Goal: Task Accomplishment & Management: Manage account settings

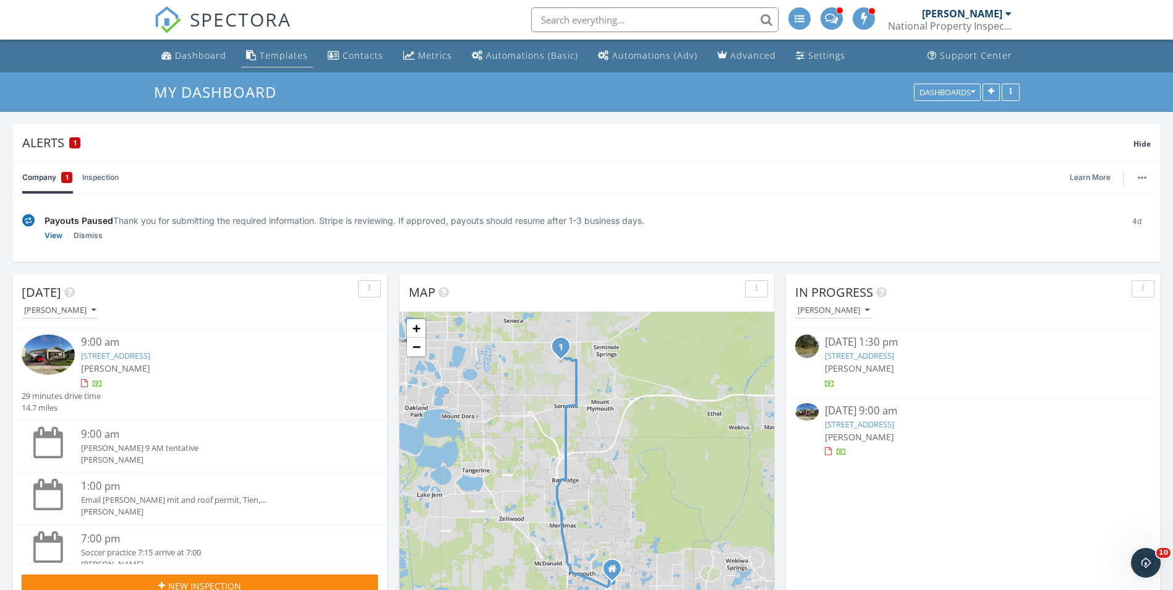
click at [272, 59] on div "Templates" at bounding box center [284, 55] width 48 height 12
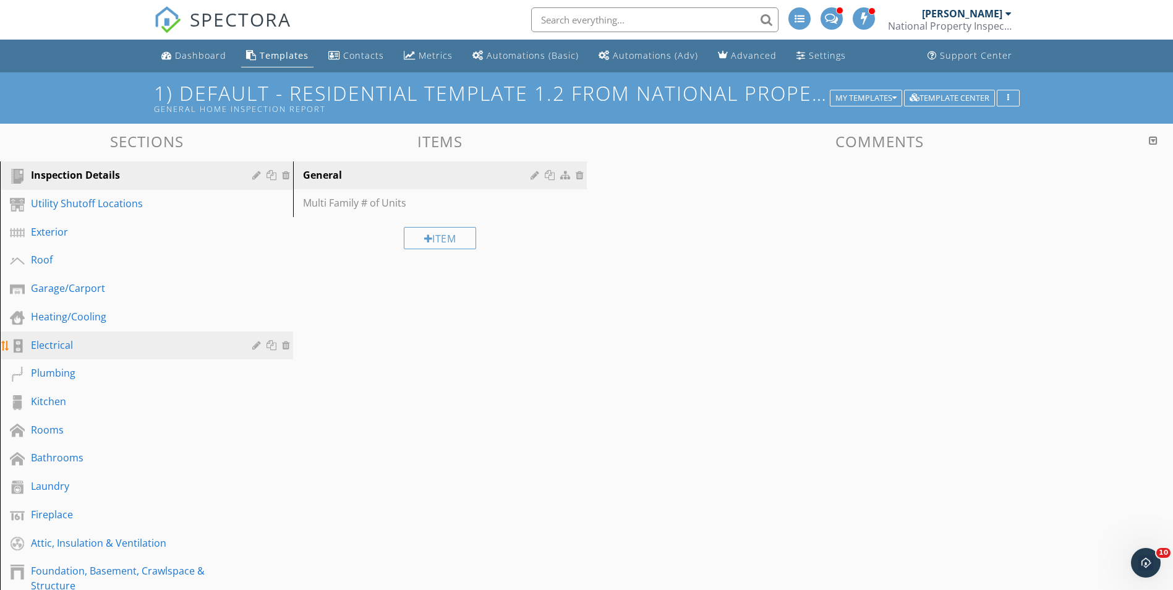
click at [55, 347] on div "Electrical" at bounding box center [132, 345] width 203 height 15
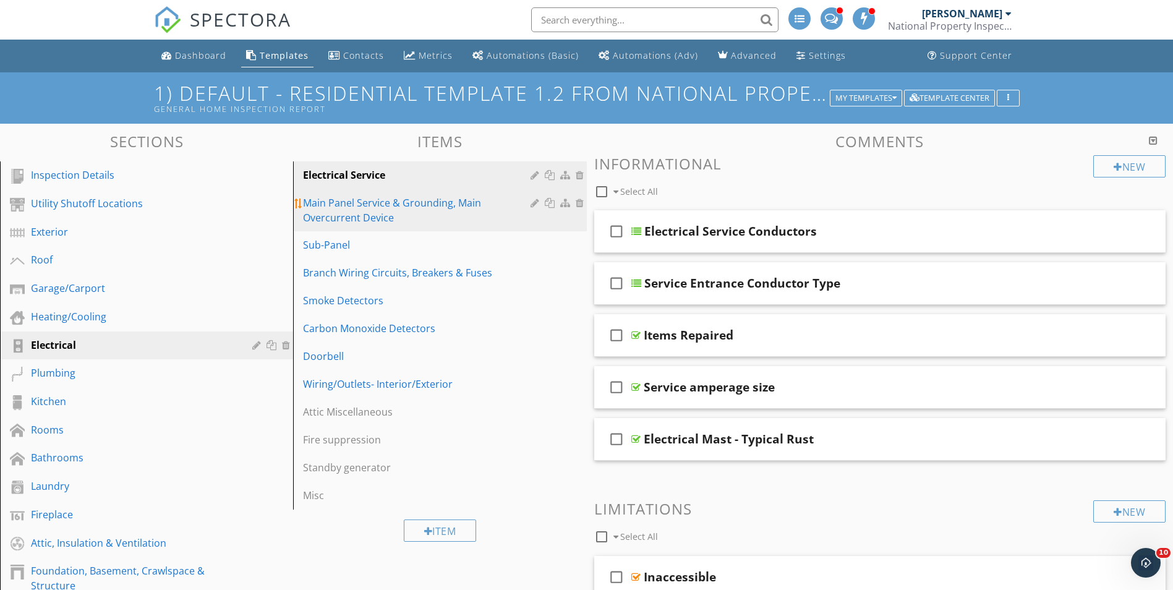
click at [380, 217] on div "Main Panel Service & Grounding, Main Overcurrent Device" at bounding box center [418, 210] width 231 height 30
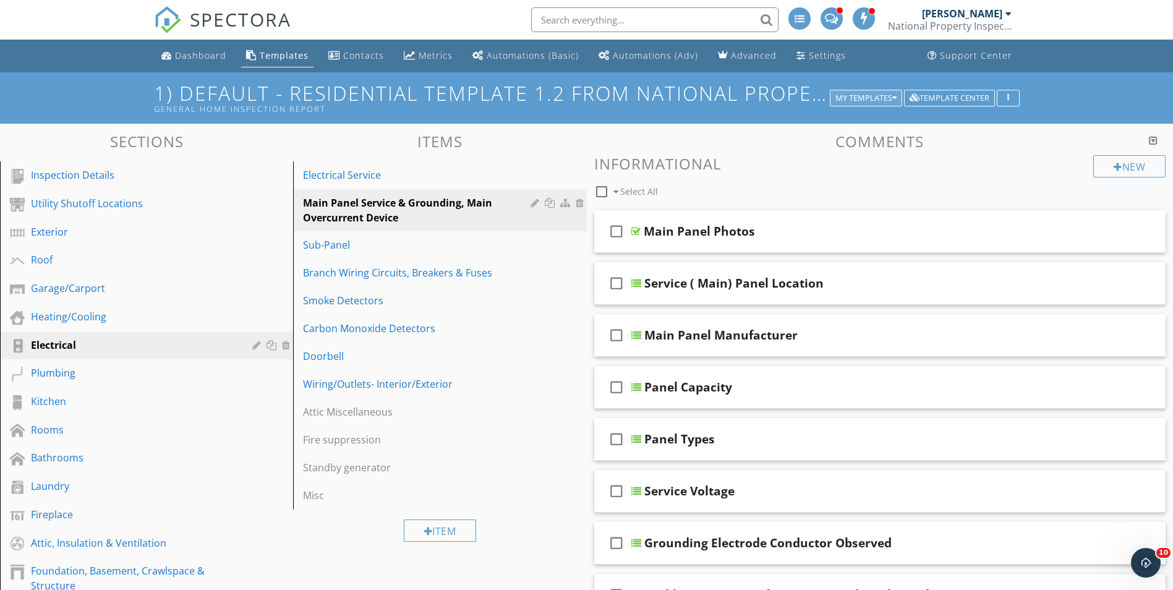
click at [866, 96] on div "My Templates" at bounding box center [865, 98] width 61 height 9
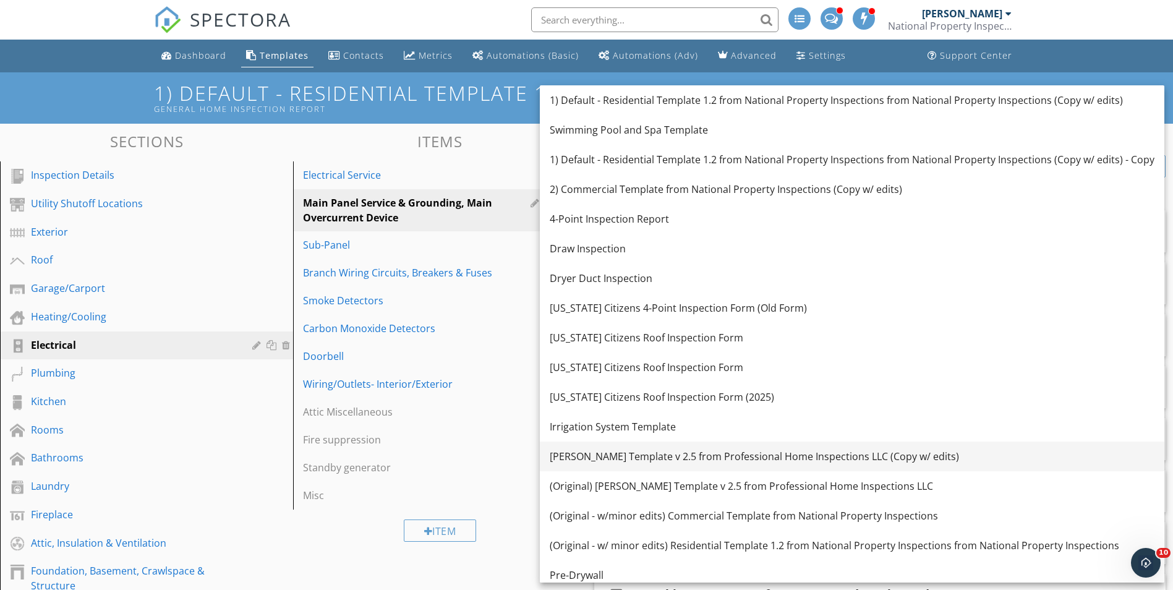
click at [628, 454] on div "KC Bartley Template v 2.5 from Professional Home Inspections LLC (Copy w/ edits)" at bounding box center [852, 456] width 605 height 15
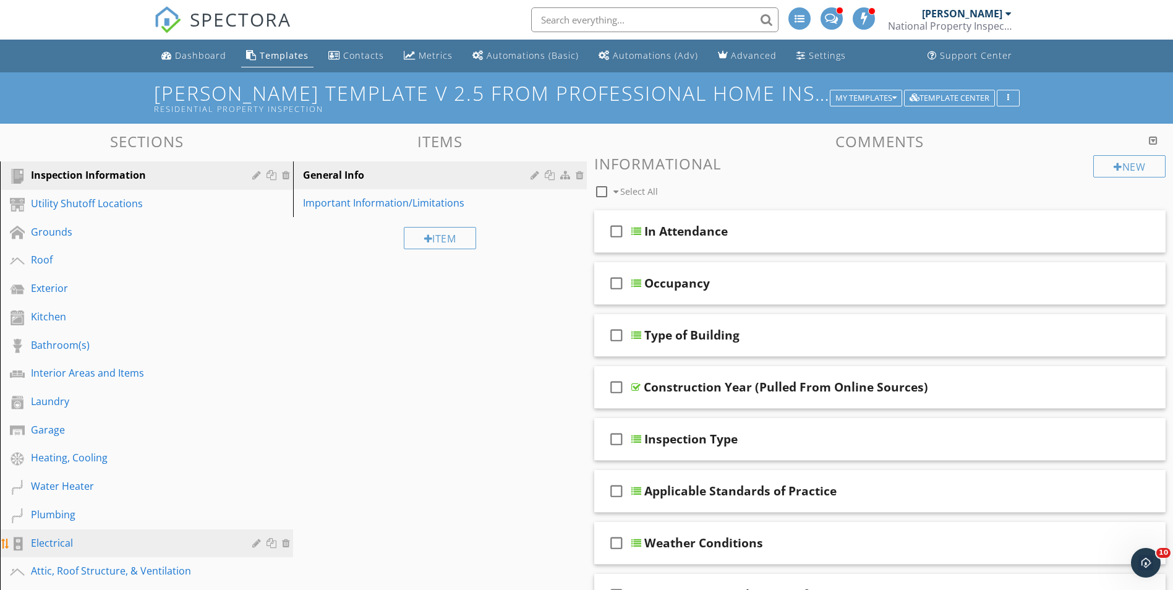
click at [80, 547] on div "Electrical" at bounding box center [132, 542] width 203 height 15
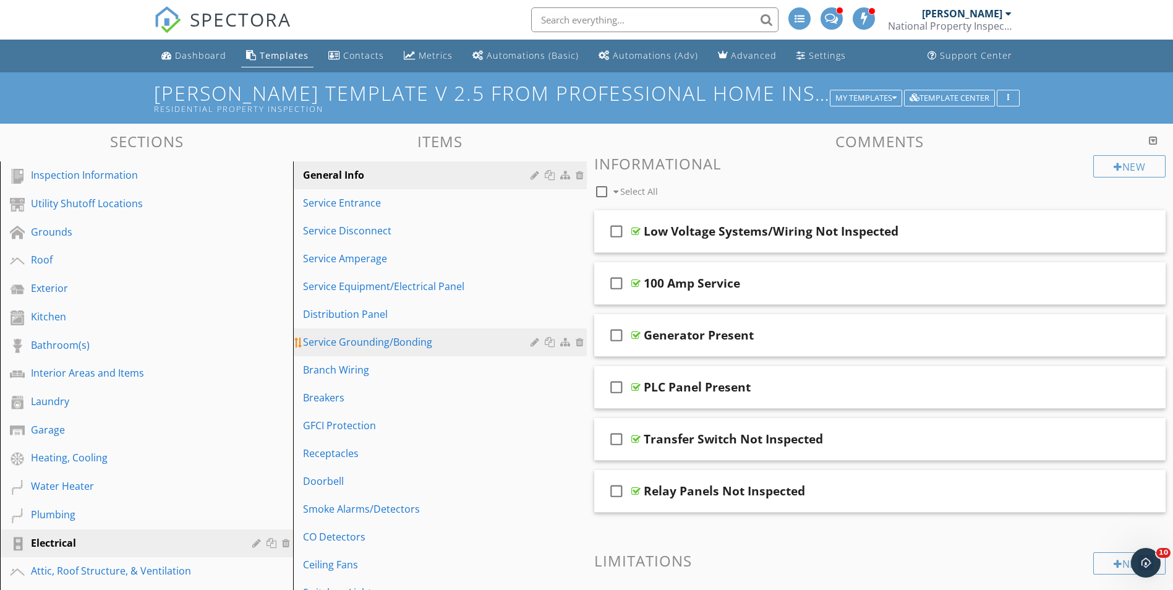
click at [388, 339] on div "Service Grounding/Bonding" at bounding box center [418, 342] width 231 height 15
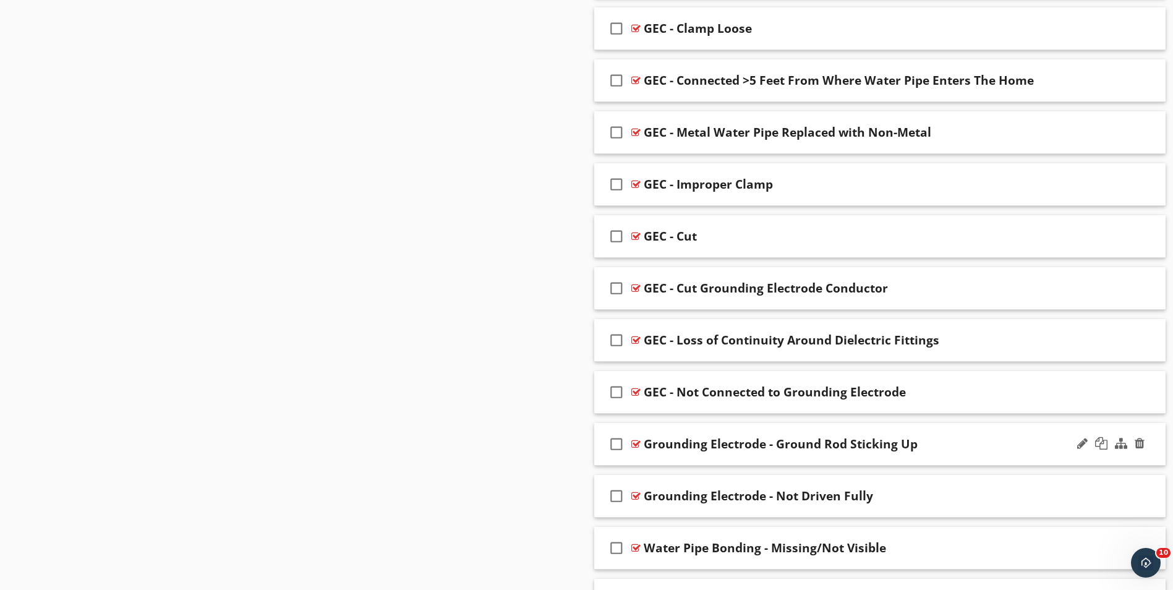
scroll to position [1422, 0]
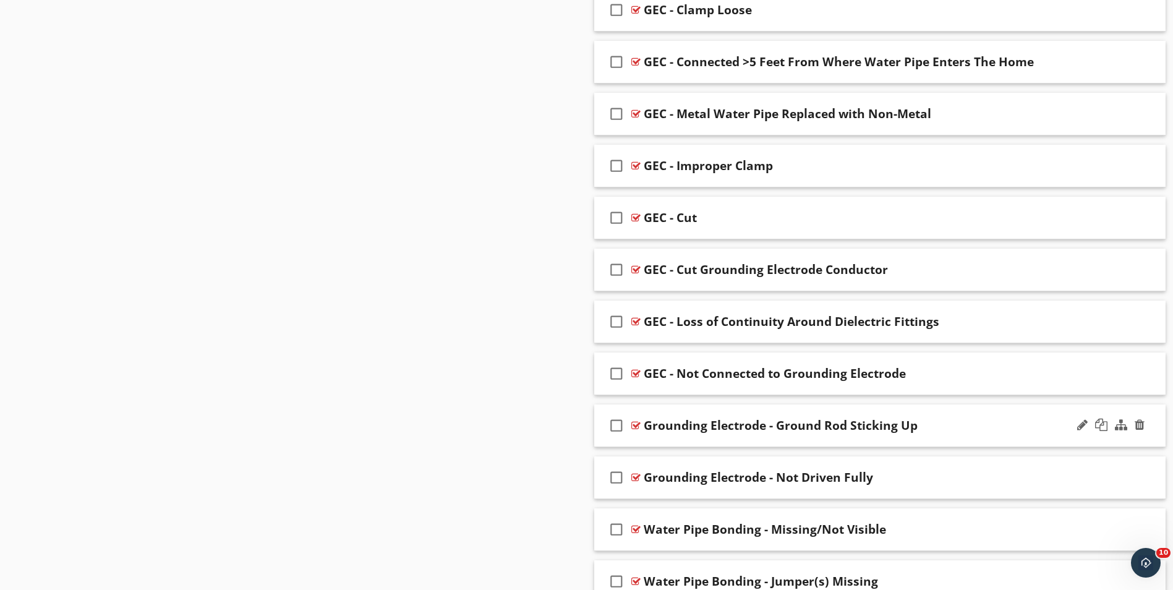
click at [634, 420] on div at bounding box center [635, 425] width 9 height 10
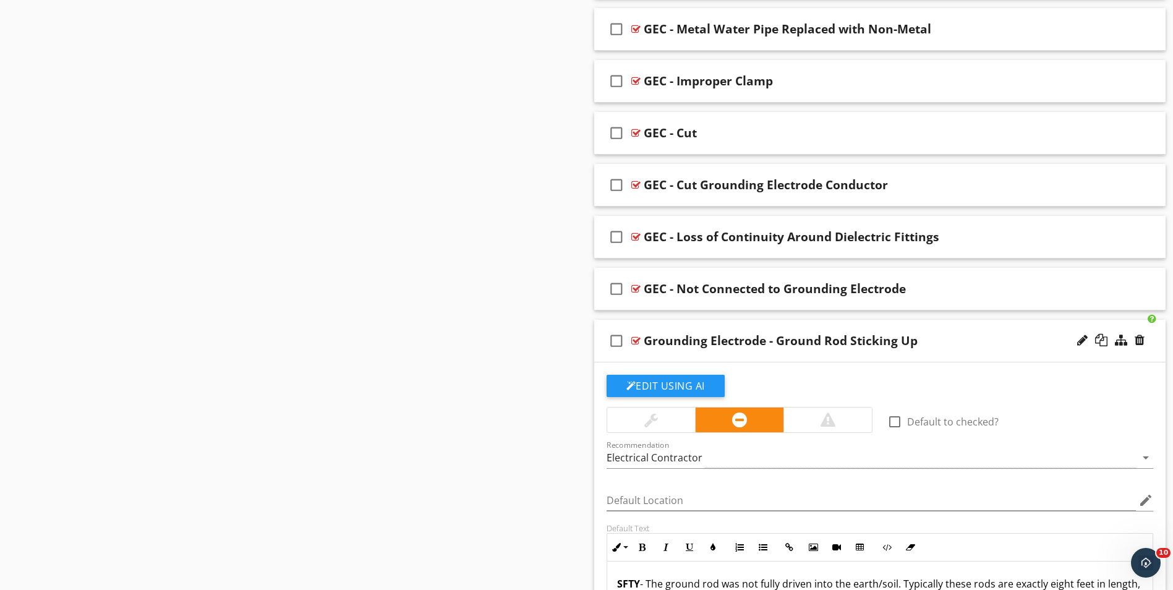
scroll to position [1669, 0]
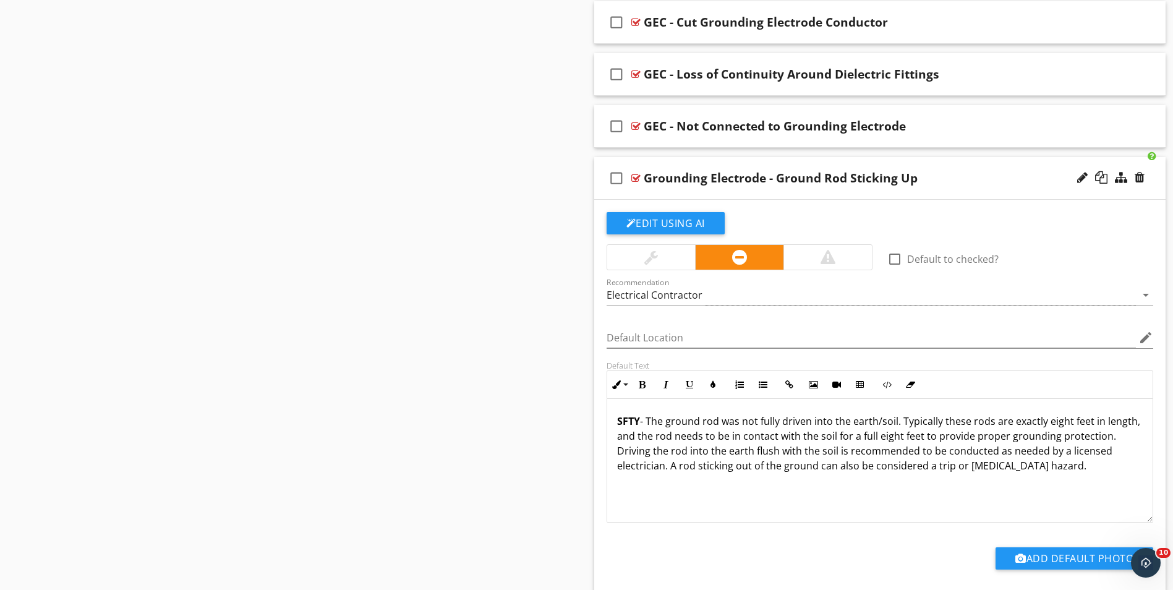
click at [637, 176] on div at bounding box center [635, 178] width 9 height 10
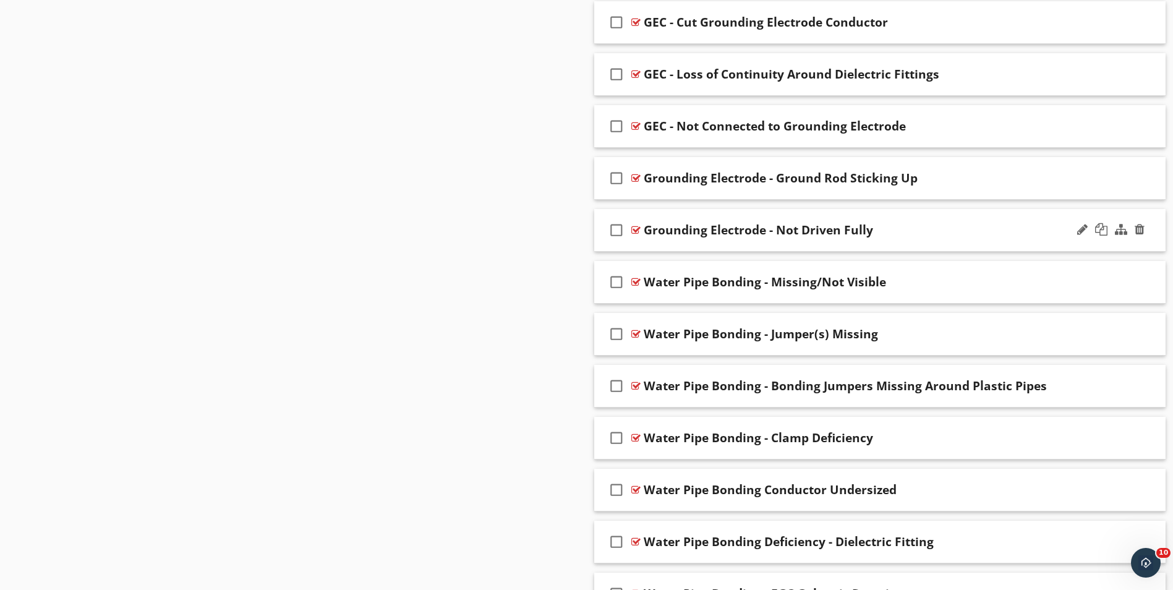
click at [635, 230] on div at bounding box center [635, 230] width 9 height 10
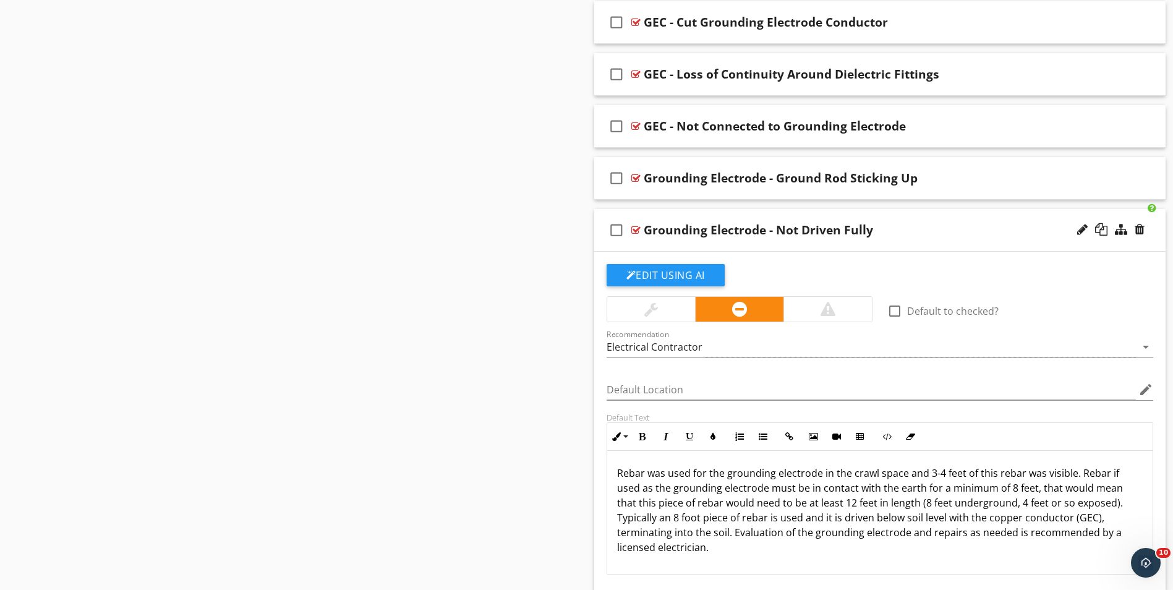
click at [630, 230] on div "check_box_outline_blank" at bounding box center [619, 230] width 25 height 30
click at [617, 237] on icon "check_box" at bounding box center [617, 230] width 20 height 30
click at [629, 229] on div "check_box_outline_blank" at bounding box center [619, 230] width 25 height 30
drag, startPoint x: 612, startPoint y: 234, endPoint x: 641, endPoint y: 228, distance: 29.7
click at [613, 234] on icon "check_box" at bounding box center [617, 230] width 20 height 30
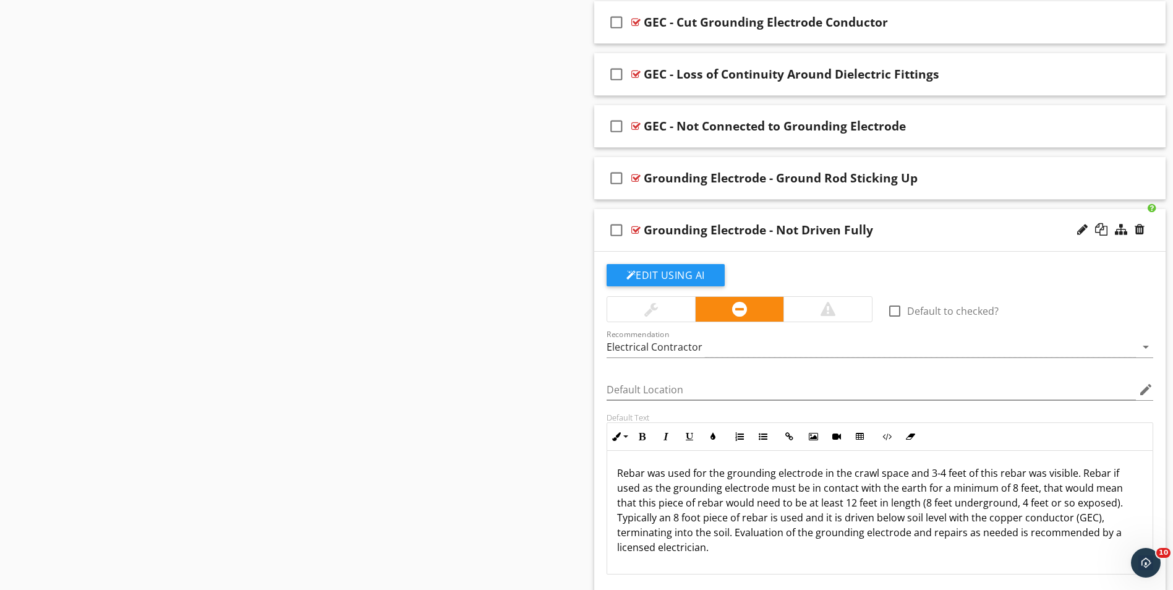
click at [642, 226] on div "check_box_outline_blank Grounding Electrode - Not Driven Fully" at bounding box center [880, 230] width 572 height 43
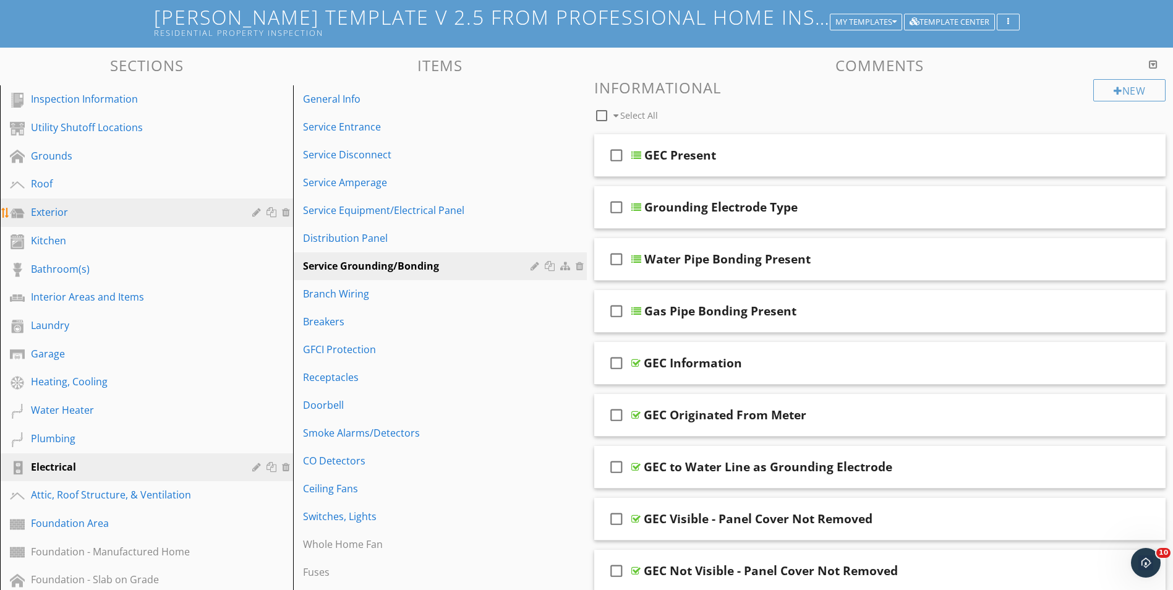
scroll to position [0, 0]
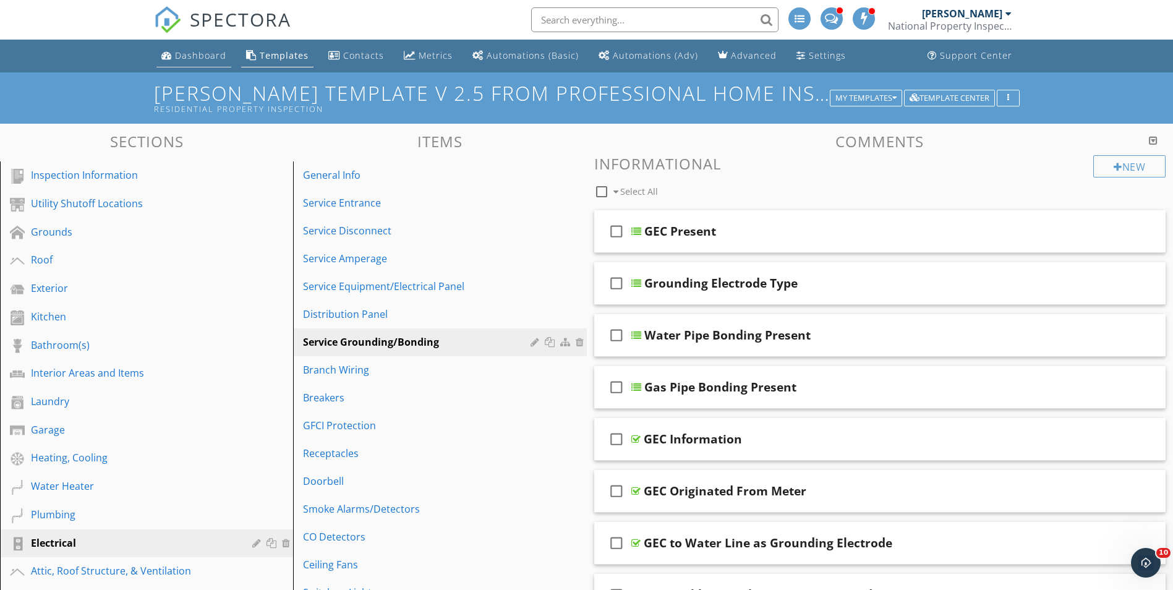
click at [196, 61] on div "Dashboard" at bounding box center [200, 55] width 51 height 12
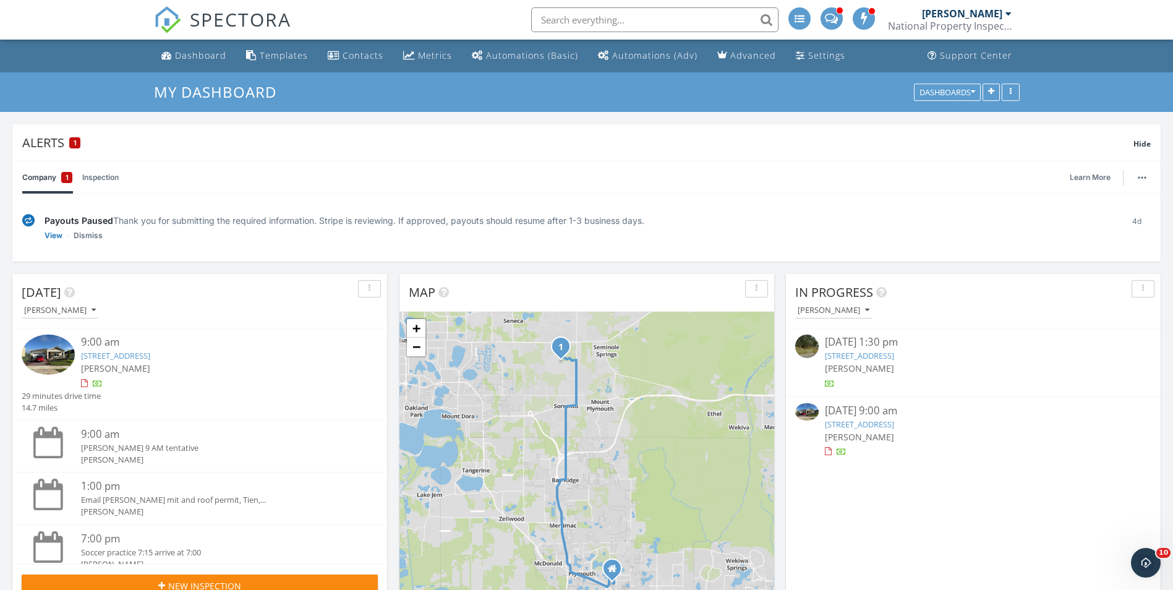
click at [894, 422] on link "33668 Seattle Slew Dr, SORRENTO, FL 32776" at bounding box center [859, 424] width 69 height 11
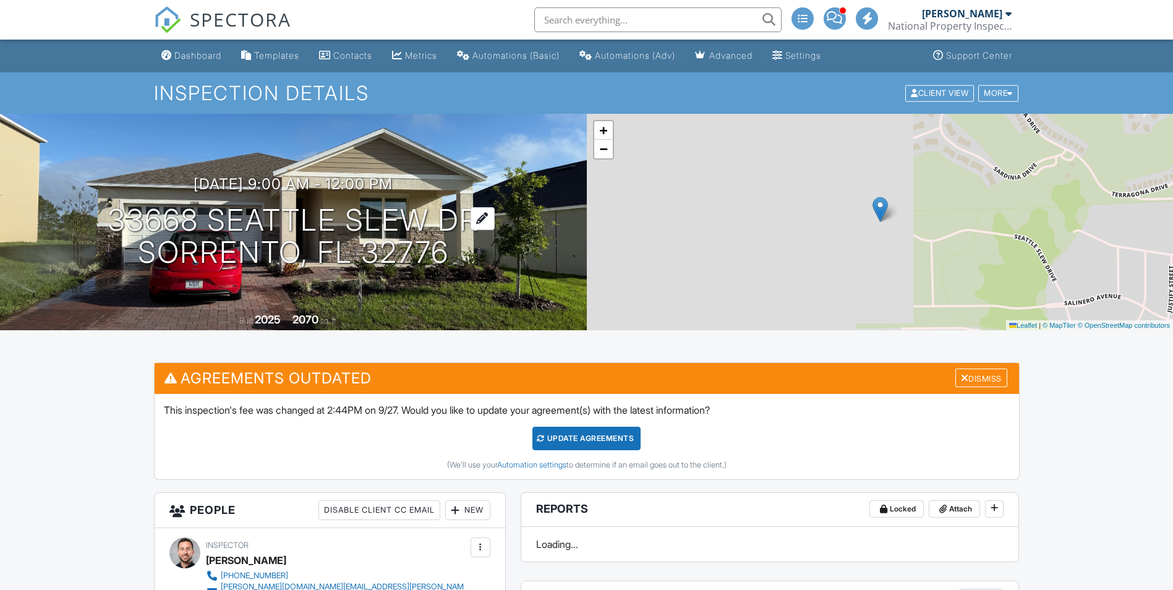
click at [484, 214] on div "[DATE] 9:00 am - 12:00 pm [STREET_ADDRESS] SORRENTO, FL 32776" at bounding box center [293, 222] width 587 height 93
click at [473, 220] on div at bounding box center [483, 218] width 24 height 23
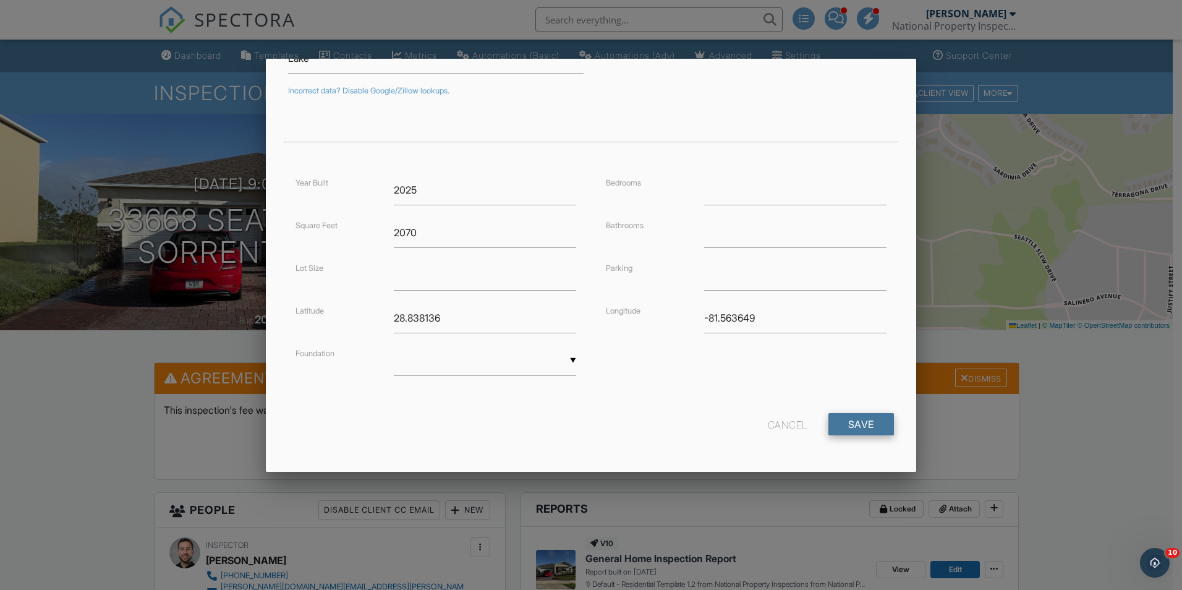
type input "Sorrento"
click at [852, 424] on input "Save" at bounding box center [862, 424] width 66 height 22
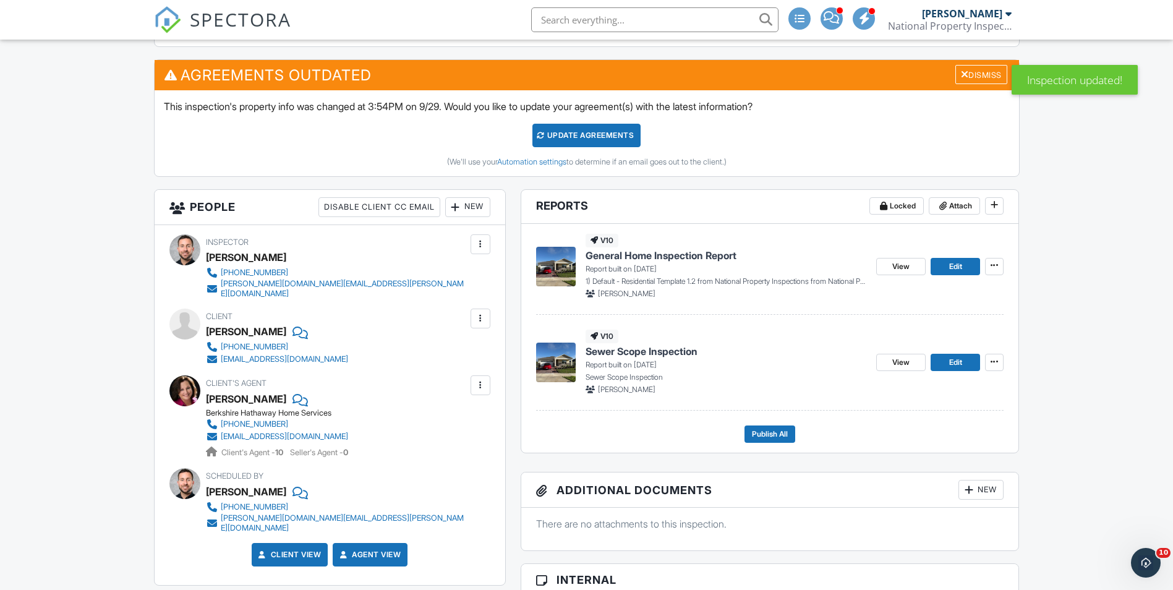
click at [689, 347] on span "Sewer Scope Inspection" at bounding box center [642, 351] width 112 height 14
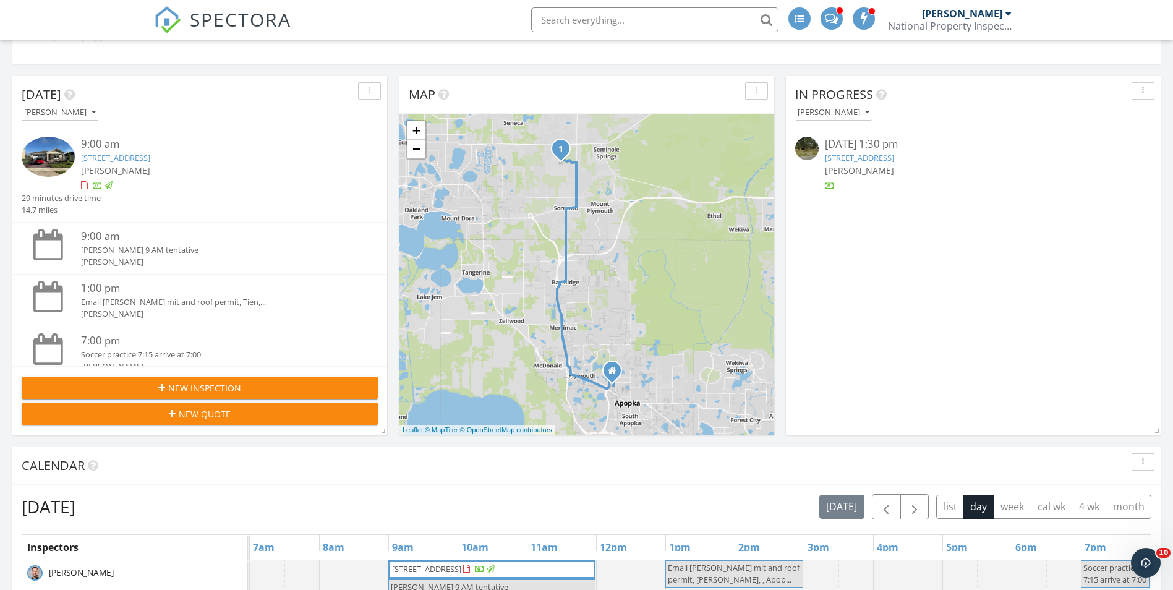
scroll to position [185, 0]
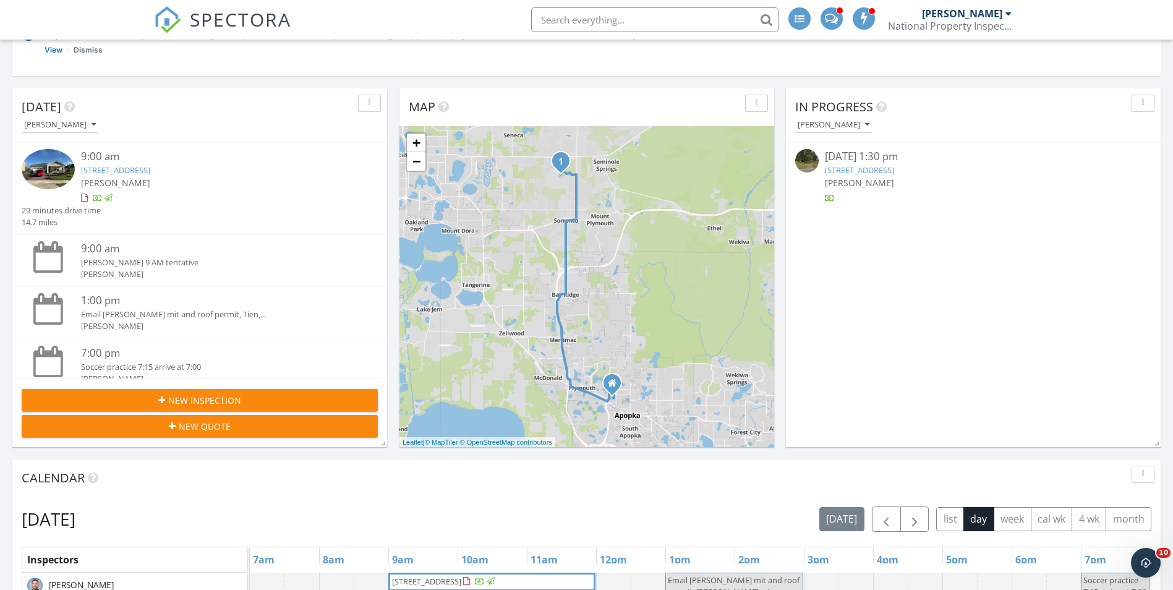
click at [161, 399] on icon "button" at bounding box center [161, 400] width 7 height 9
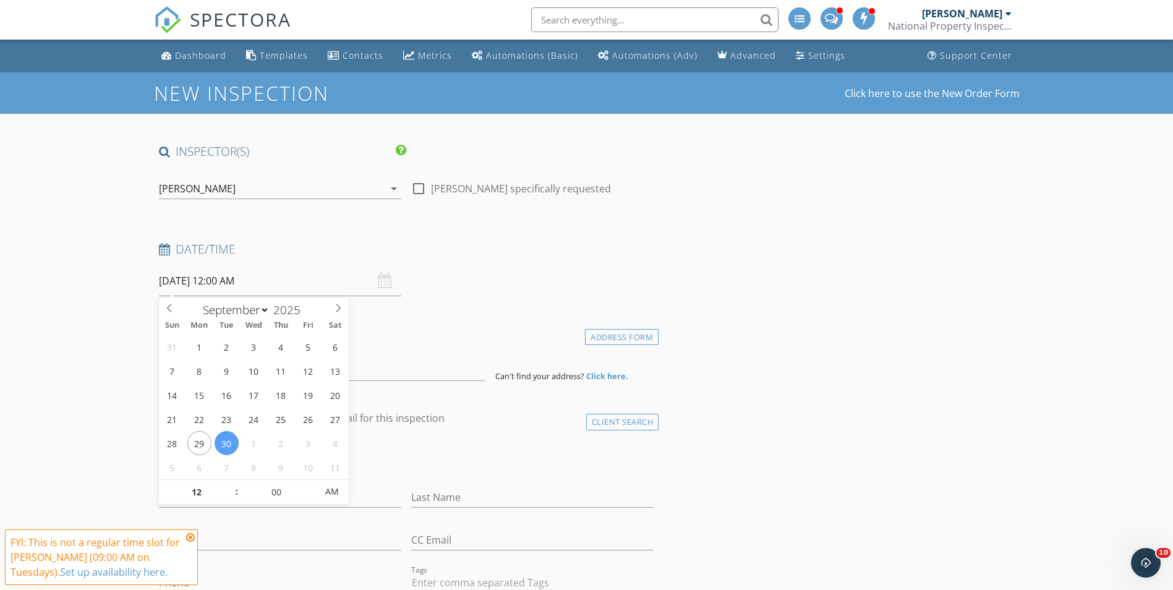
click at [221, 291] on input "[DATE] 12:00 AM" at bounding box center [280, 281] width 242 height 30
select select "9"
type input "[DATE] 12:00 AM"
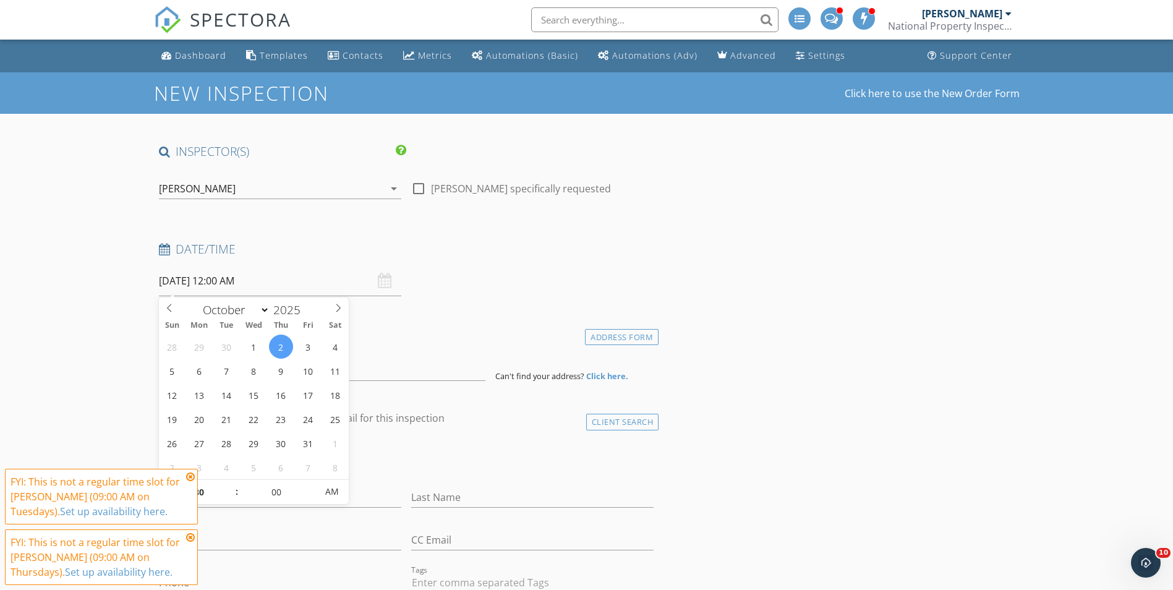
type input "06"
type input "10/02/2025 6:00 AM"
click at [193, 477] on icon at bounding box center [190, 477] width 9 height 10
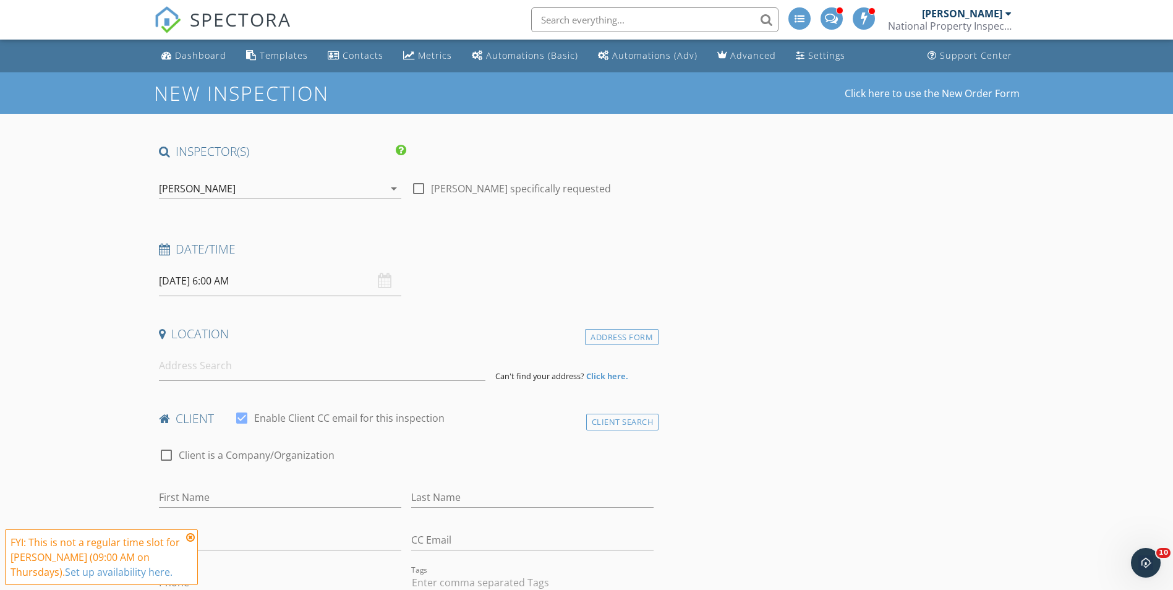
click at [234, 289] on input "10/02/2025 6:00 AM" at bounding box center [280, 281] width 242 height 30
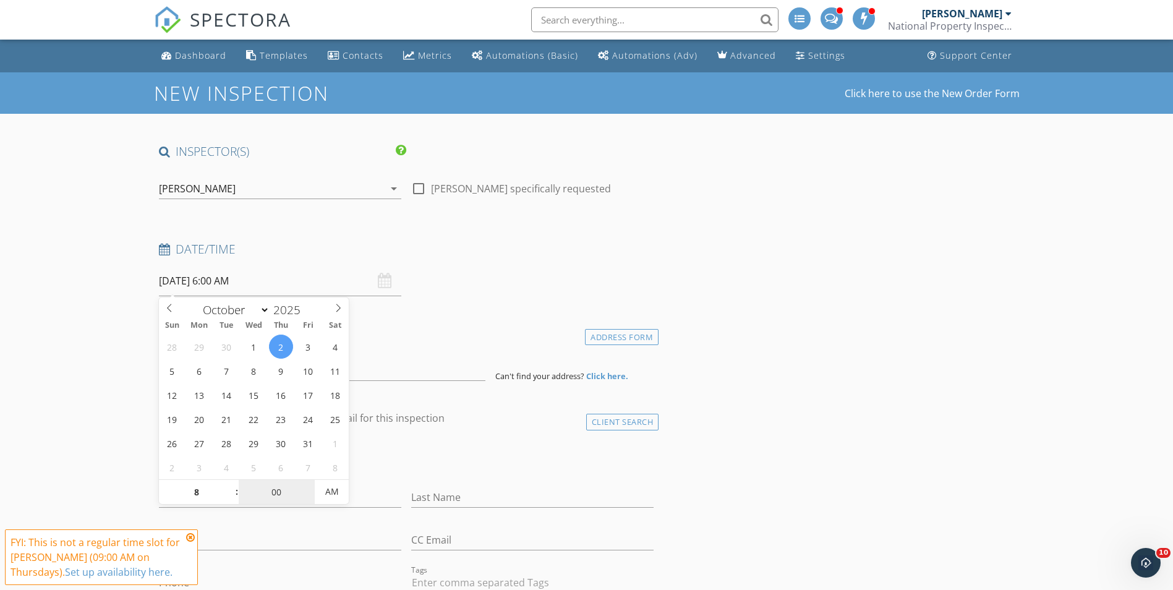
type input "08"
type input "10/02/2025 8:00 AM"
type input "30"
type input "[DATE] 8:30 AM"
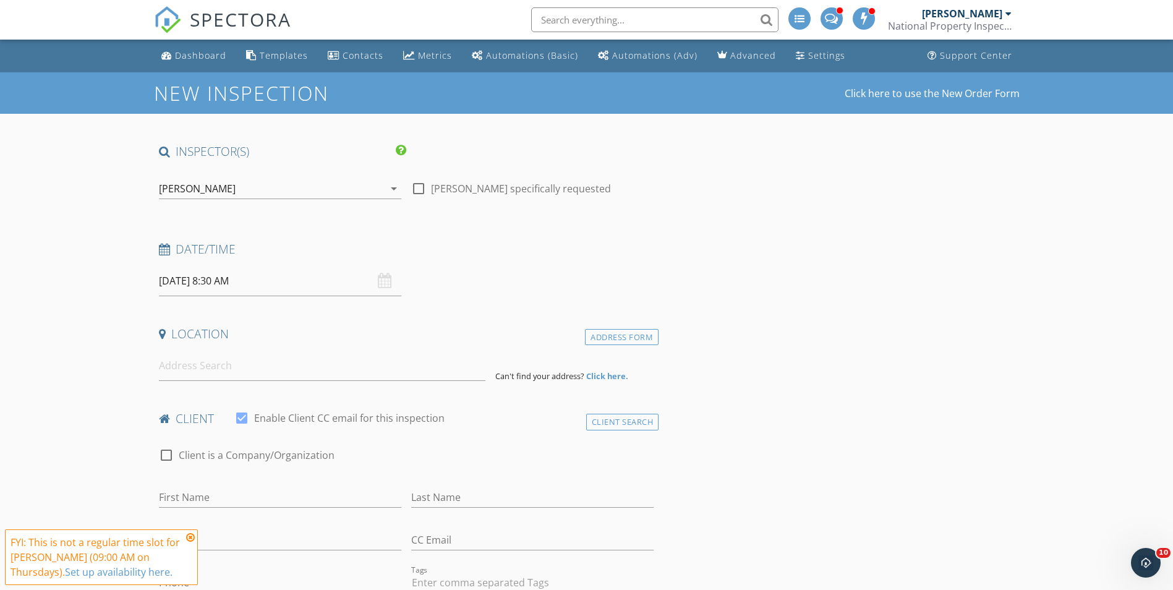
click at [229, 264] on div "Date/Time" at bounding box center [406, 253] width 505 height 25
click at [227, 277] on input "[DATE] 8:30 AM" at bounding box center [280, 281] width 242 height 30
click at [254, 360] on input at bounding box center [322, 366] width 326 height 30
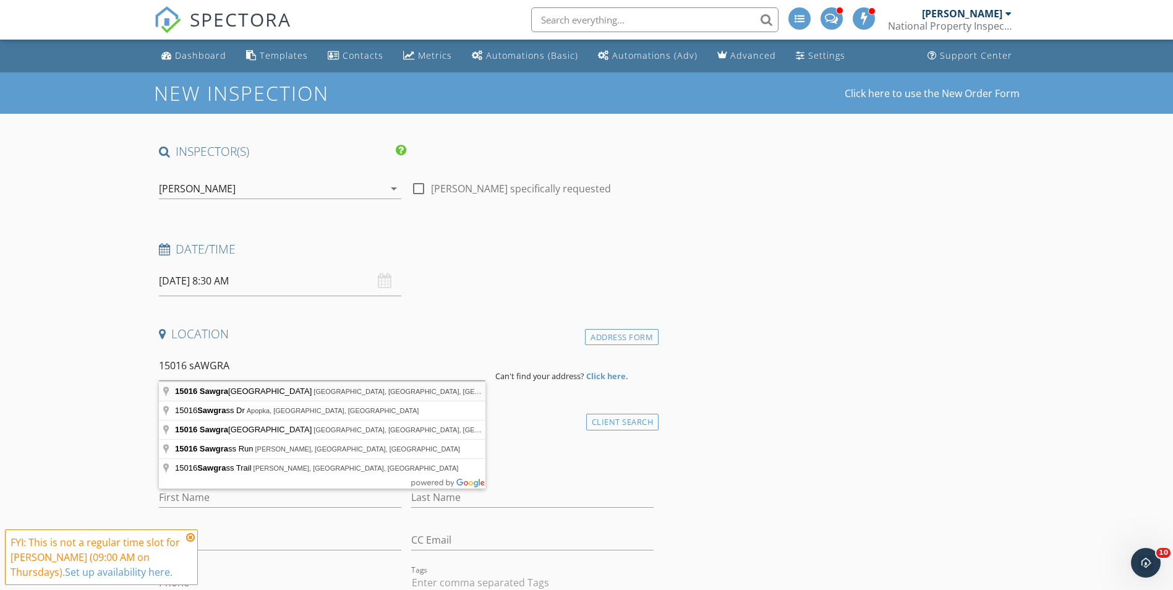
type input "15016 Sawgrass Bluff Drive, Oakland, FL, USA"
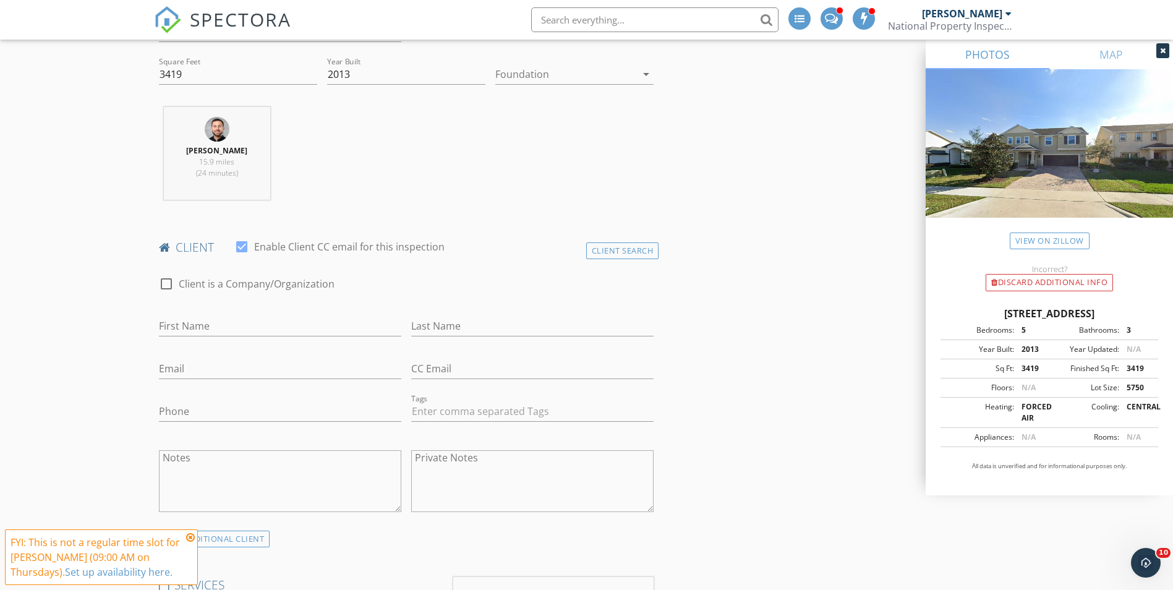
scroll to position [433, 0]
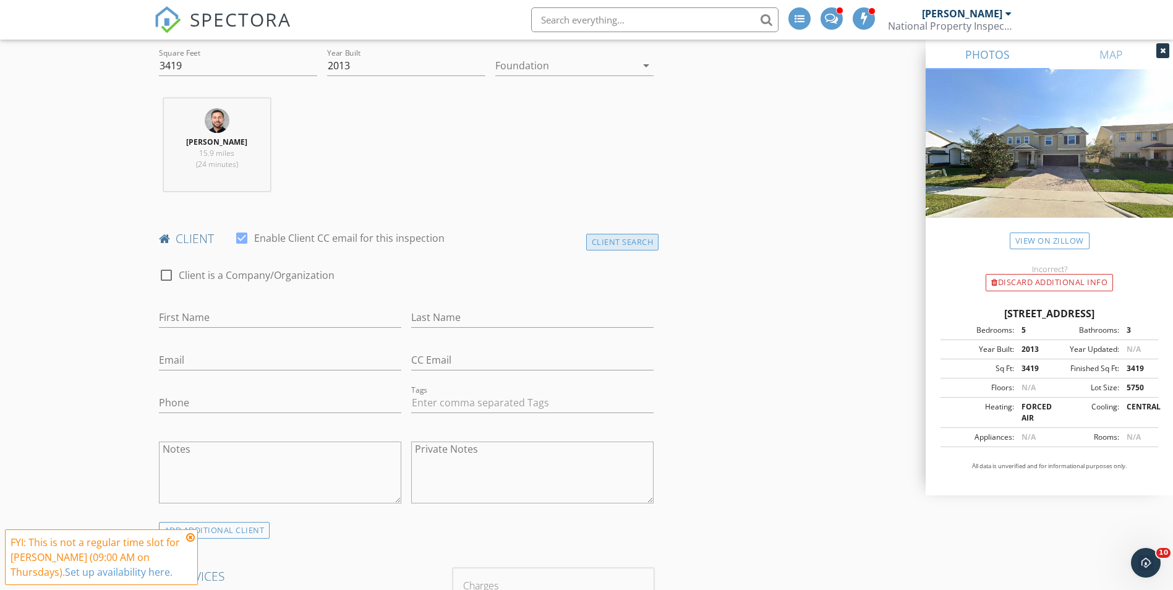
click at [634, 234] on div "Client Search" at bounding box center [622, 242] width 73 height 17
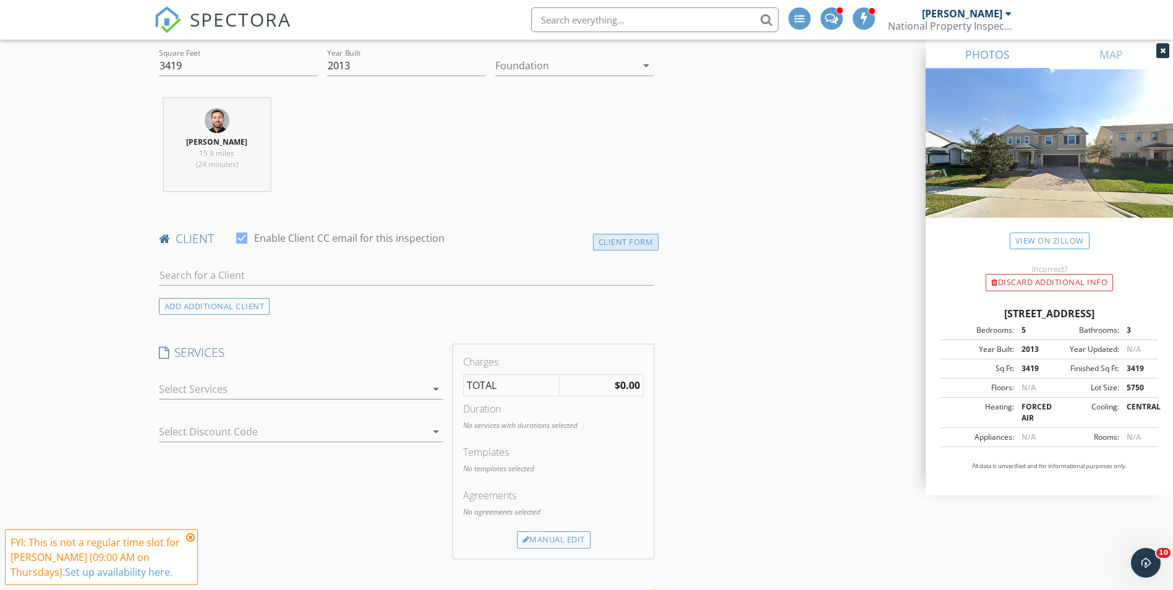
click at [646, 234] on div "Client Form" at bounding box center [626, 242] width 66 height 17
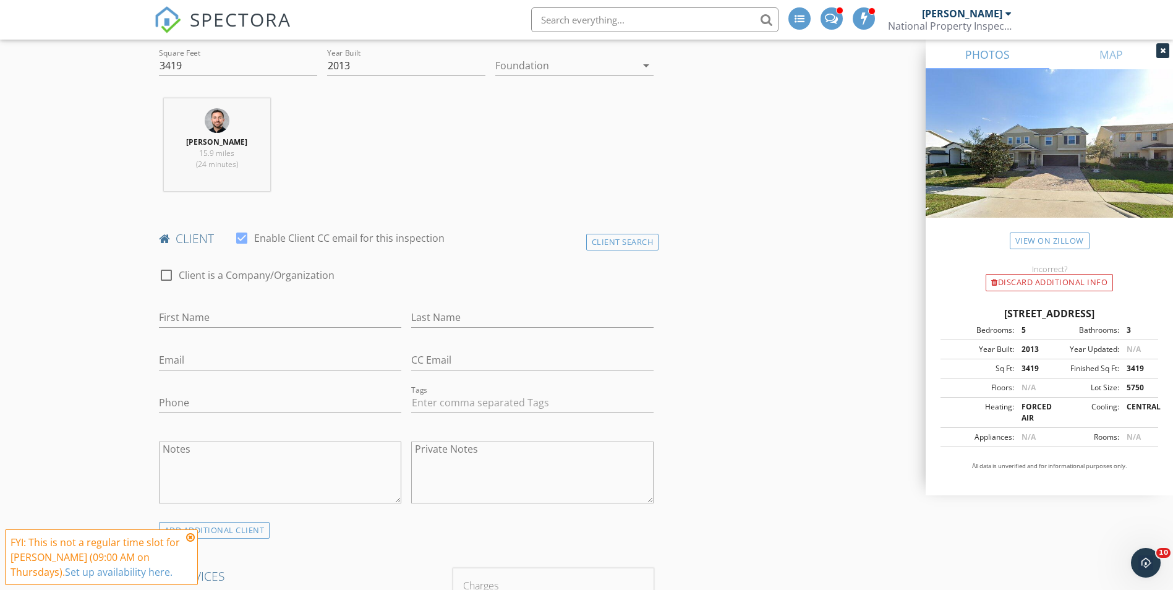
click at [168, 277] on div at bounding box center [166, 275] width 21 height 21
checkbox input "true"
drag, startPoint x: 214, startPoint y: 312, endPoint x: 221, endPoint y: 312, distance: 7.4
click at [214, 312] on input "Enable Client CC email for this inspection" at bounding box center [406, 317] width 495 height 20
type input "j"
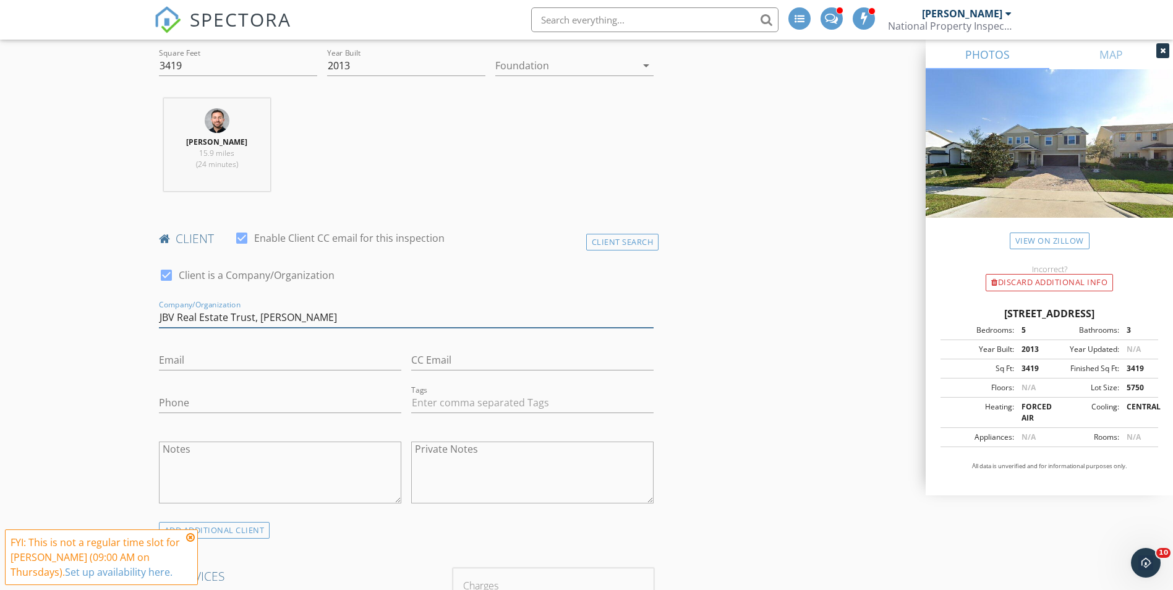
type input "JBV Real Estate Trust, [PERSON_NAME]"
click at [273, 346] on div "Email" at bounding box center [280, 363] width 242 height 40
click at [279, 359] on input "Email" at bounding box center [280, 360] width 242 height 20
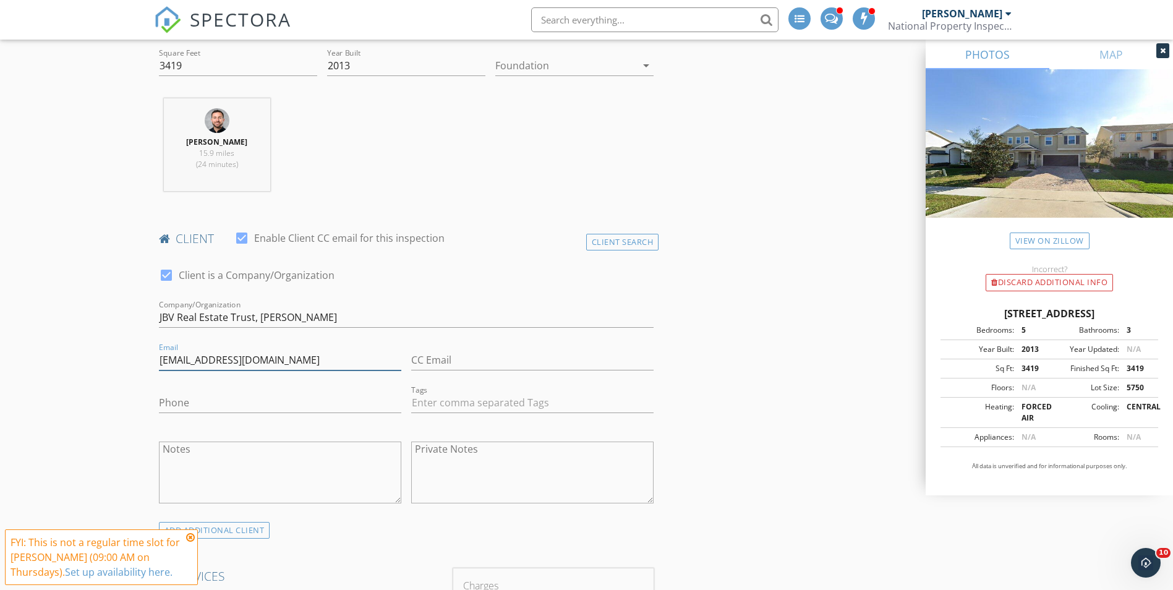
type input "[EMAIL_ADDRESS][DOMAIN_NAME]"
click at [229, 394] on input "Phone" at bounding box center [280, 403] width 242 height 20
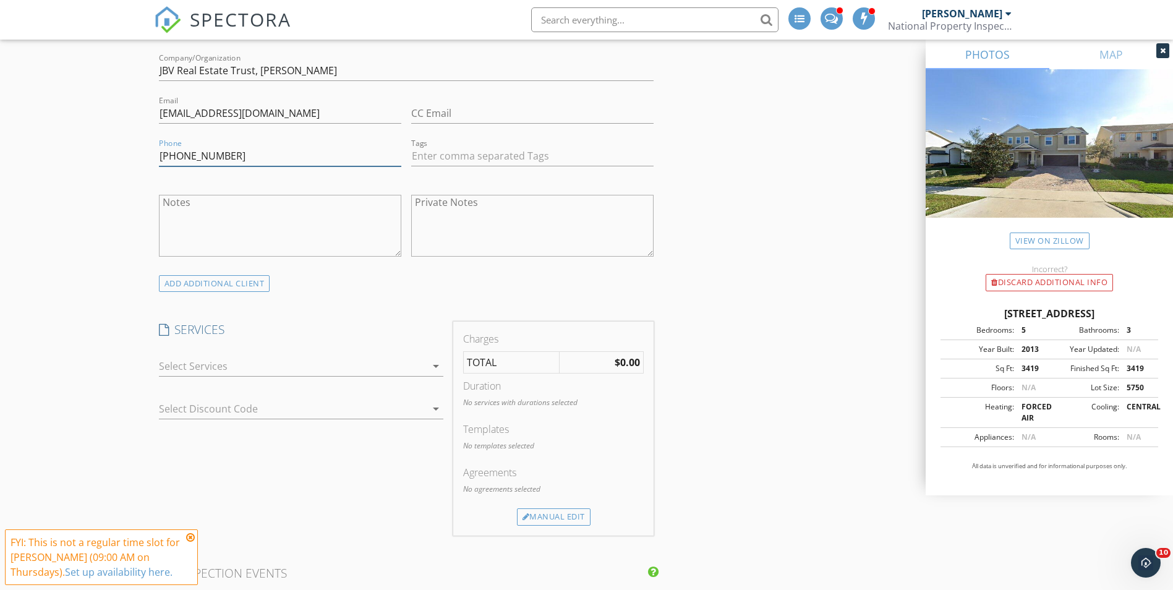
scroll to position [680, 0]
type input "[PHONE_NUMBER]"
click at [258, 376] on div "arrow_drop_down" at bounding box center [301, 366] width 284 height 20
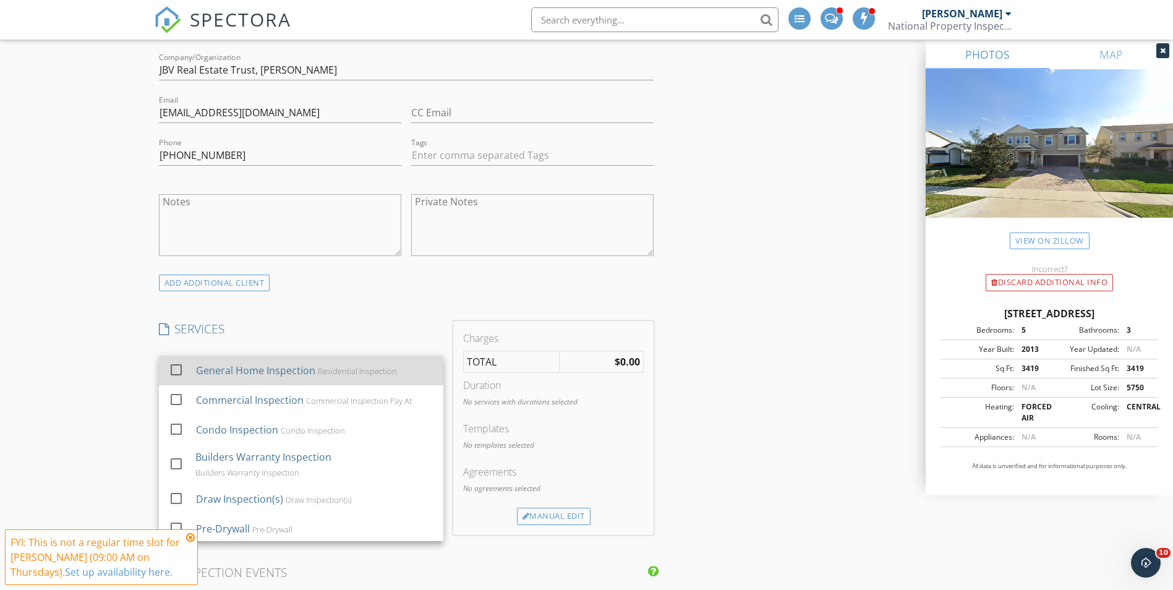
click at [257, 371] on div "General Home Inspection" at bounding box center [254, 370] width 119 height 15
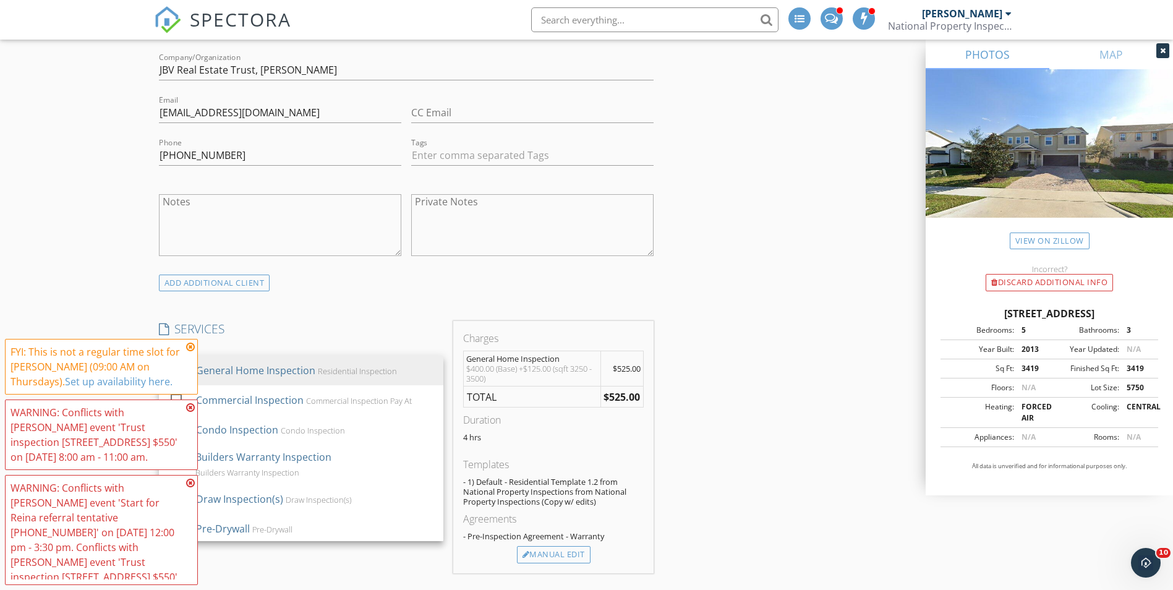
click at [192, 346] on icon at bounding box center [190, 347] width 9 height 10
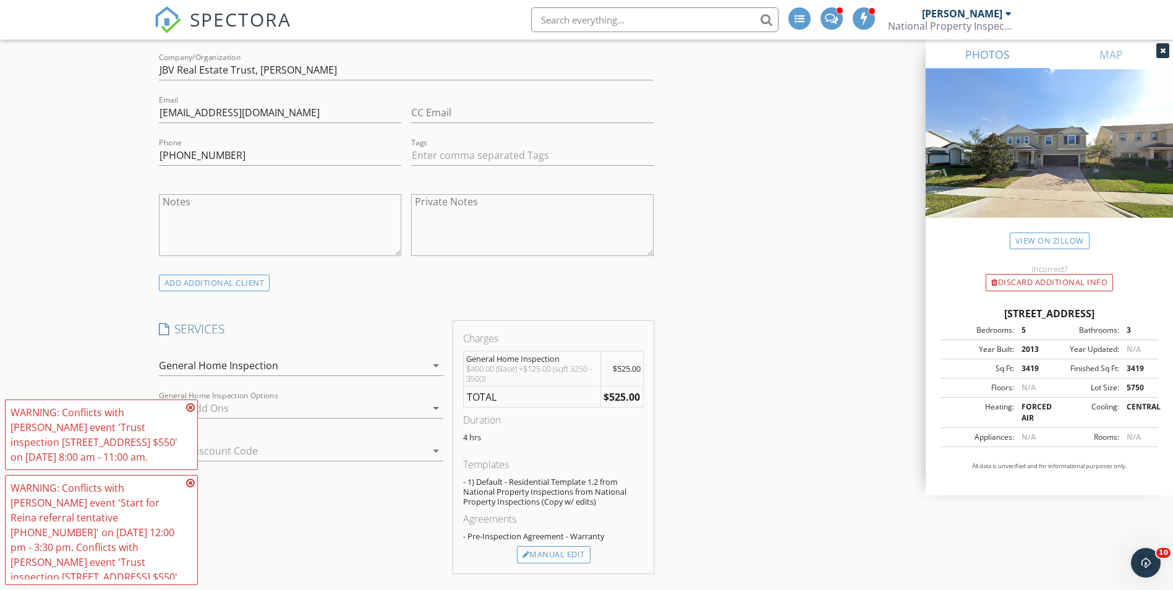
click at [189, 406] on icon at bounding box center [190, 408] width 9 height 10
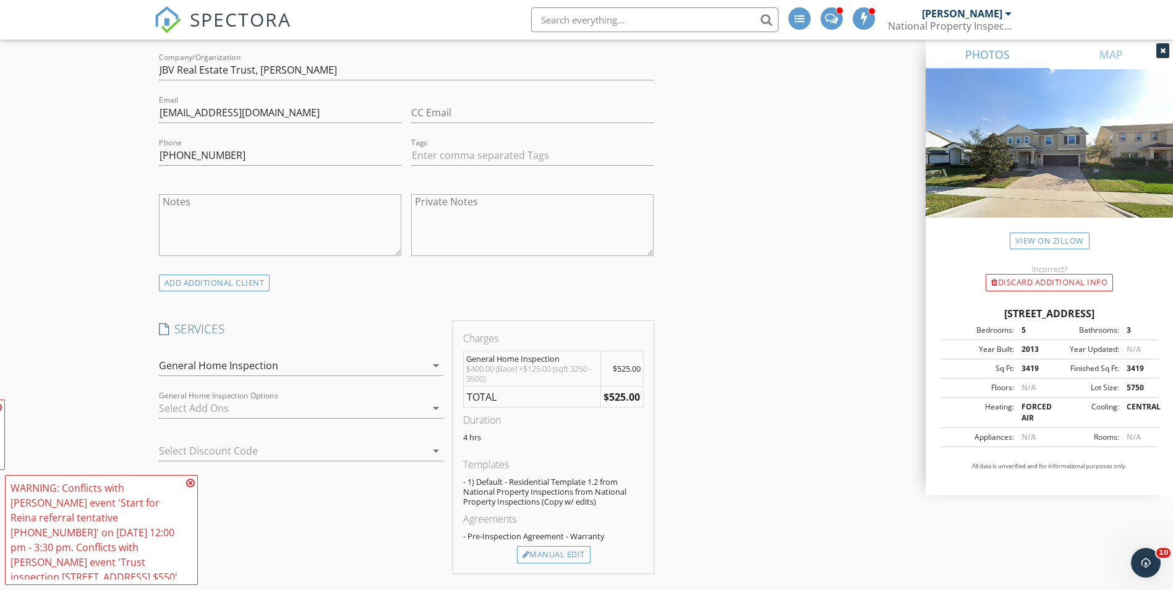
click at [188, 369] on div "General Home Inspection" at bounding box center [218, 365] width 119 height 11
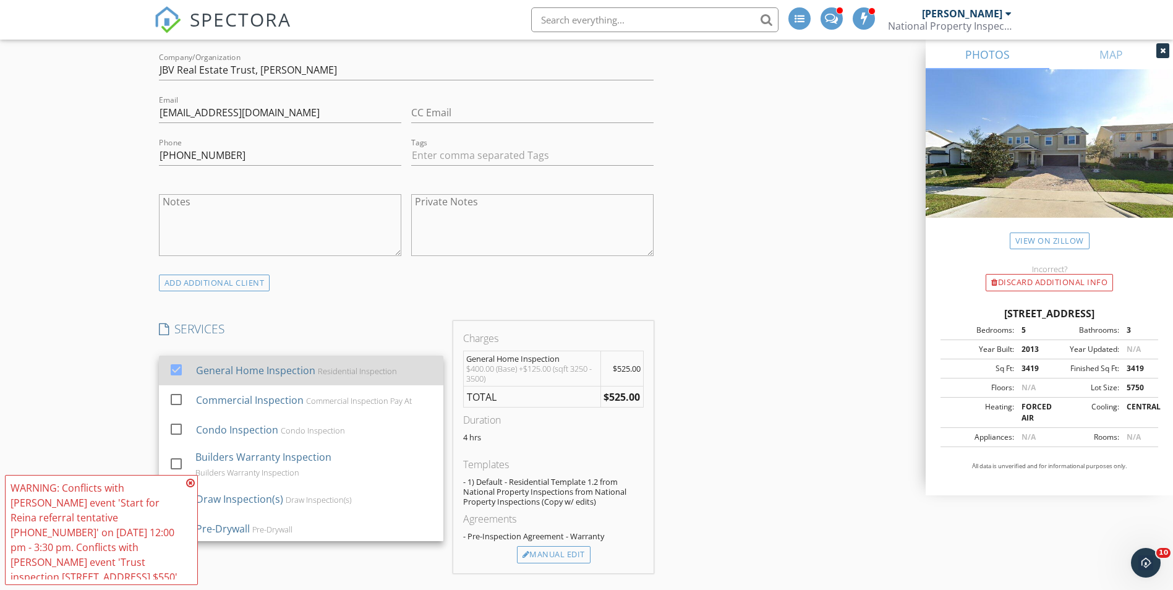
click at [174, 372] on div at bounding box center [176, 369] width 21 height 21
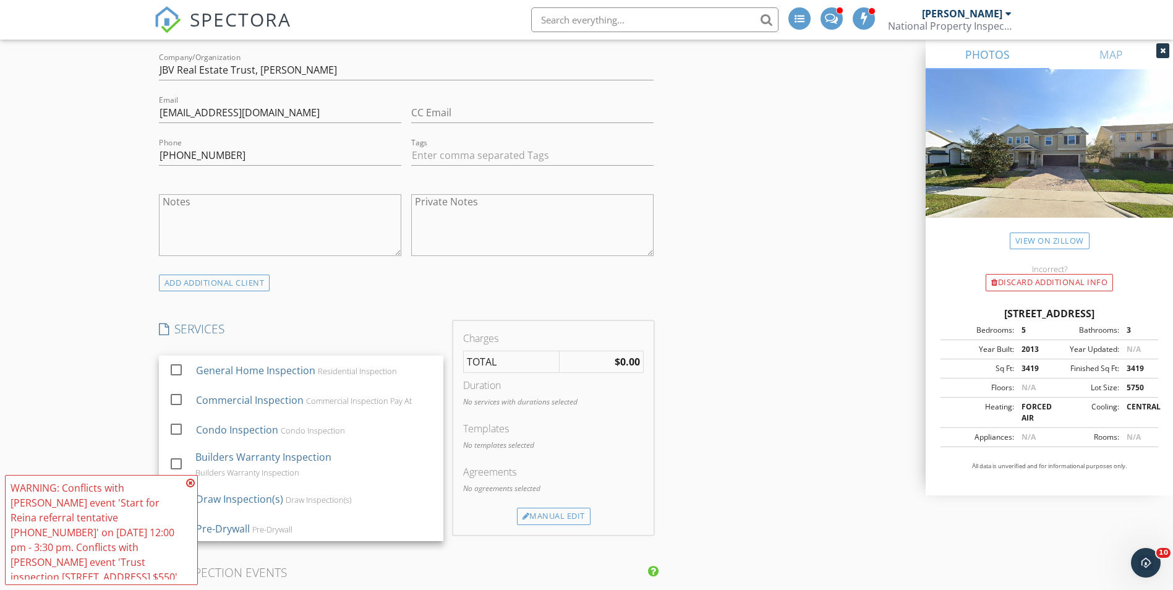
click at [190, 484] on icon at bounding box center [190, 483] width 9 height 10
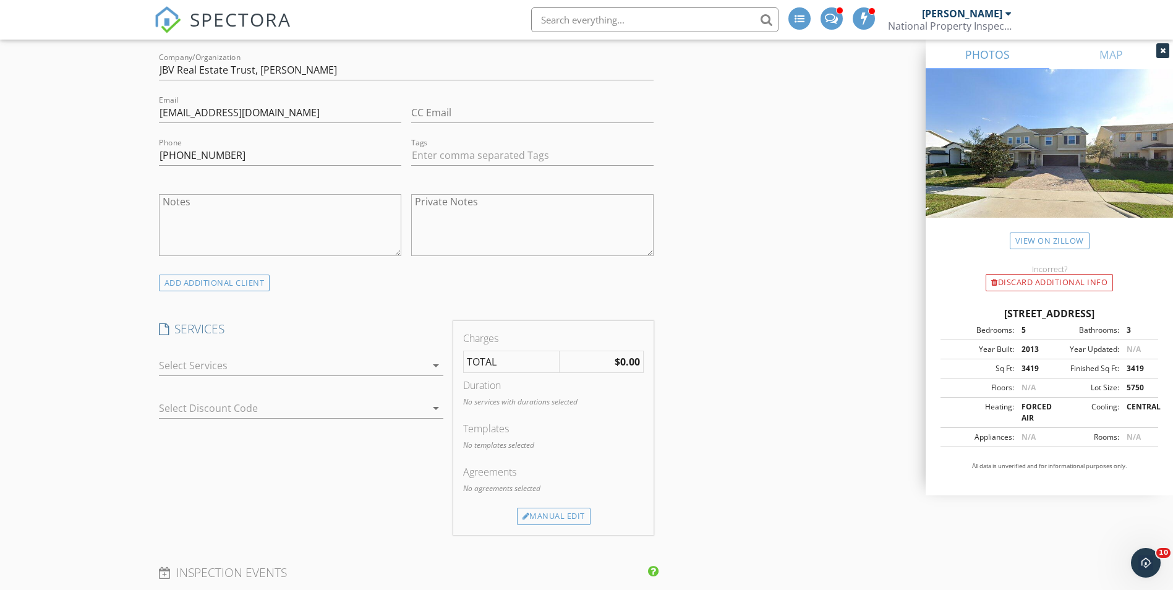
click at [182, 360] on div at bounding box center [292, 366] width 267 height 20
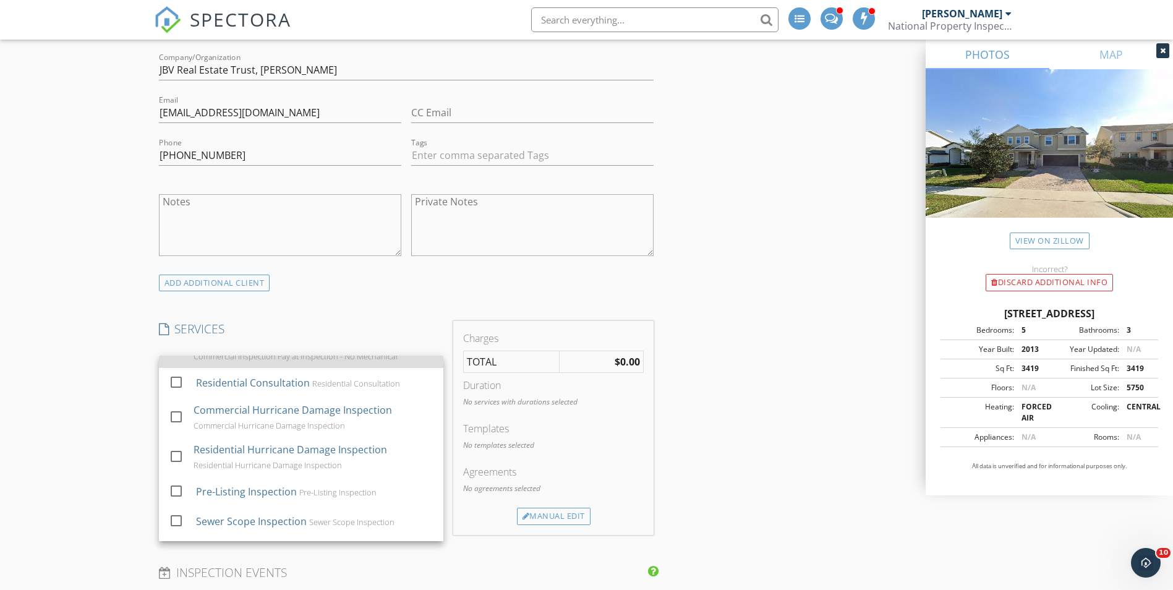
scroll to position [618, 0]
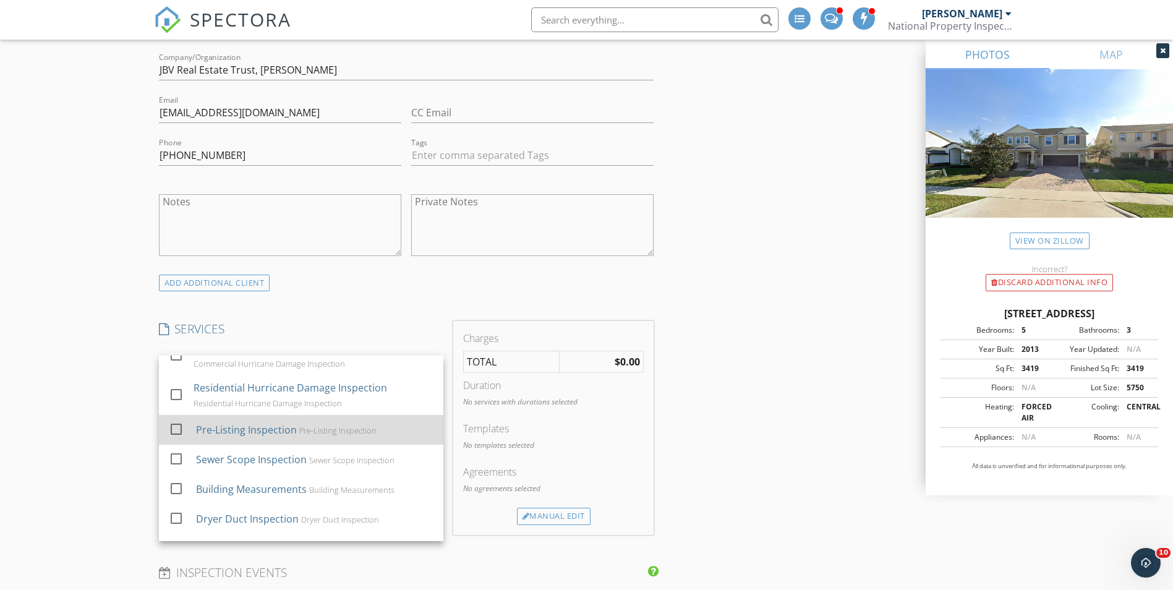
click at [176, 429] on div at bounding box center [176, 429] width 21 height 21
checkbox input "true"
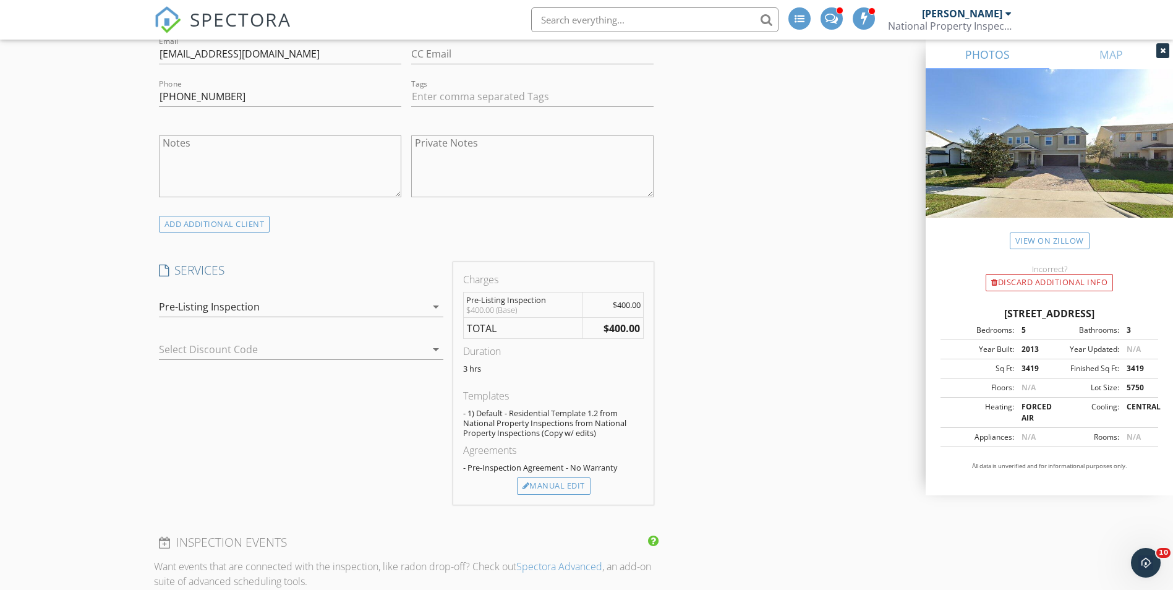
scroll to position [742, 0]
click at [552, 481] on div "Manual Edit" at bounding box center [554, 482] width 74 height 17
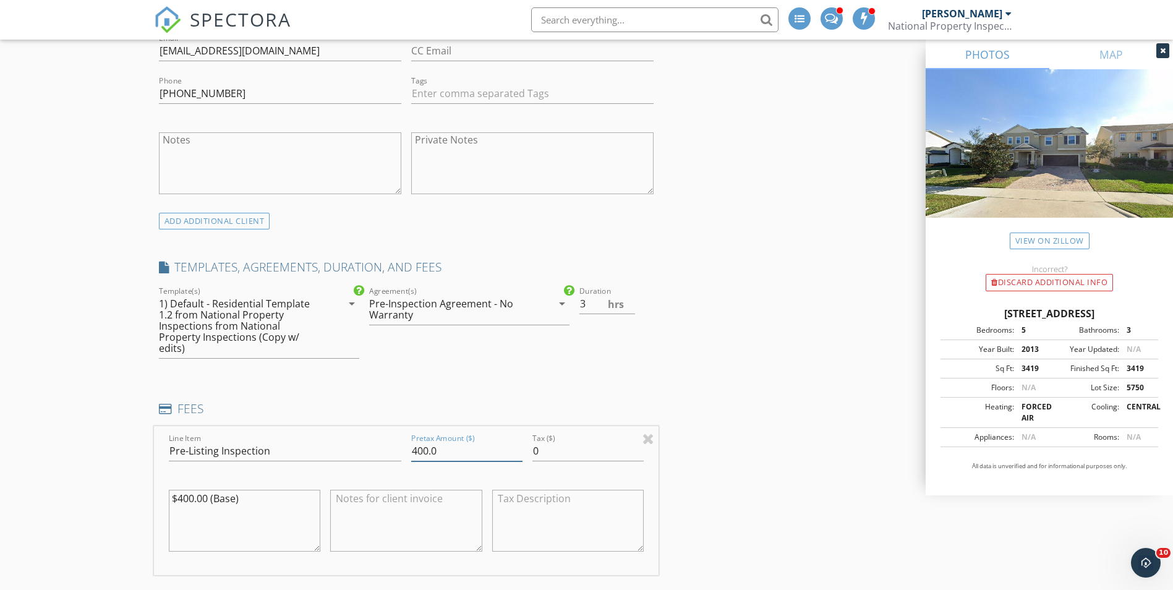
drag, startPoint x: 448, startPoint y: 437, endPoint x: 391, endPoint y: 439, distance: 56.3
click at [391, 439] on div "Line Item Pre-Listing Inspection Pretax Amount ($) 400.0 Tax ($) 0 $400.00 (Bas…" at bounding box center [406, 500] width 505 height 149
type input "550"
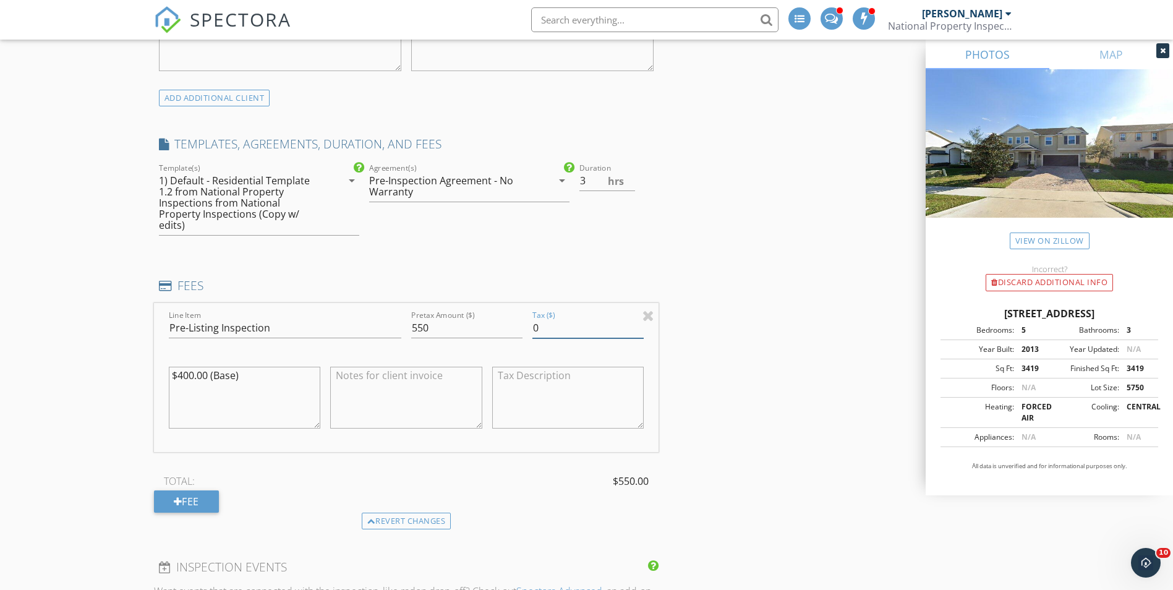
scroll to position [866, 0]
click at [423, 512] on div "Revert changes" at bounding box center [407, 520] width 90 height 17
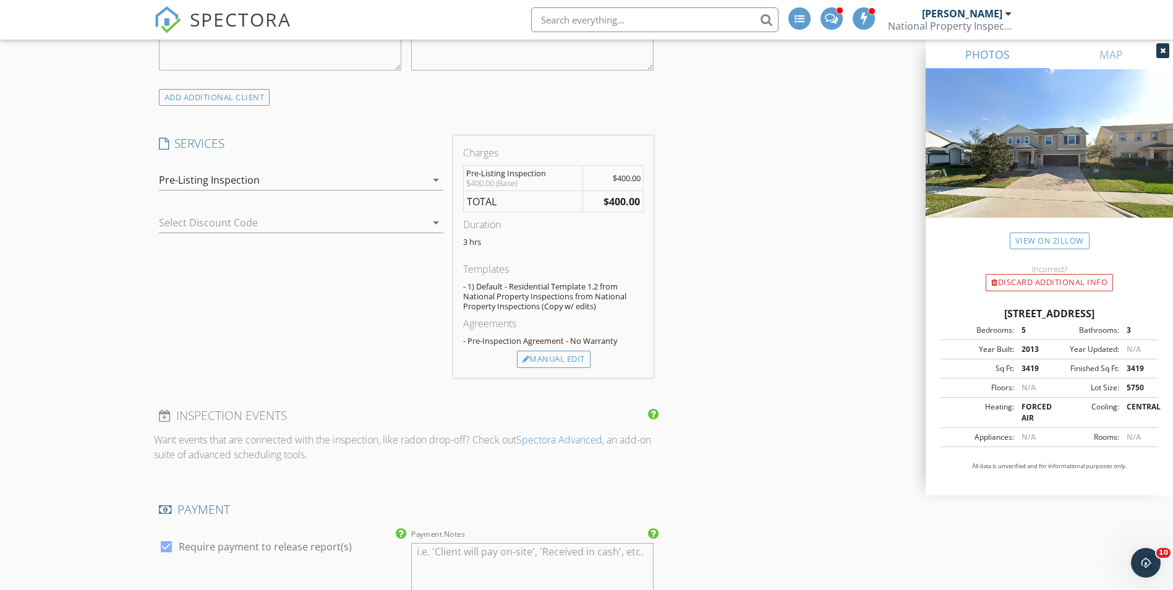
click at [271, 222] on div at bounding box center [284, 223] width 250 height 20
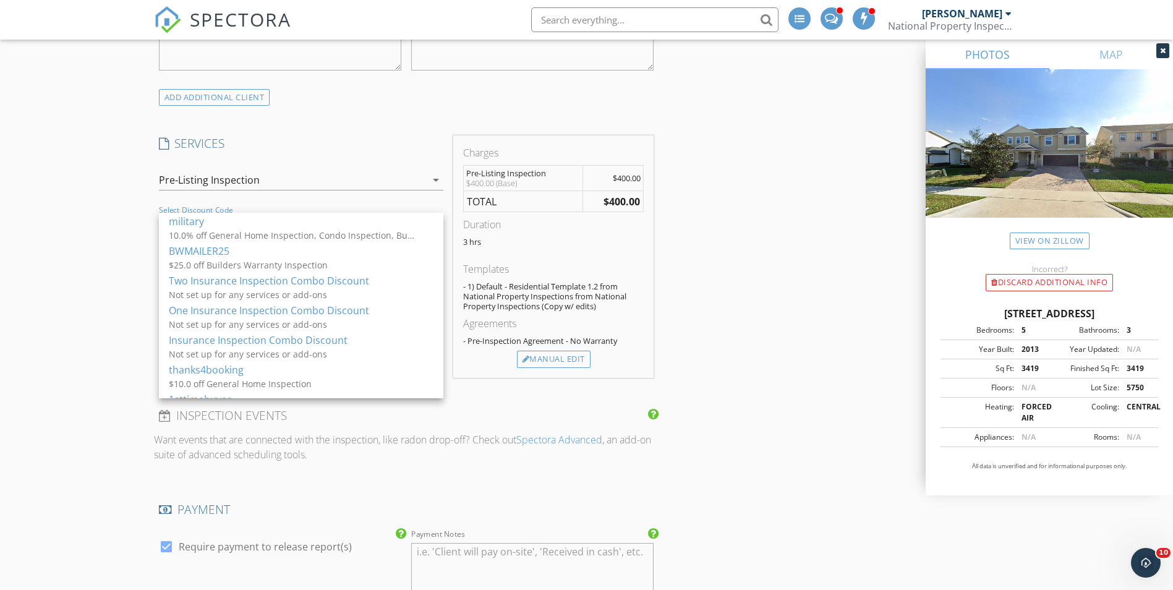
click at [103, 255] on div "New Inspection Click here to use the New Order Form INSPECTOR(S) check_box Josh…" at bounding box center [586, 419] width 1173 height 2424
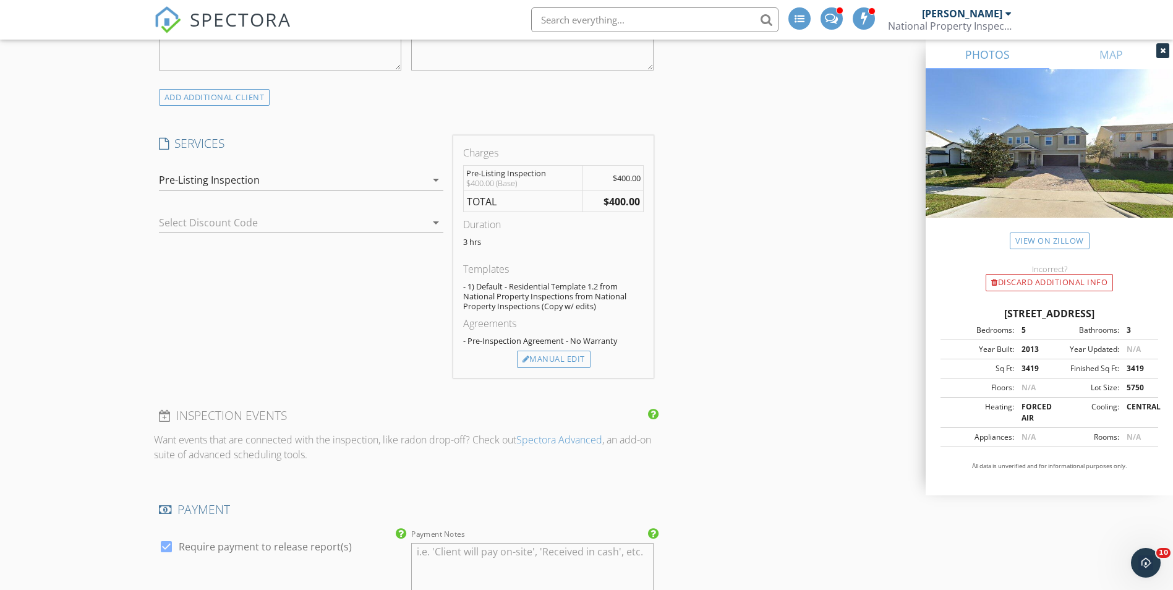
click at [215, 181] on div "Pre-Listing Inspection" at bounding box center [209, 179] width 101 height 11
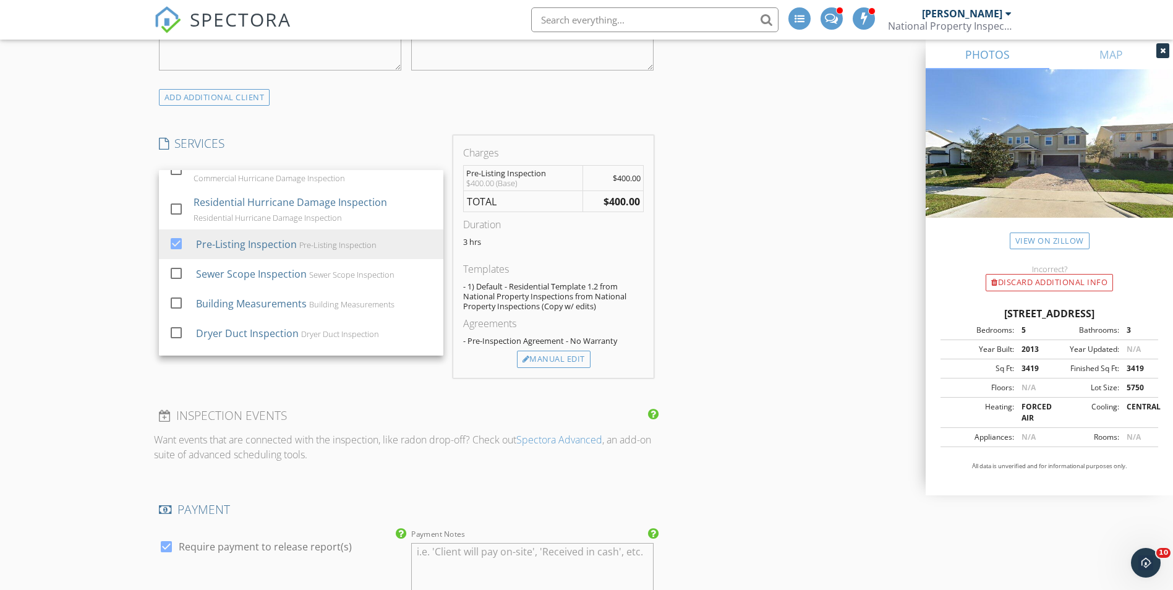
click at [123, 200] on div "New Inspection Click here to use the New Order Form INSPECTOR(S) check_box Josh…" at bounding box center [586, 419] width 1173 height 2424
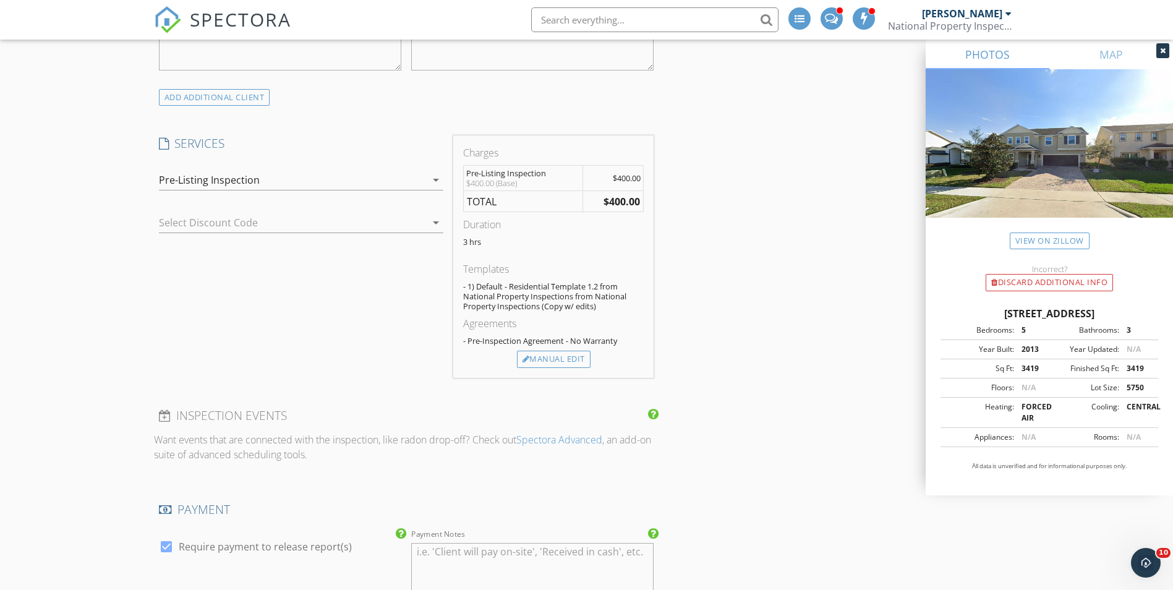
scroll to position [680, 0]
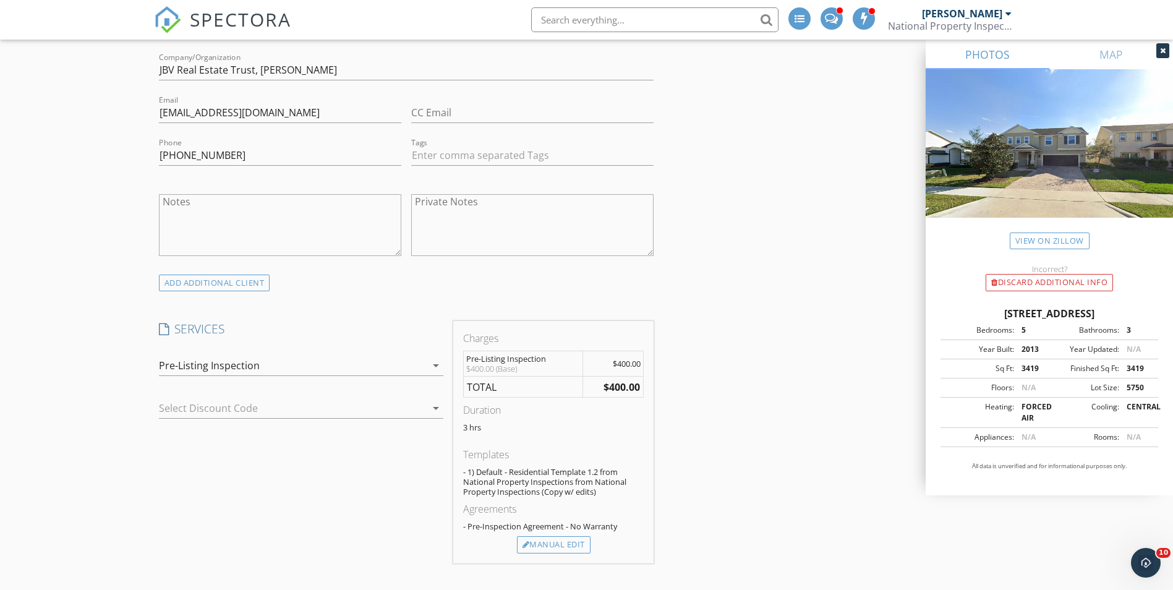
click at [257, 370] on div "Pre-Listing Inspection" at bounding box center [209, 365] width 101 height 11
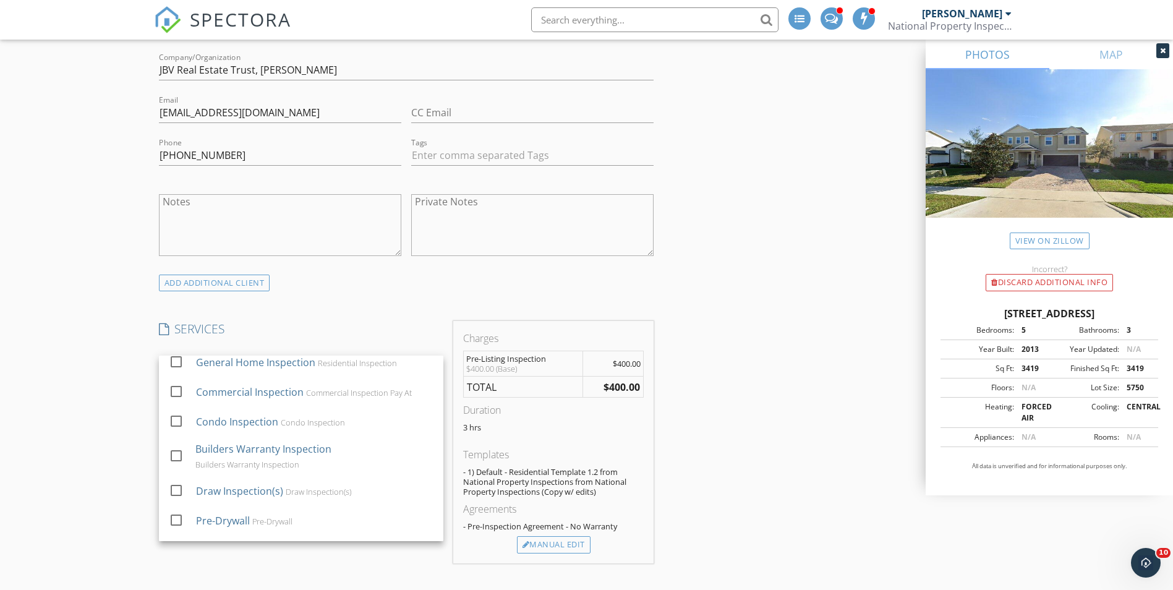
scroll to position [0, 0]
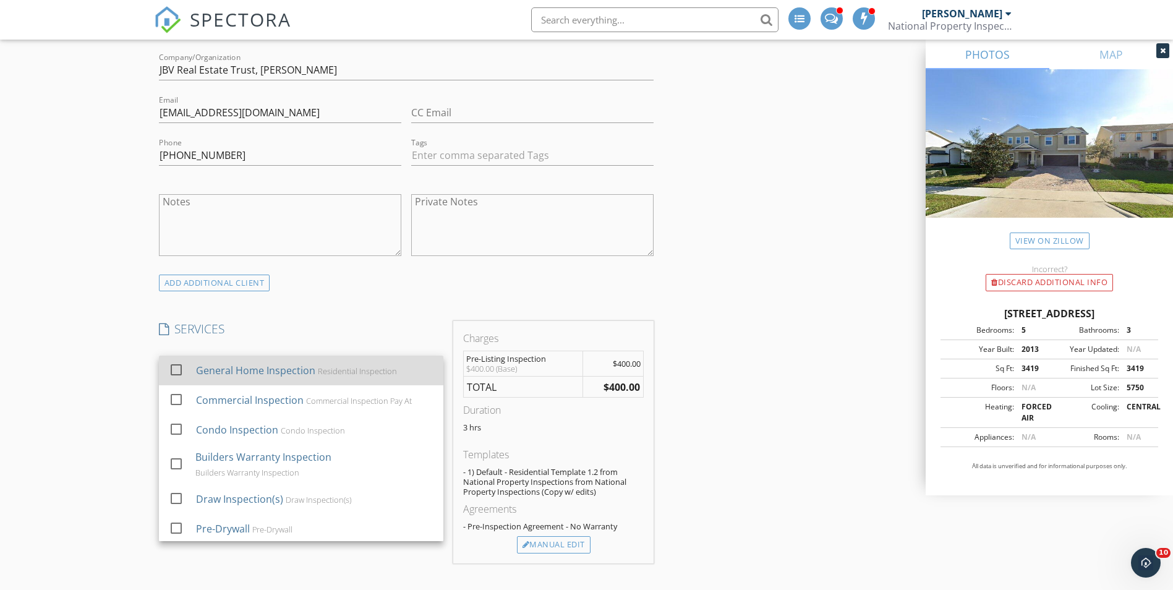
click at [181, 369] on div at bounding box center [176, 369] width 21 height 21
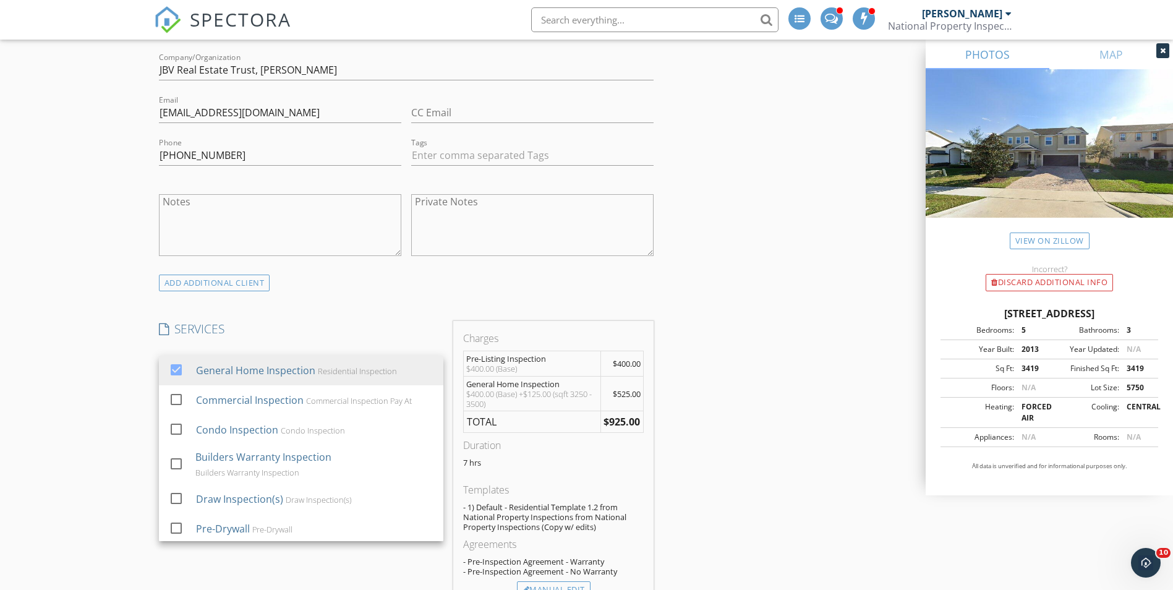
drag, startPoint x: 132, startPoint y: 334, endPoint x: 131, endPoint y: 345, distance: 11.2
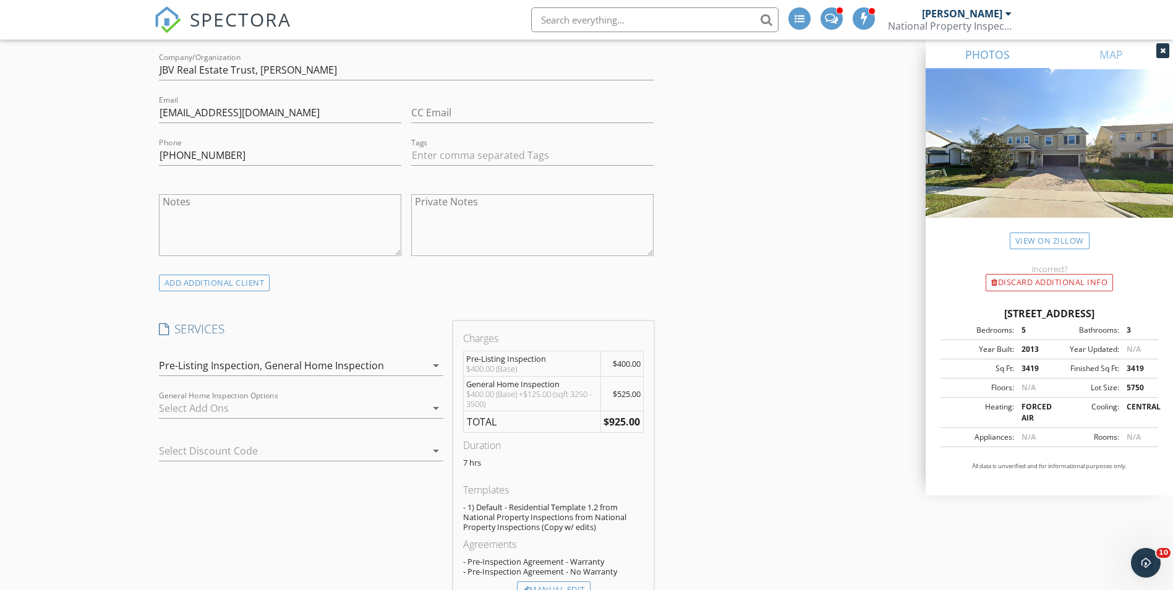
click at [309, 366] on div "General Home Inspection" at bounding box center [324, 365] width 119 height 11
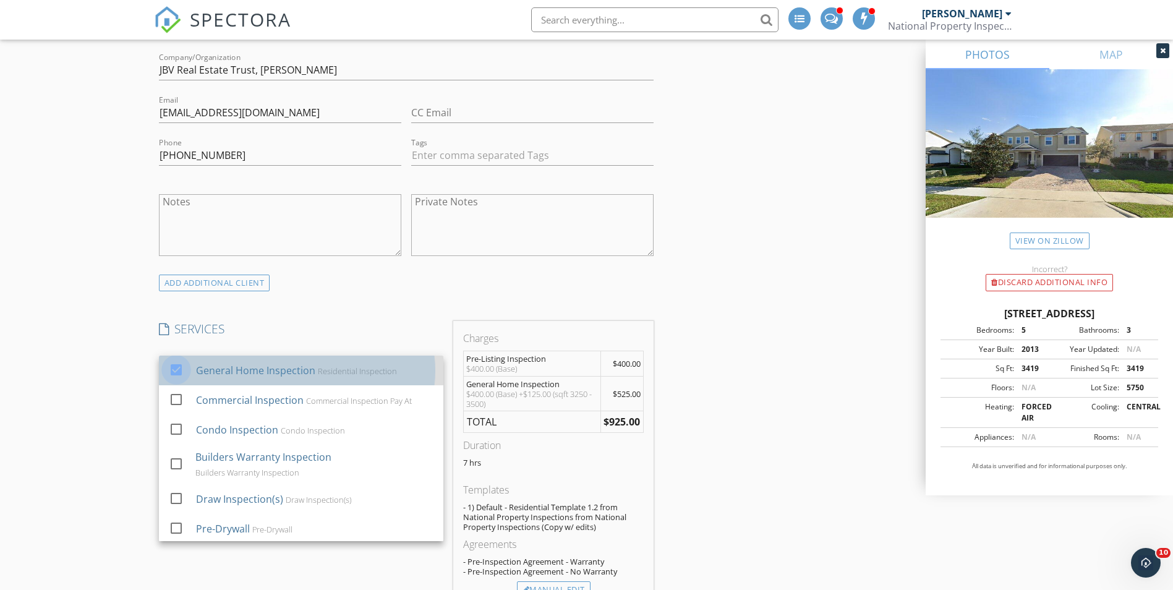
click at [176, 372] on div at bounding box center [176, 369] width 21 height 21
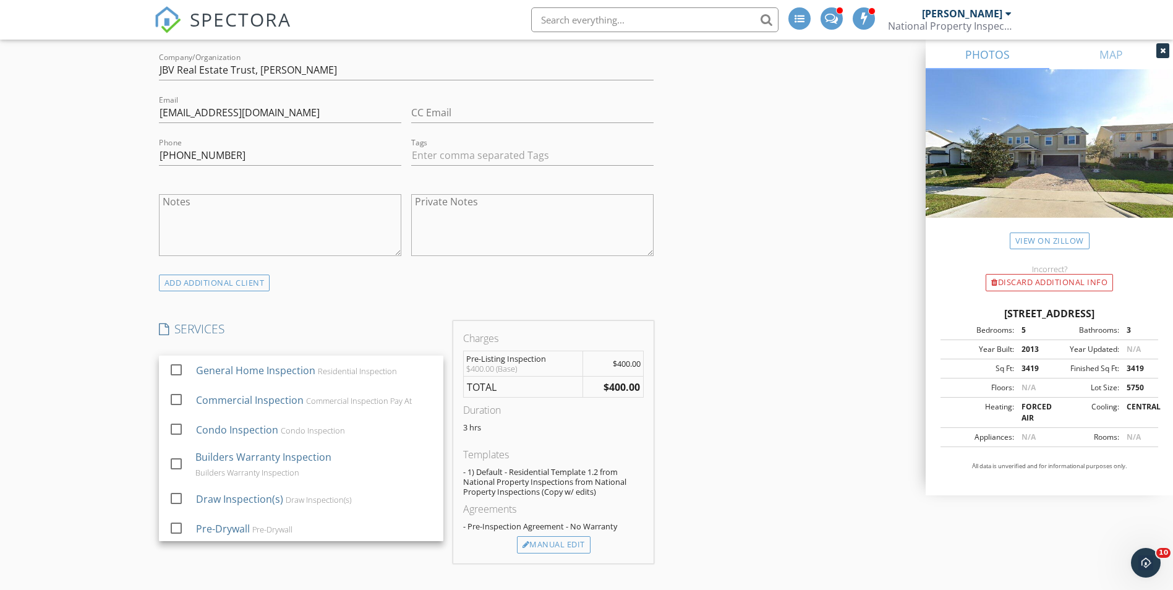
click at [399, 301] on div "INSPECTOR(S) check_box Joshua Rogers PRIMARY Joshua Rogers arrow_drop_down chec…" at bounding box center [406, 588] width 505 height 2251
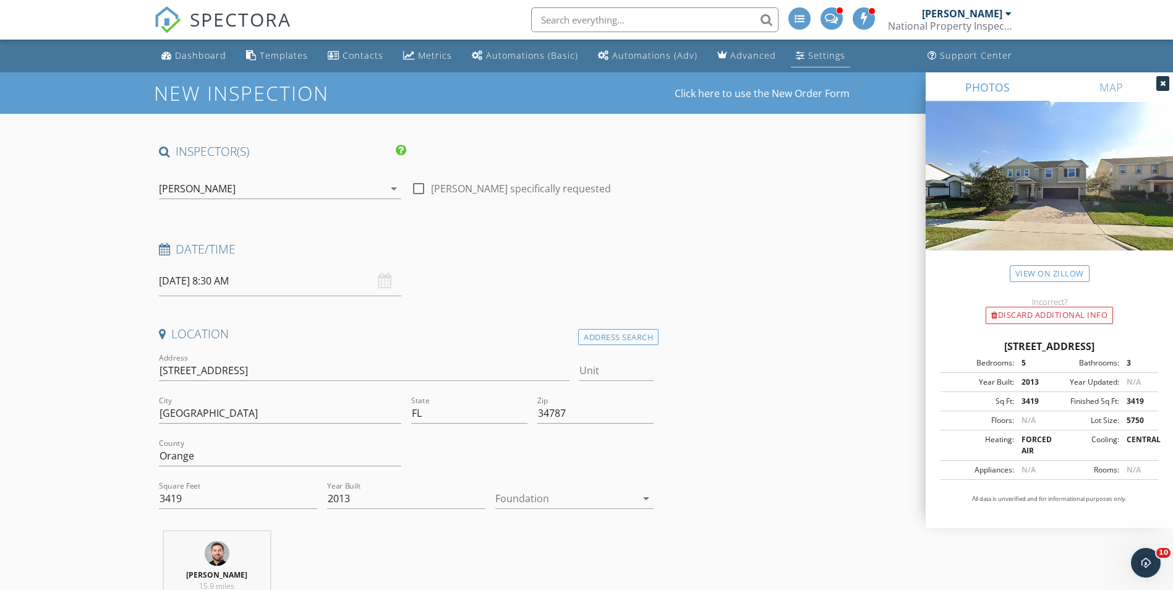
click at [813, 59] on div "Settings" at bounding box center [826, 55] width 37 height 12
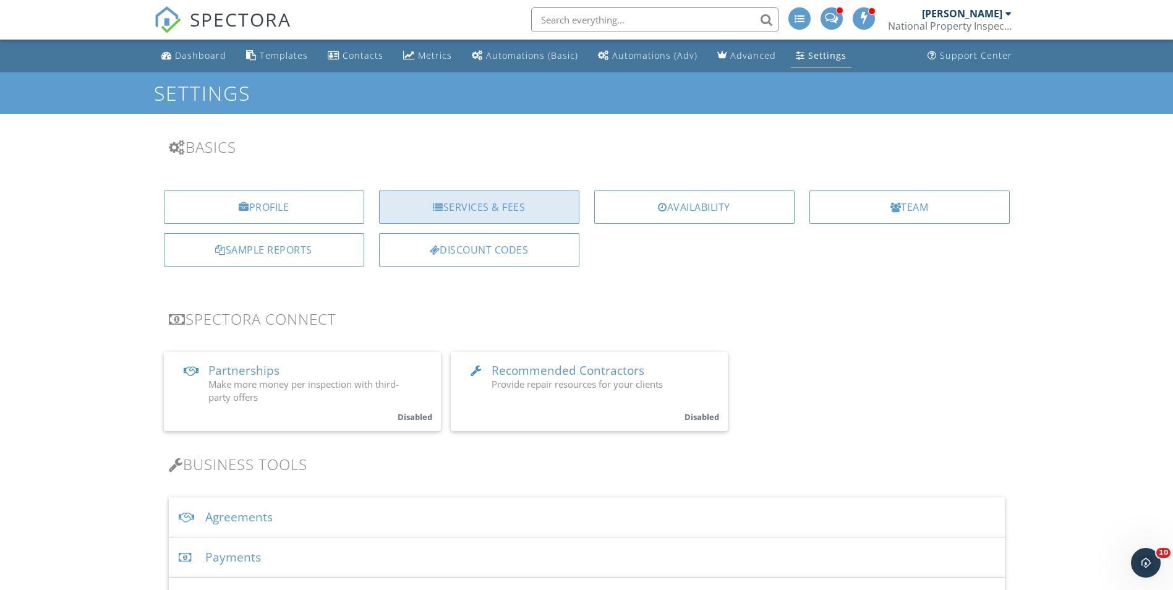
click at [470, 205] on div "Services & Fees" at bounding box center [479, 206] width 200 height 33
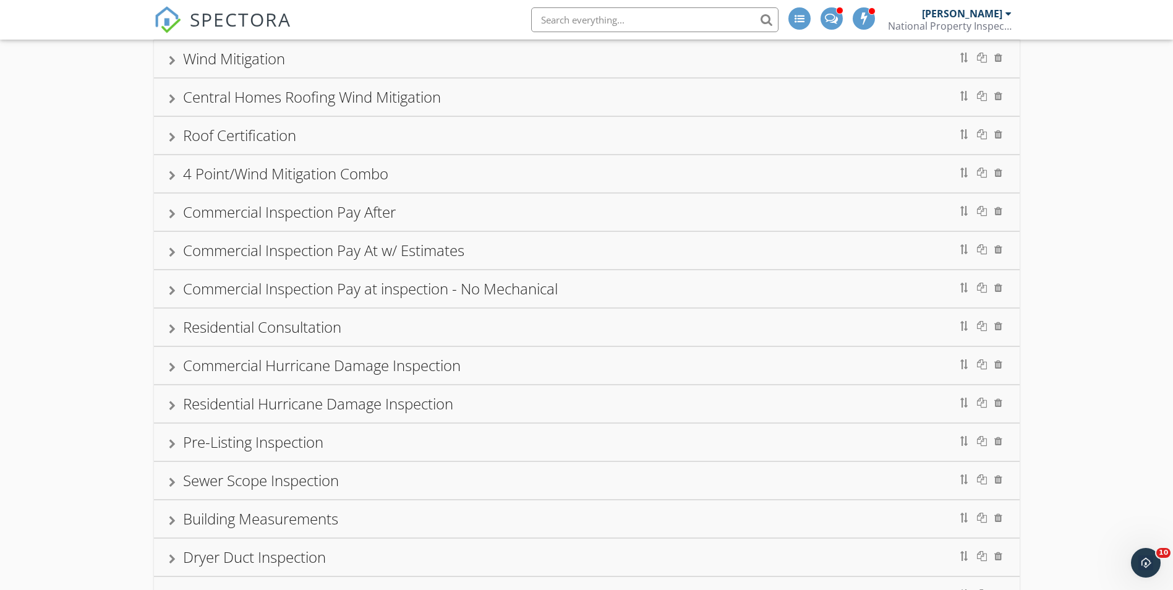
scroll to position [556, 0]
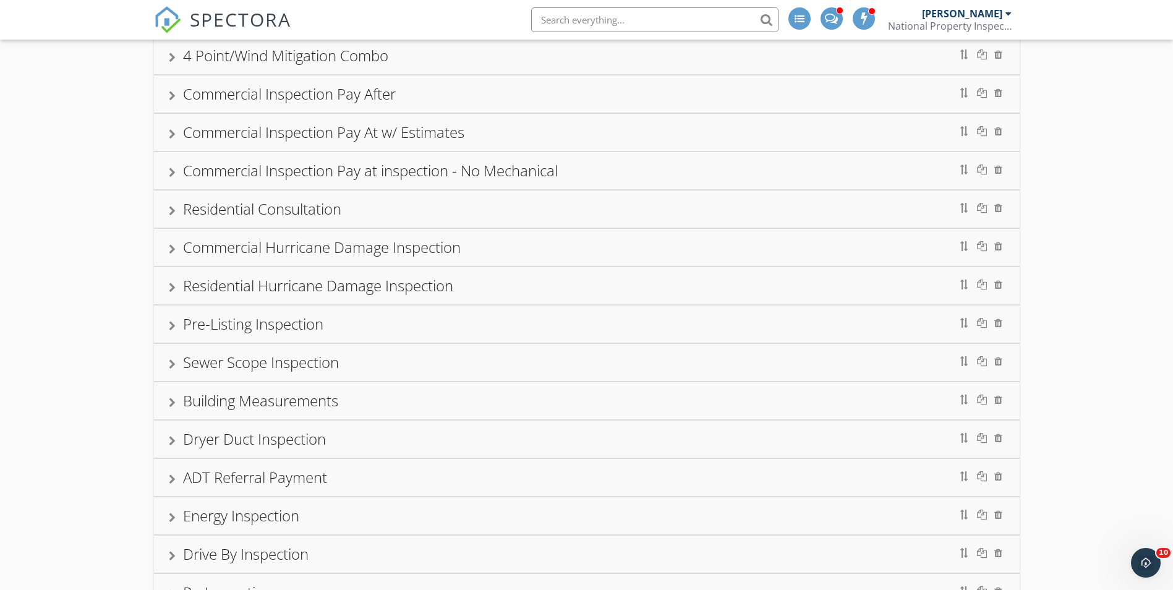
click at [174, 322] on div at bounding box center [172, 326] width 7 height 10
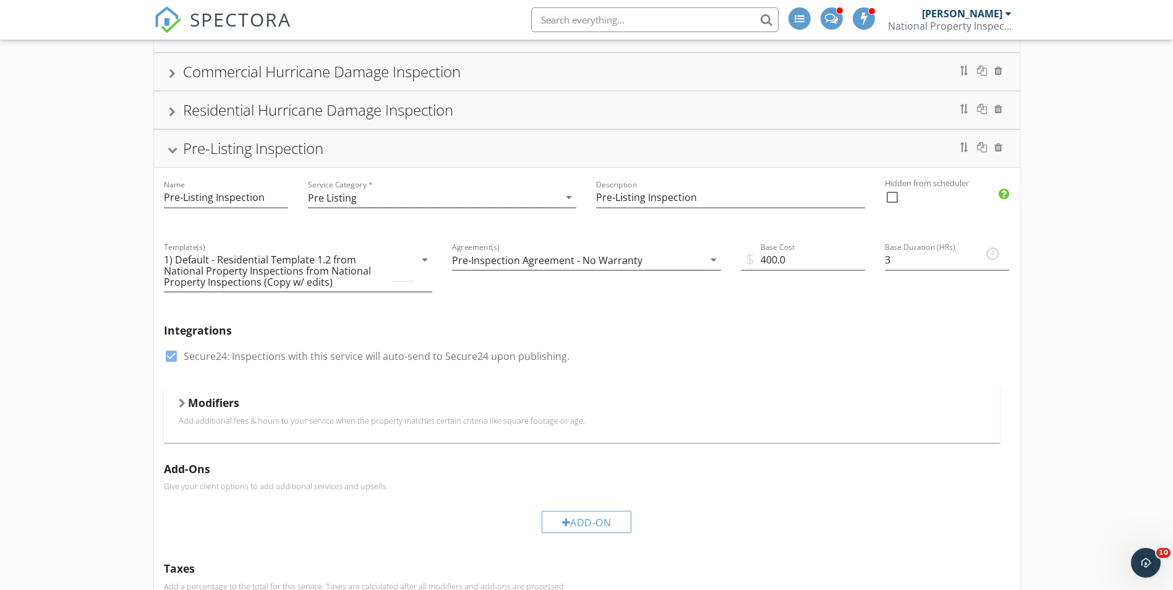
scroll to position [804, 0]
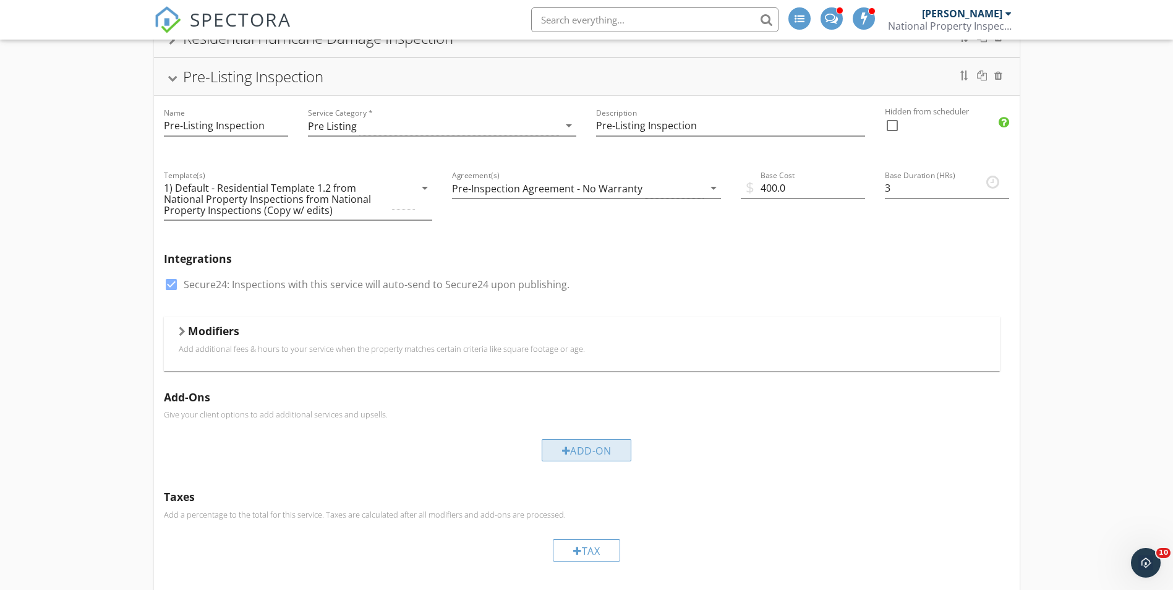
click at [579, 458] on div "Add-On" at bounding box center [587, 450] width 90 height 22
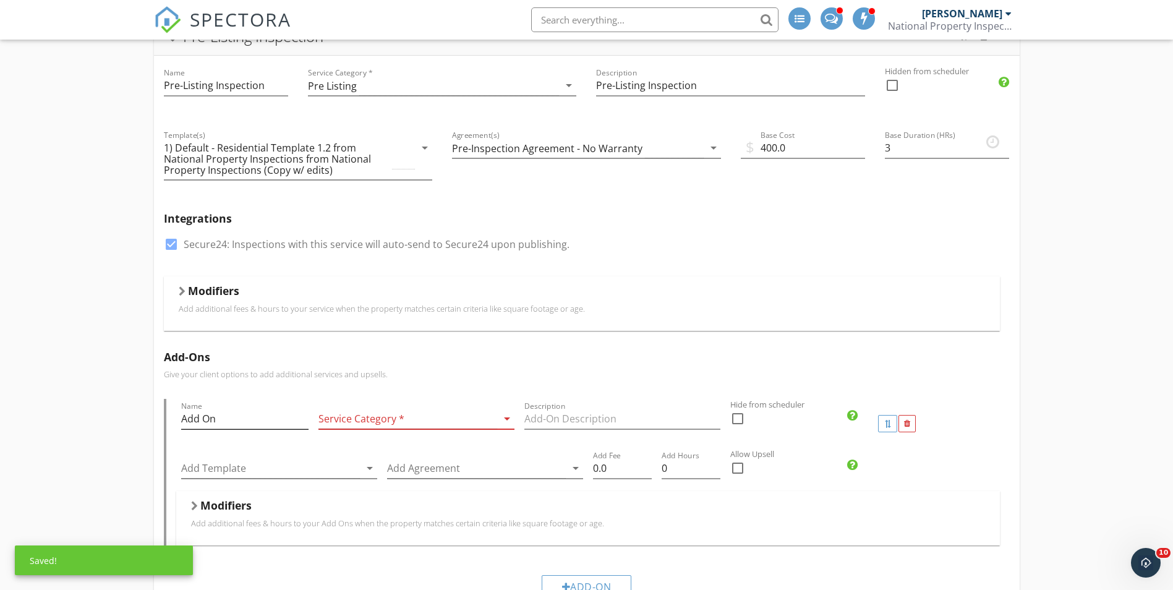
scroll to position [866, 0]
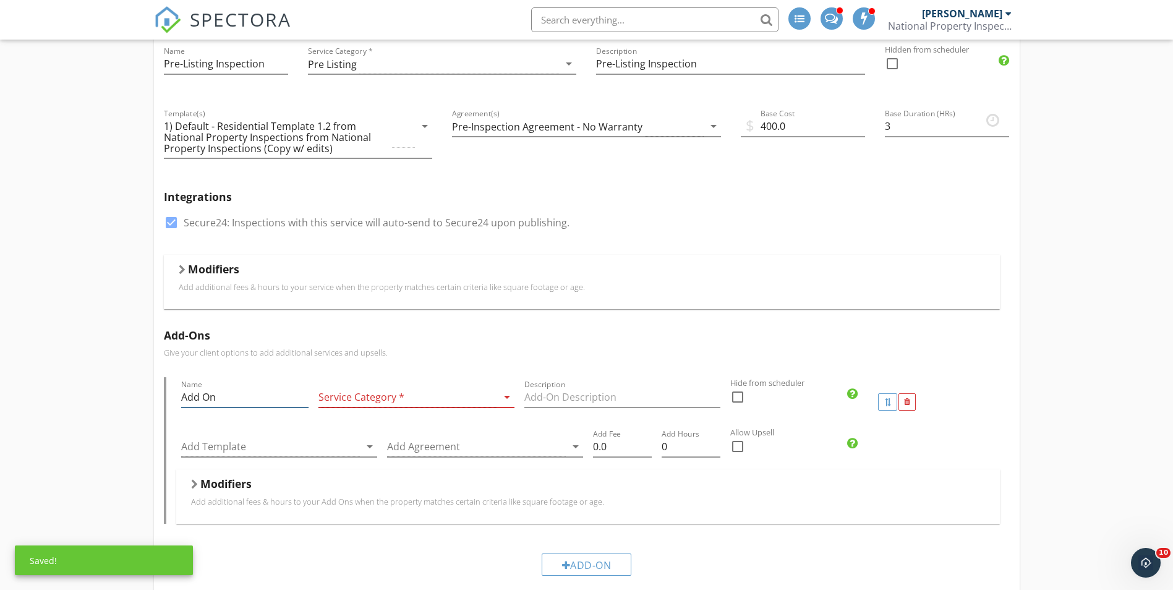
click at [121, 394] on div "General Home Inspection Commercial Inspection Condo Inspection Builders Warrant…" at bounding box center [586, 290] width 1173 height 2084
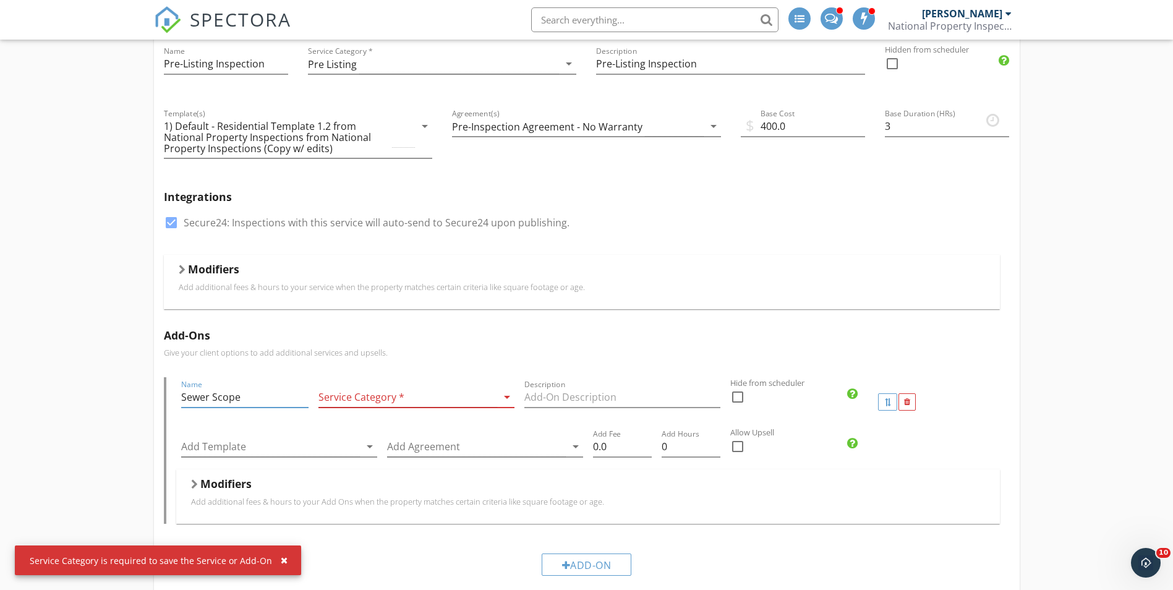
drag, startPoint x: 157, startPoint y: 399, endPoint x: 136, endPoint y: 396, distance: 21.2
click at [124, 399] on div "General Home Inspection Commercial Inspection Condo Inspection Builders Warrant…" at bounding box center [586, 290] width 1173 height 2084
type input "Sewer Scope"
click at [441, 395] on div at bounding box center [407, 397] width 179 height 20
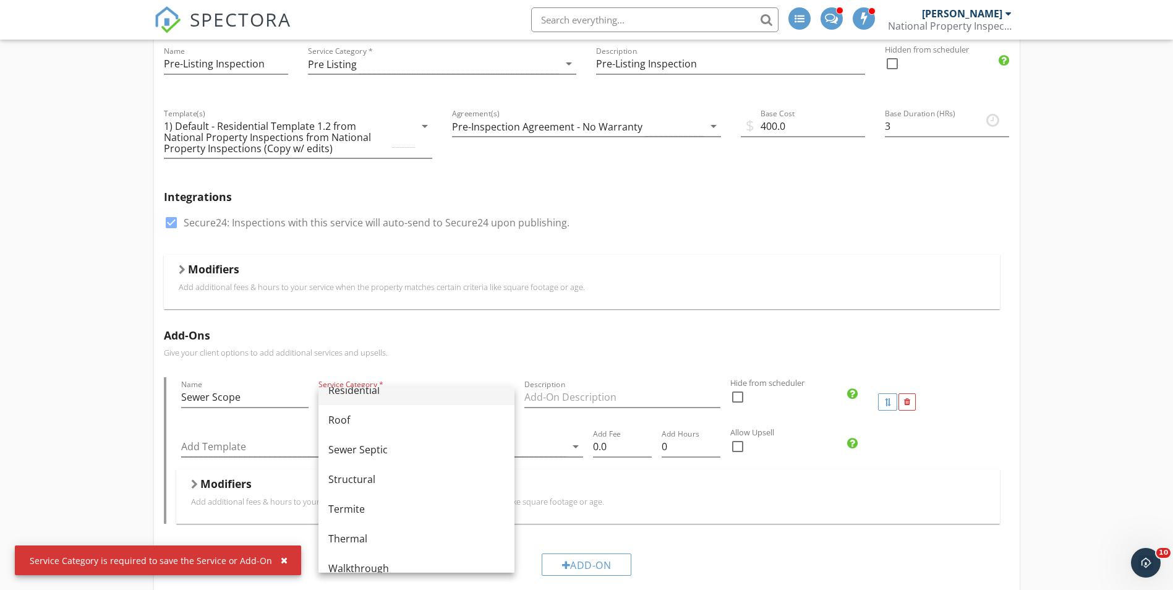
scroll to position [618, 0]
click at [411, 470] on div "Sewer Septic" at bounding box center [416, 471] width 176 height 15
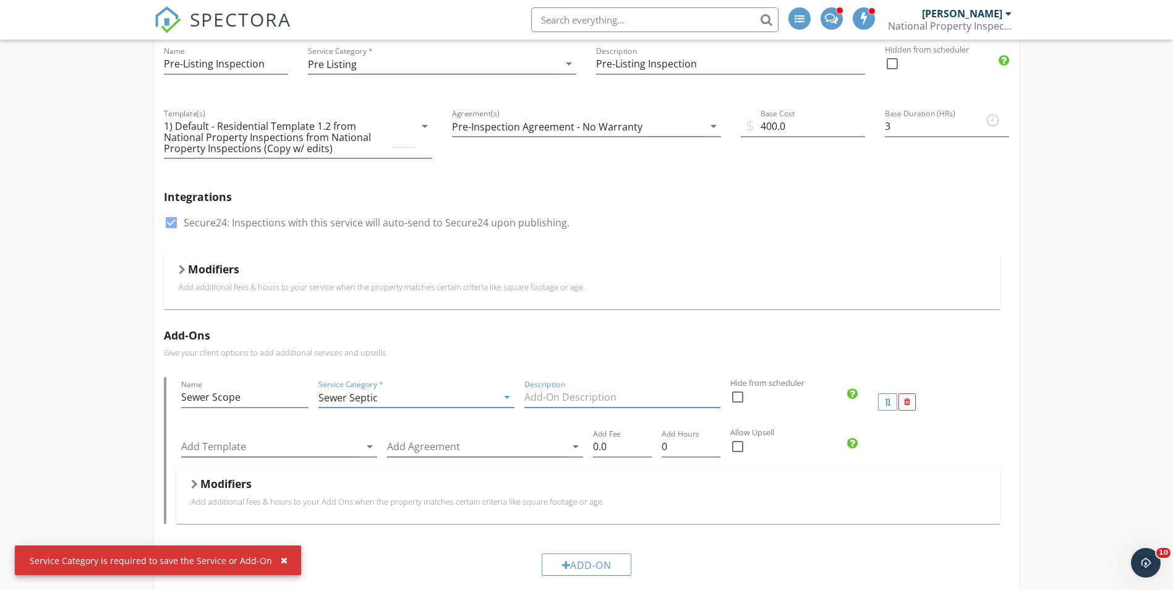
click at [560, 396] on input "Description" at bounding box center [622, 397] width 196 height 20
paste input "Sewer Scope"
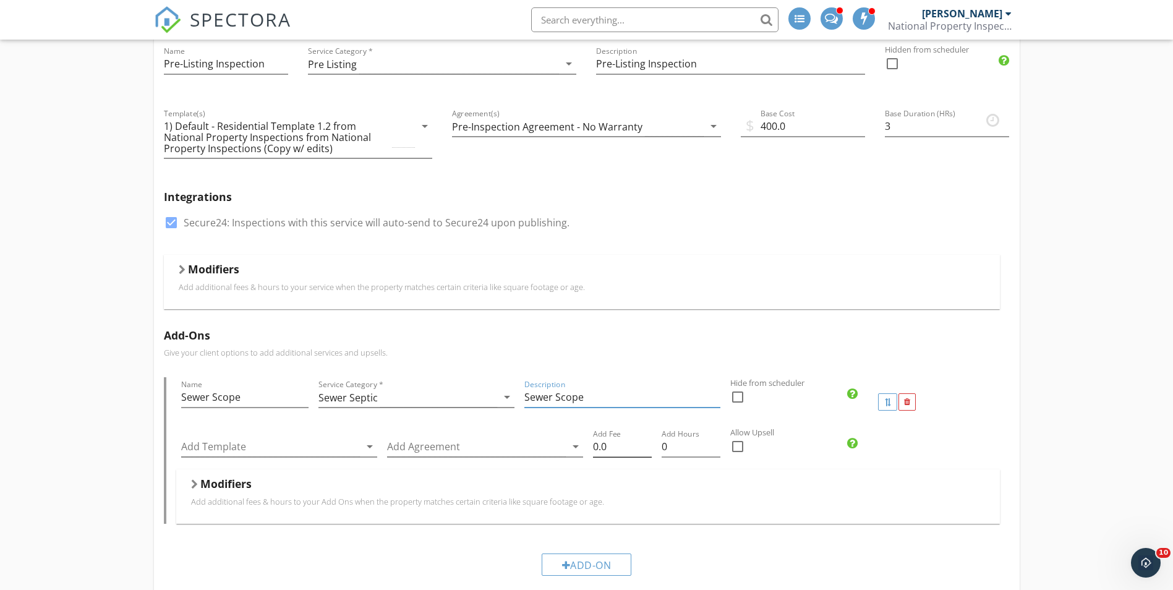
type input "Sewer Scope"
drag, startPoint x: 613, startPoint y: 447, endPoint x: 537, endPoint y: 446, distance: 76.7
click at [537, 446] on div "Add Template arrow_drop_down Add Agreement arrow_drop_down Add Fee 0.0 Add Hour…" at bounding box center [588, 448] width 824 height 43
type input "150"
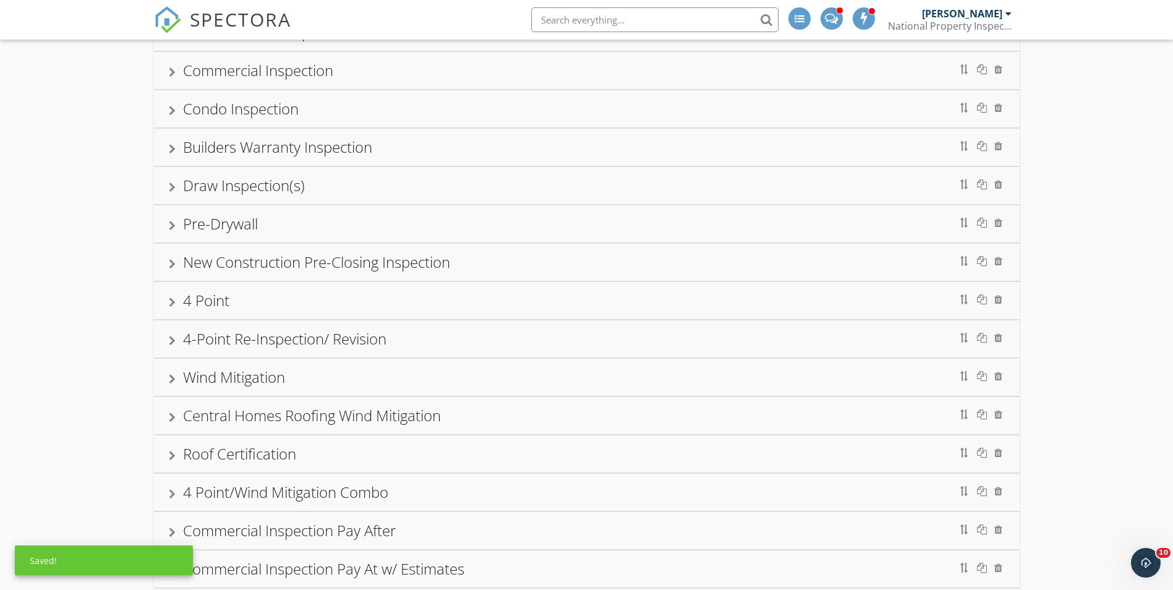
scroll to position [0, 0]
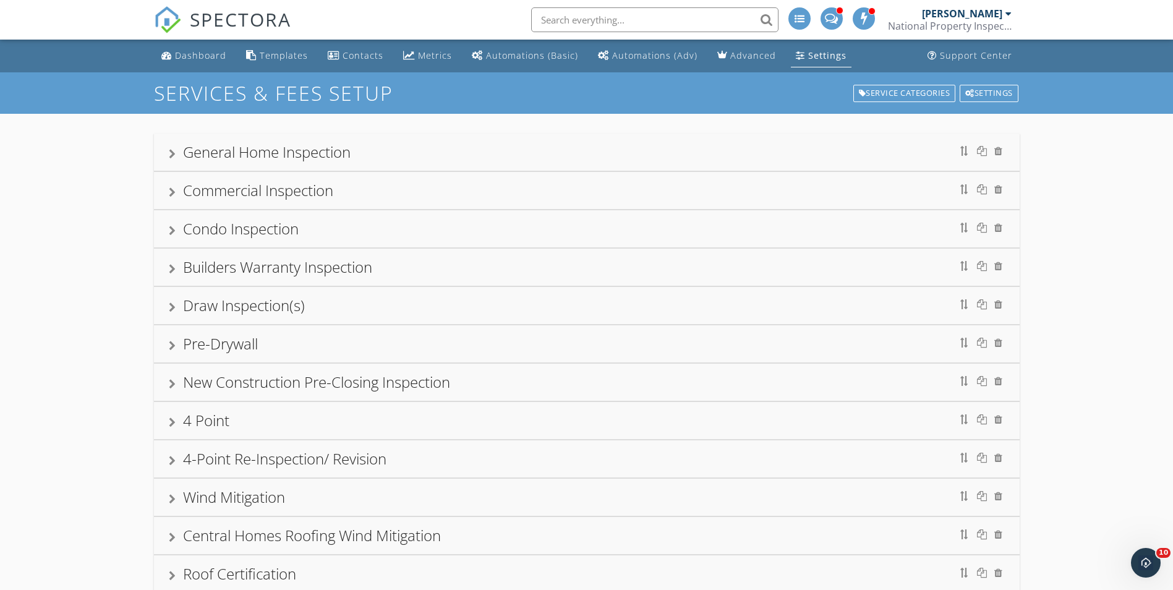
click at [173, 151] on div at bounding box center [172, 154] width 7 height 10
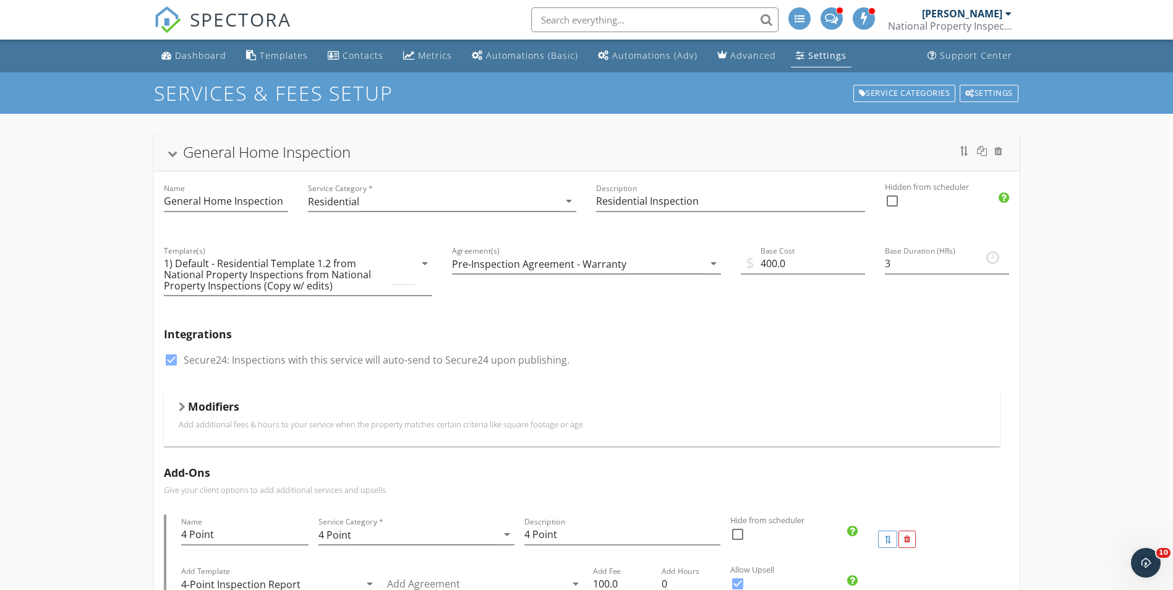
click at [170, 153] on div at bounding box center [172, 154] width 10 height 7
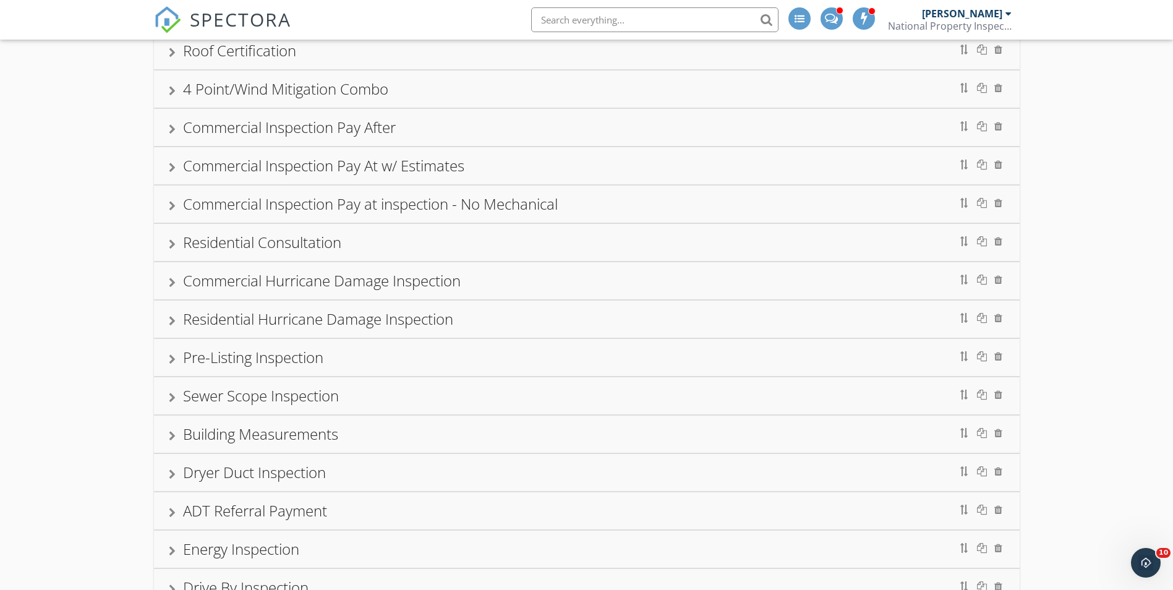
scroll to position [556, 0]
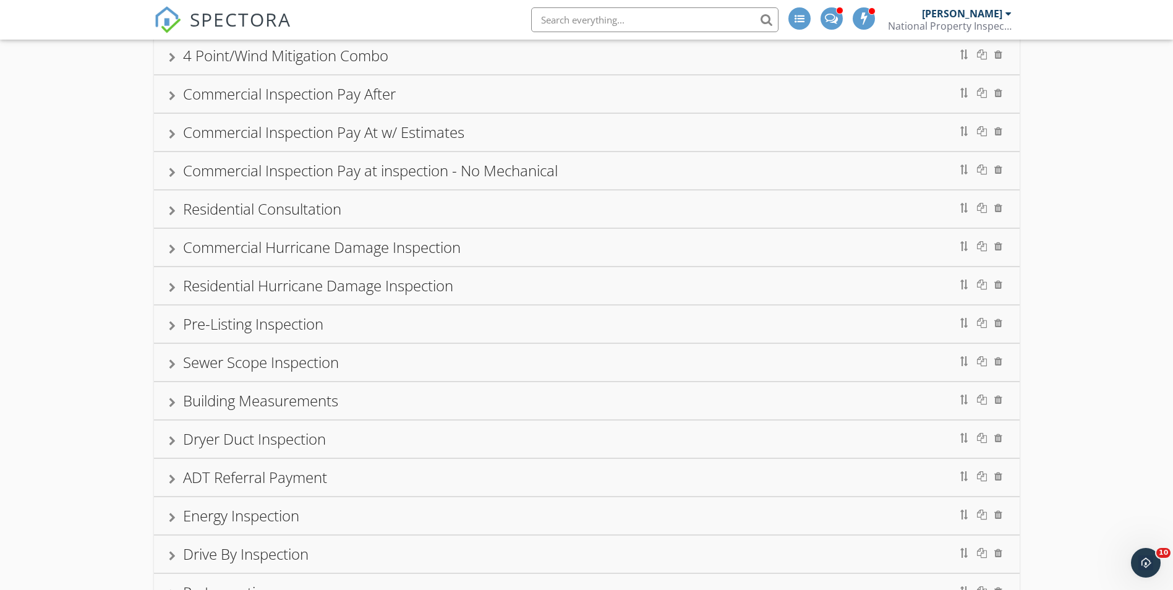
click at [174, 328] on div at bounding box center [172, 326] width 7 height 10
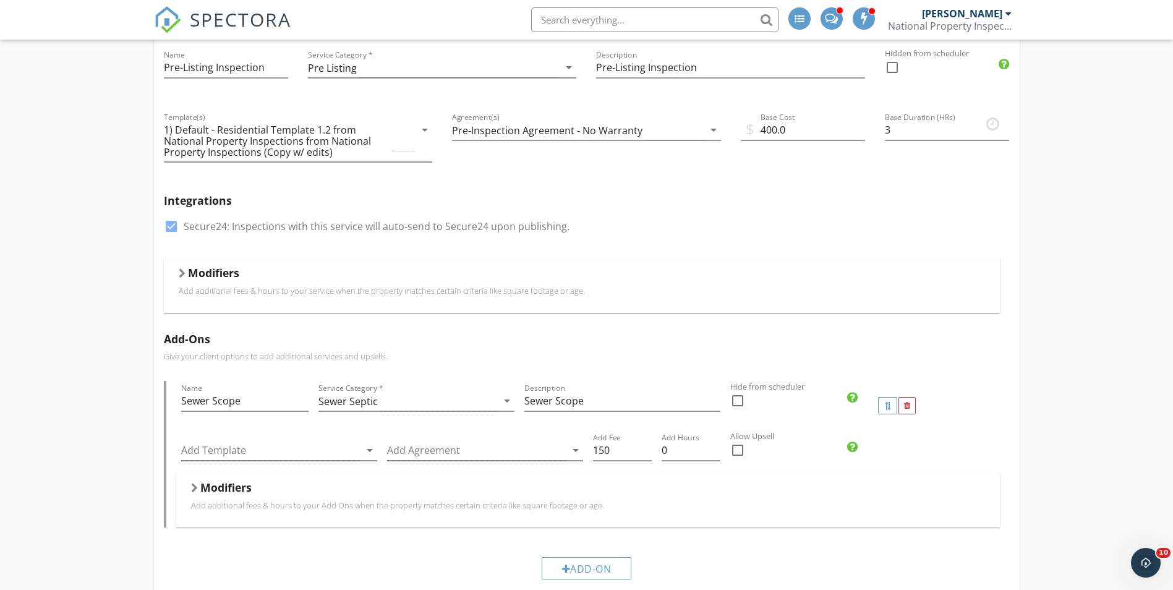
scroll to position [866, 0]
click at [236, 449] on div at bounding box center [270, 447] width 179 height 20
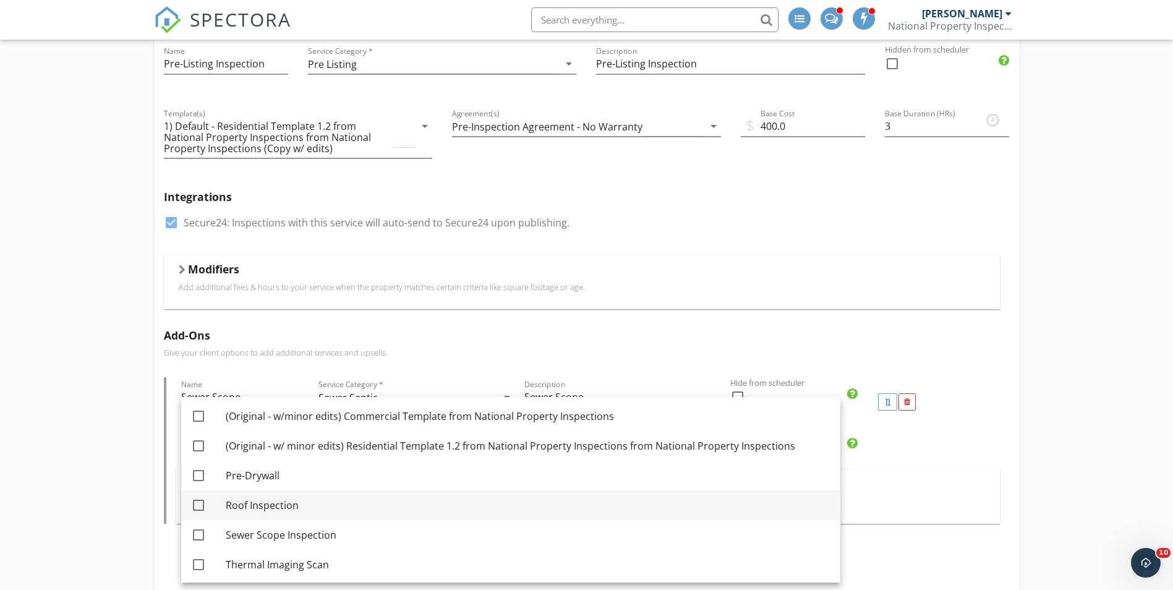
scroll to position [416, 0]
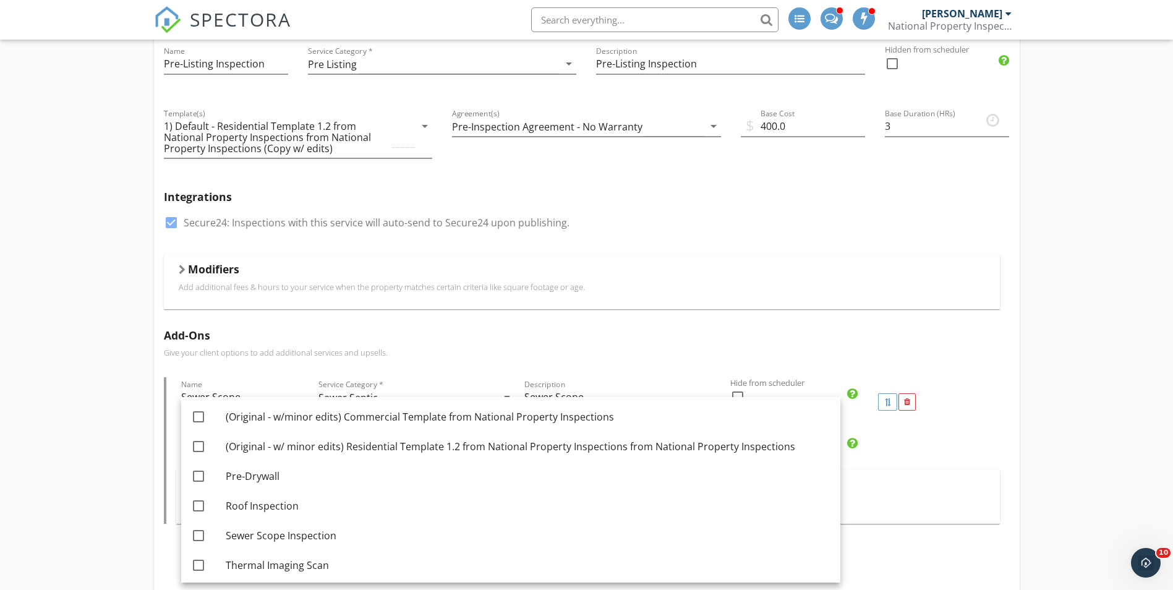
drag, startPoint x: 197, startPoint y: 540, endPoint x: 169, endPoint y: 477, distance: 68.9
click at [197, 540] on div at bounding box center [198, 535] width 21 height 21
checkbox input "true"
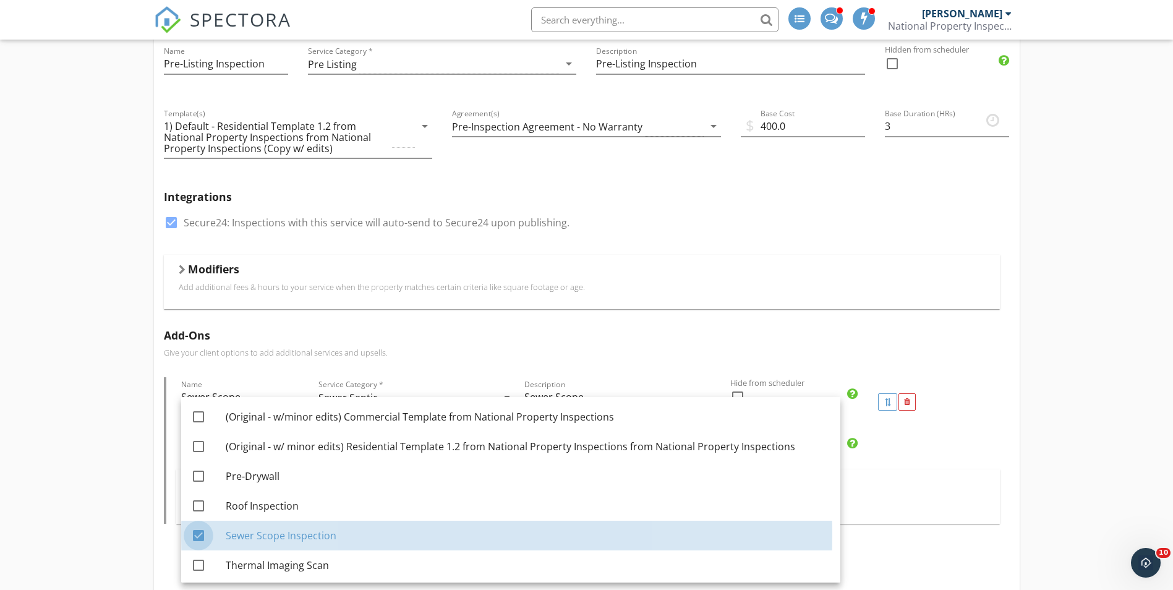
click at [116, 384] on div "General Home Inspection Name General Home Inspection Service Category * Residen…" at bounding box center [586, 290] width 1173 height 2084
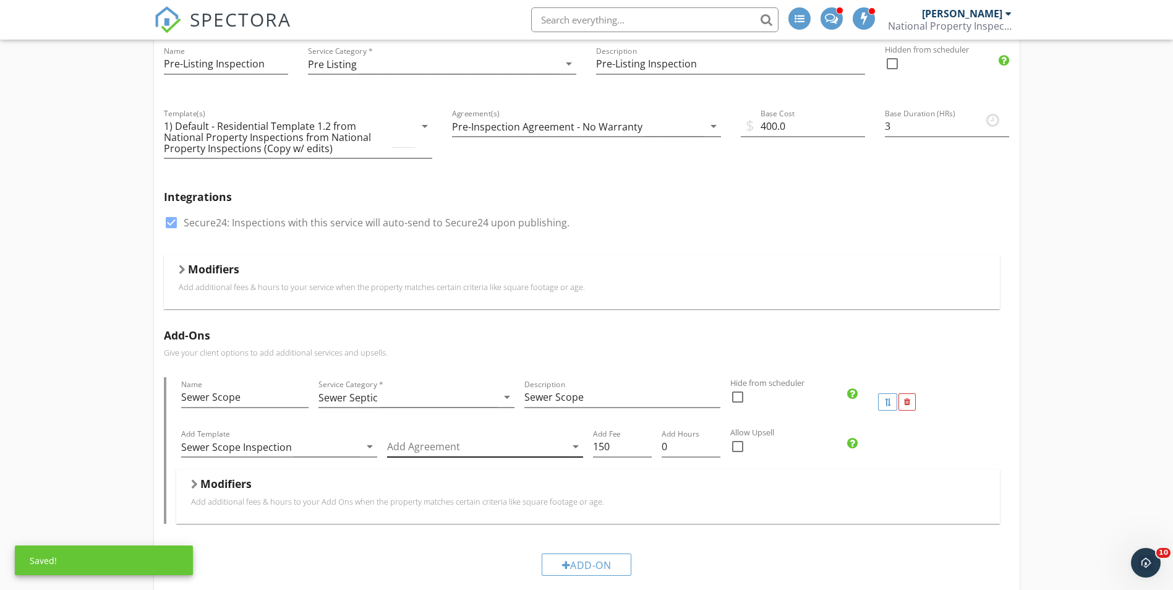
click at [421, 448] on div at bounding box center [476, 447] width 179 height 20
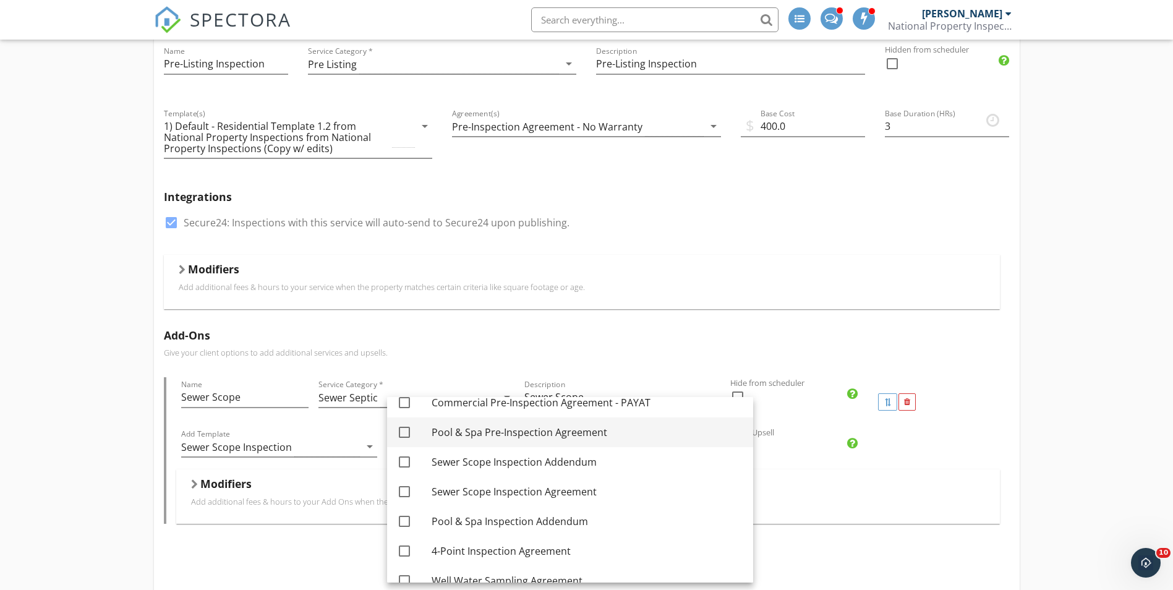
scroll to position [173, 0]
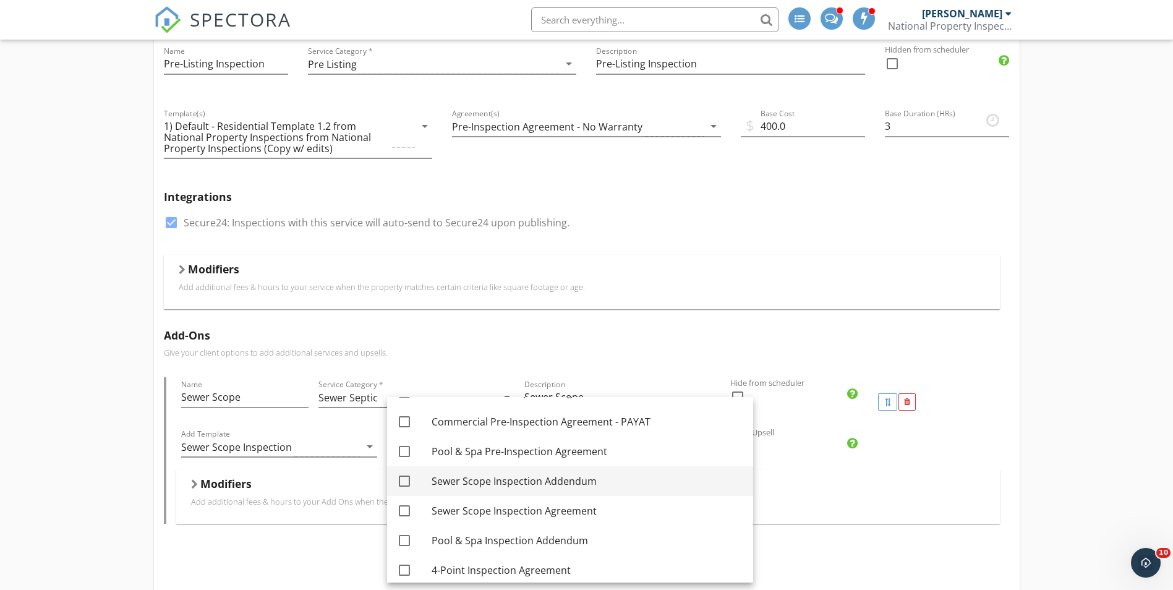
click at [403, 483] on div at bounding box center [404, 481] width 21 height 21
checkbox input "true"
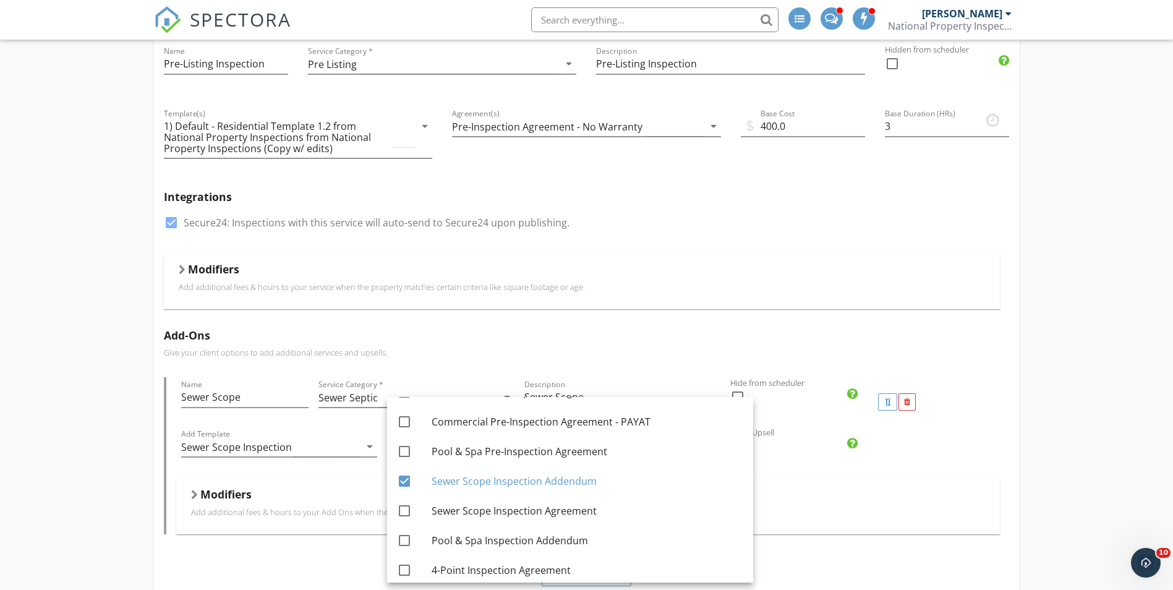
click at [451, 339] on h5 "Add-Ons" at bounding box center [587, 335] width 846 height 12
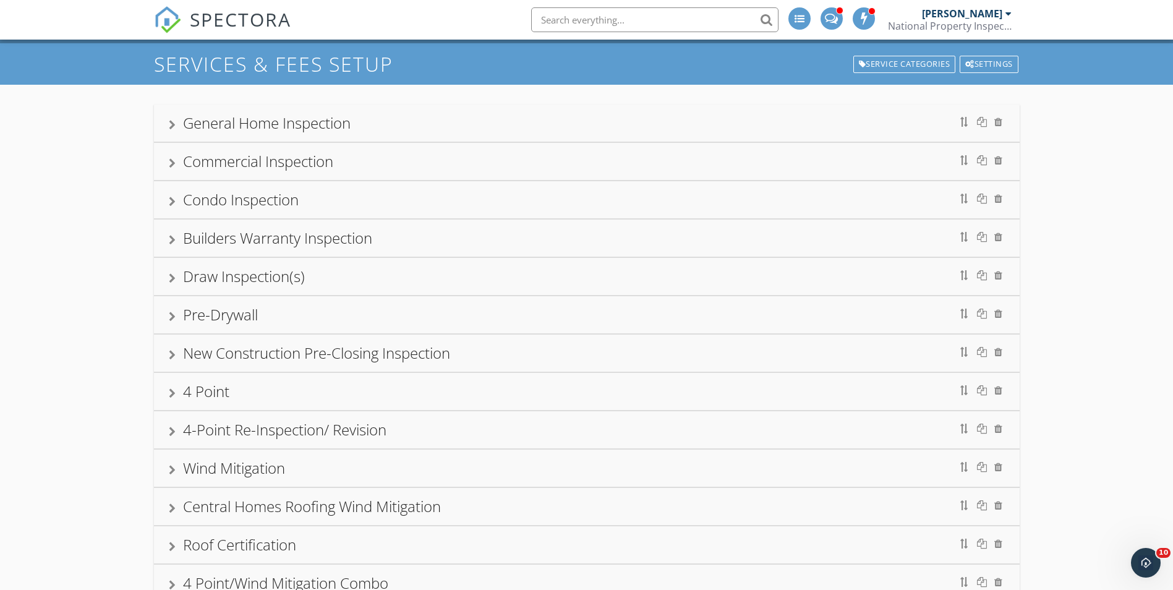
scroll to position [0, 0]
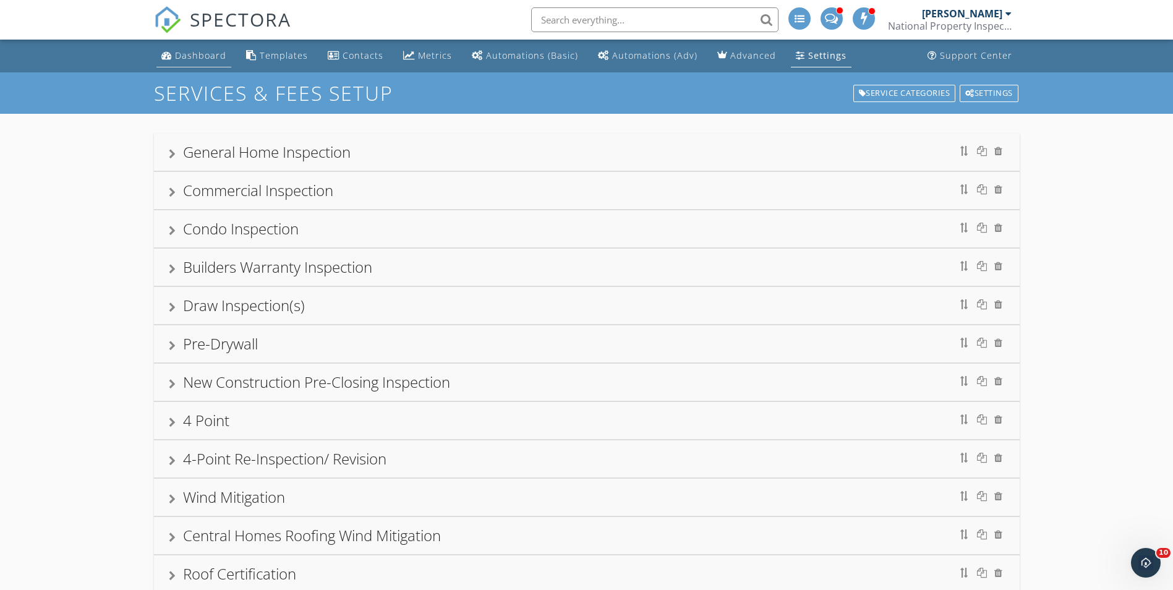
click at [187, 54] on div "Dashboard" at bounding box center [200, 55] width 51 height 12
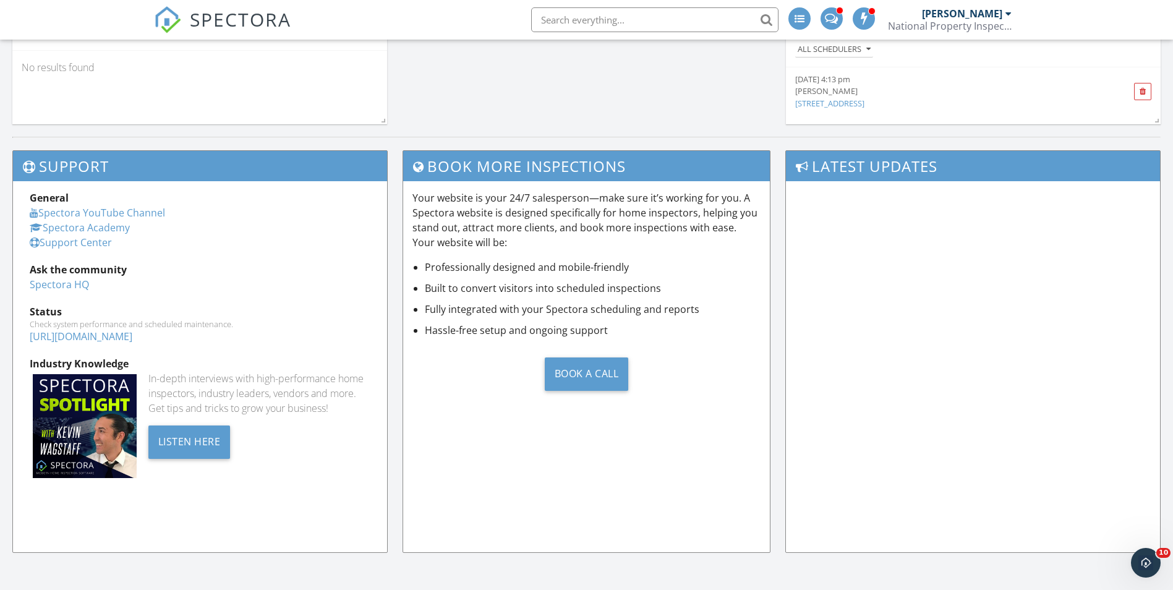
scroll to position [1065, 0]
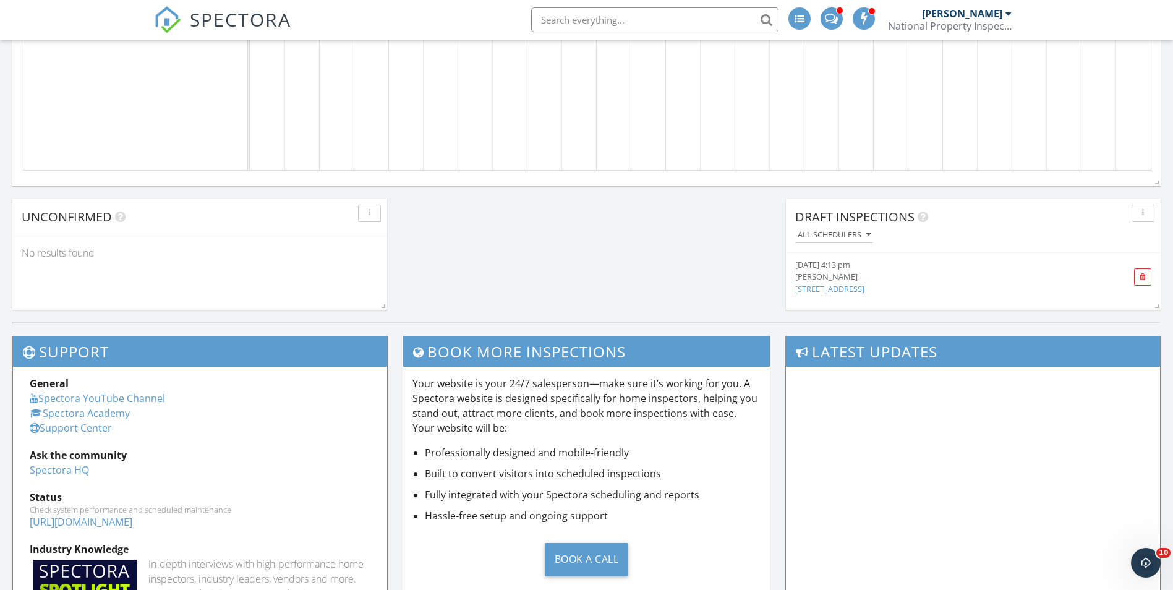
click at [864, 288] on link "[STREET_ADDRESS]" at bounding box center [829, 288] width 69 height 11
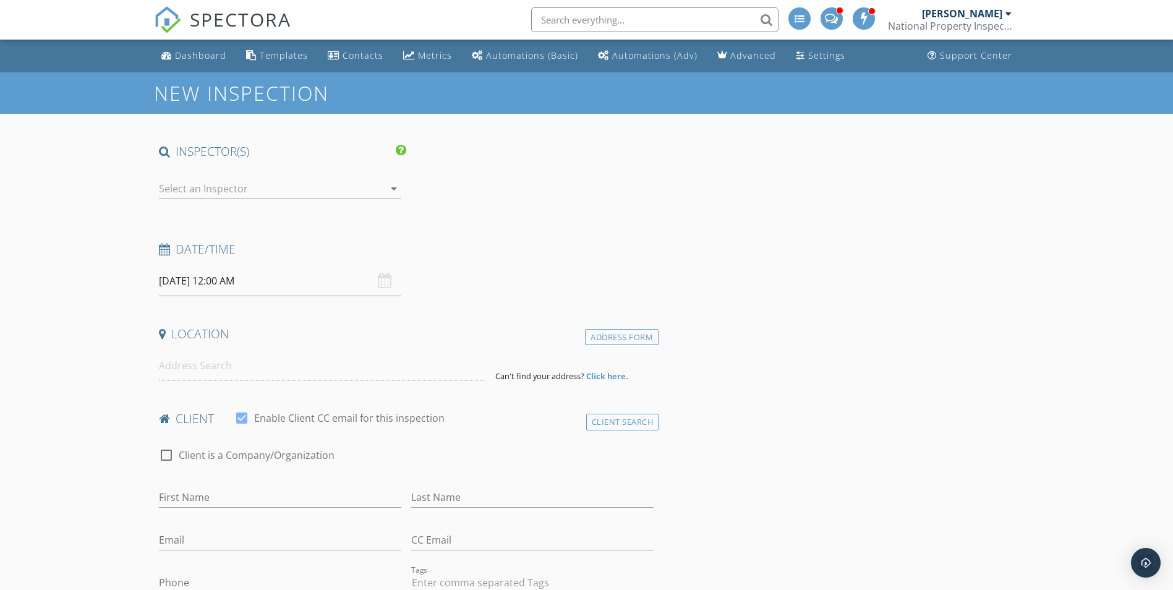
type input "JBV Real Estate Trust, [PERSON_NAME]"
type input "[EMAIL_ADDRESS][DOMAIN_NAME]"
type input "[PHONE_NUMBER]"
checkbox input "false"
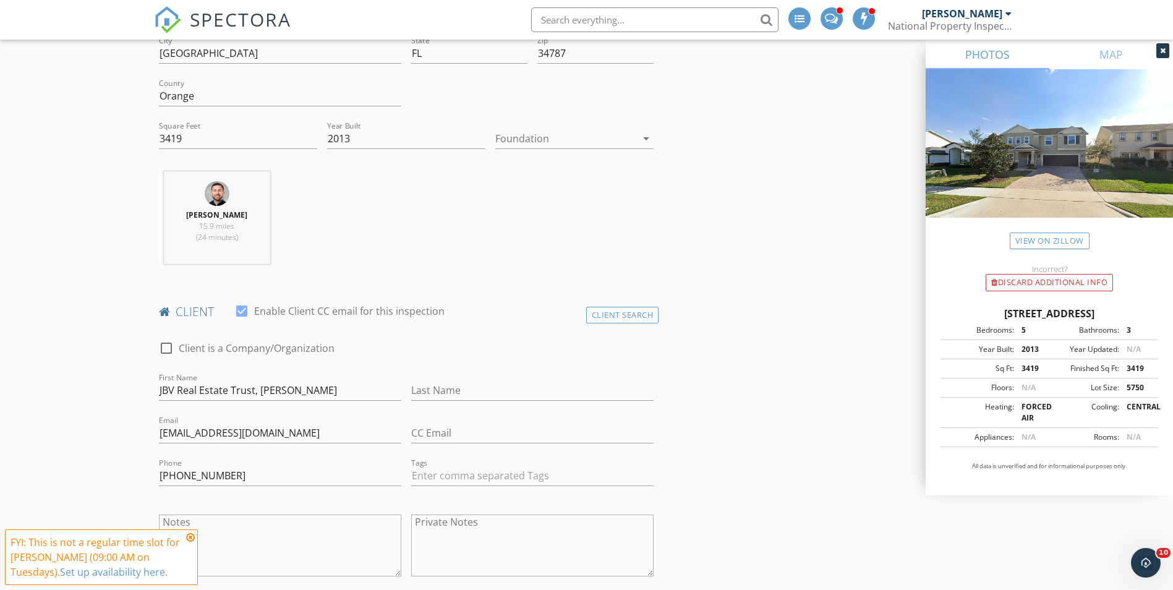
scroll to position [433, 0]
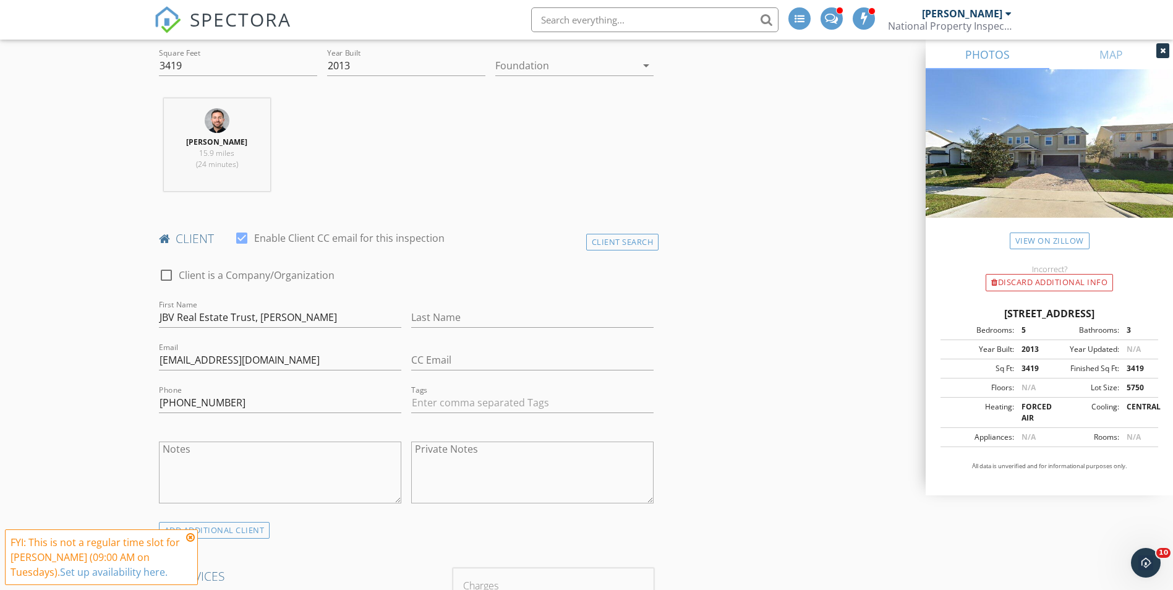
click at [190, 537] on icon at bounding box center [190, 537] width 9 height 10
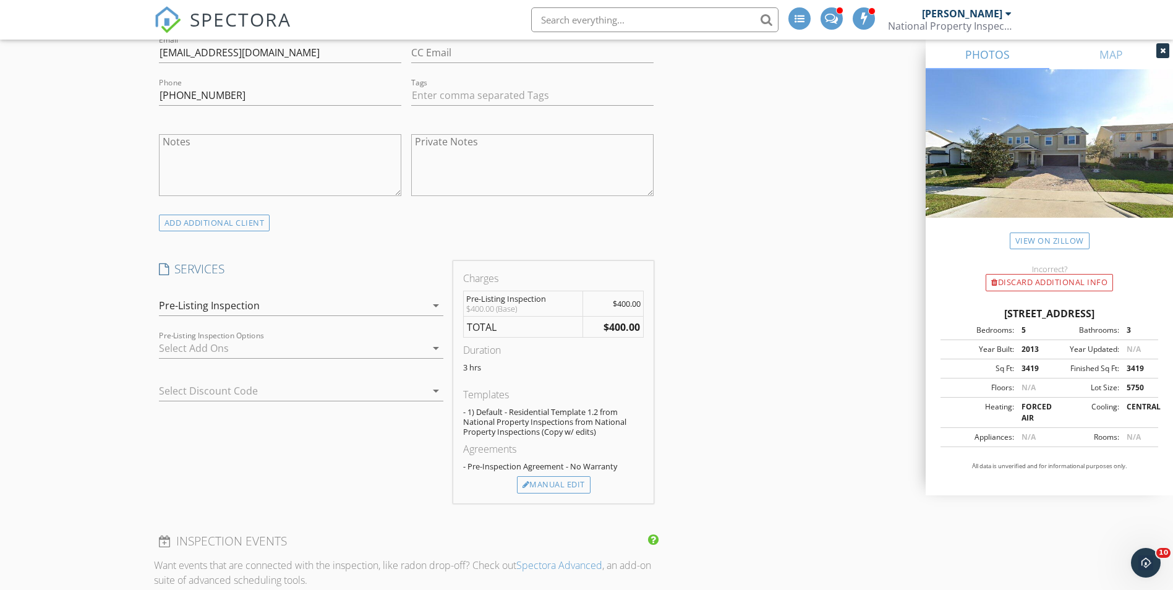
scroll to position [742, 0]
click at [305, 304] on div "Pre-Listing Inspection" at bounding box center [292, 304] width 267 height 20
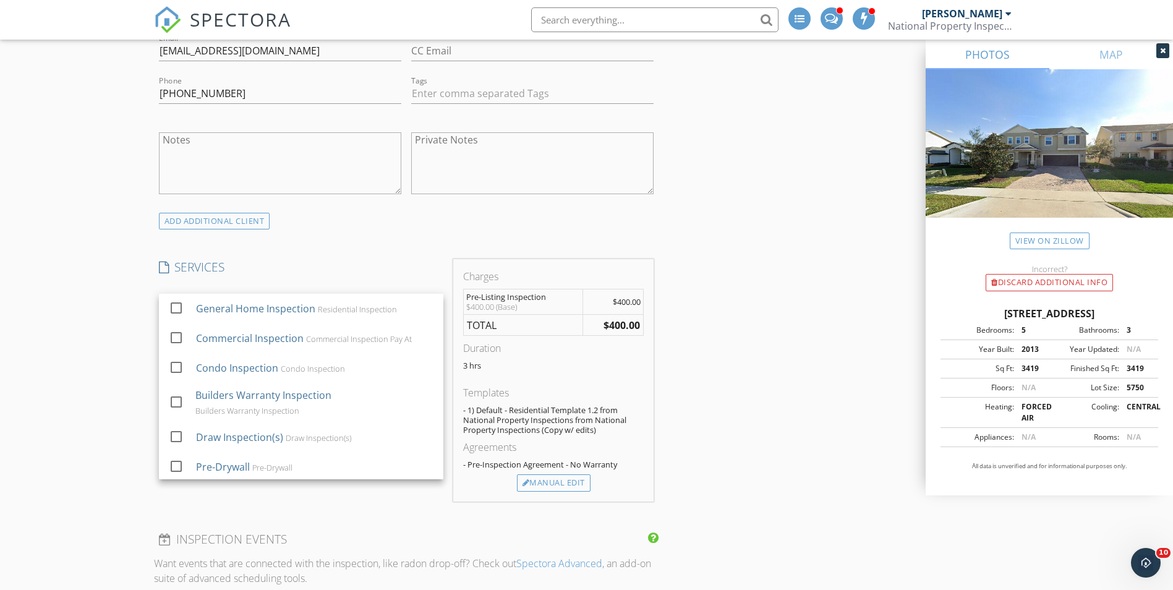
drag, startPoint x: 380, startPoint y: 259, endPoint x: 475, endPoint y: 301, distance: 104.7
click at [381, 260] on h4 "SERVICES" at bounding box center [301, 267] width 284 height 16
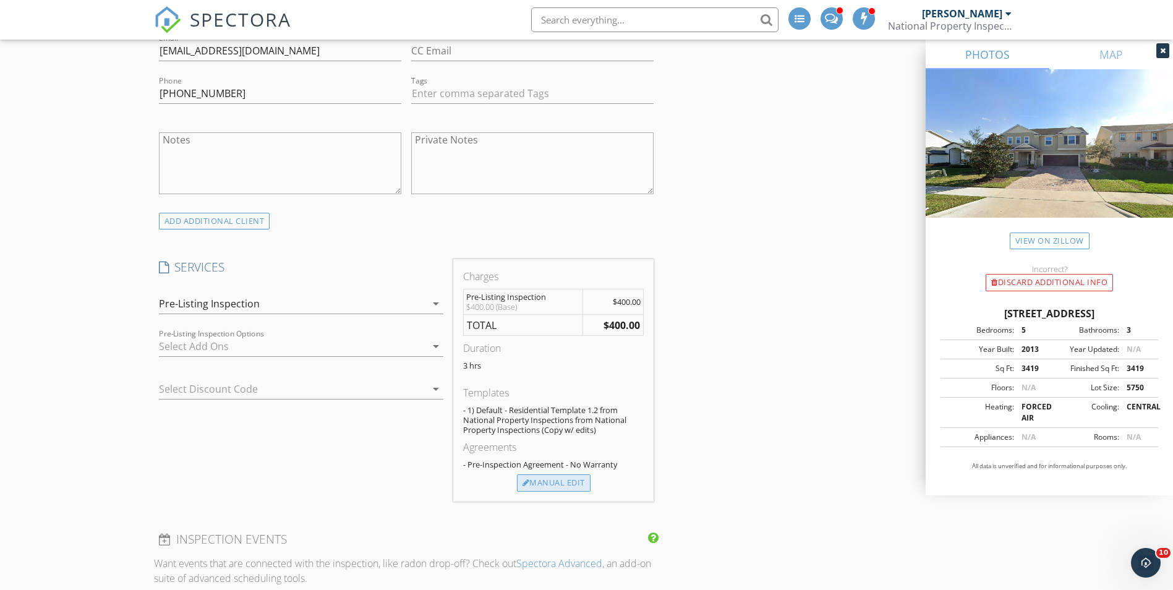
click at [563, 483] on div "Manual Edit" at bounding box center [554, 482] width 74 height 17
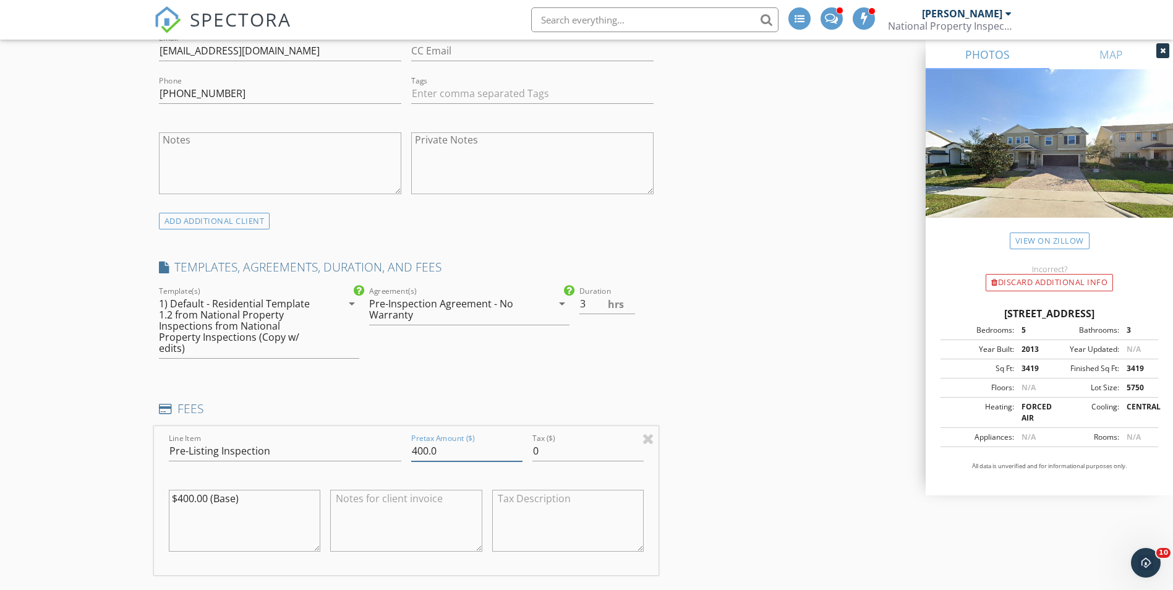
drag, startPoint x: 449, startPoint y: 431, endPoint x: 360, endPoint y: 434, distance: 88.5
click at [375, 440] on div "Line Item Pre-Listing Inspection Pretax Amount ($) 400.0 Tax ($) 0 $400.00 (Bas…" at bounding box center [406, 500] width 505 height 149
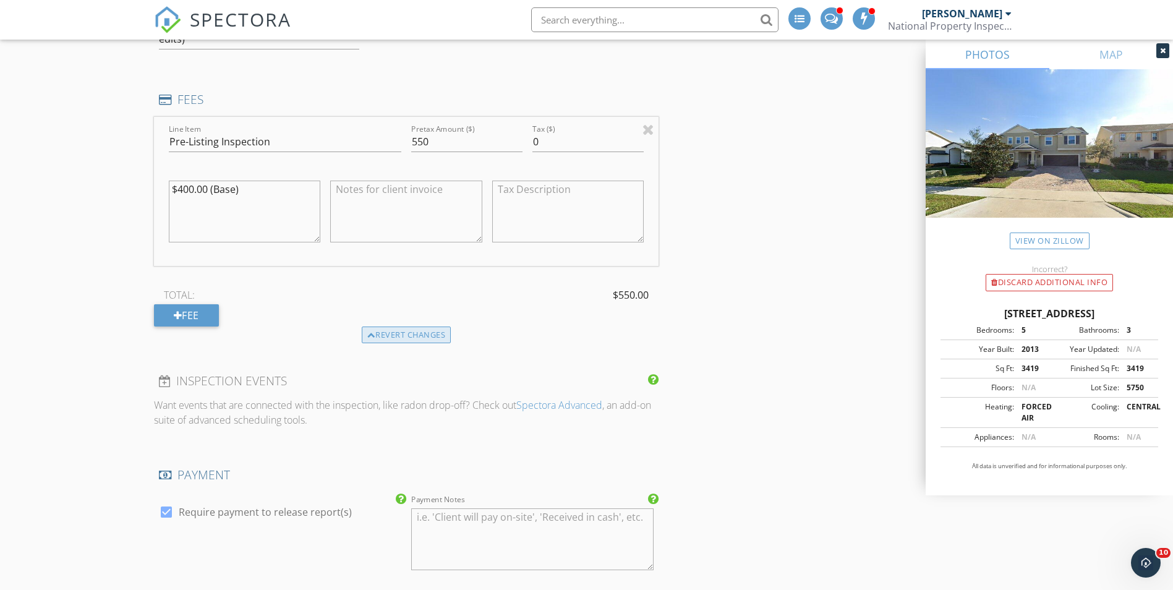
click at [387, 326] on div "Revert changes" at bounding box center [407, 334] width 90 height 17
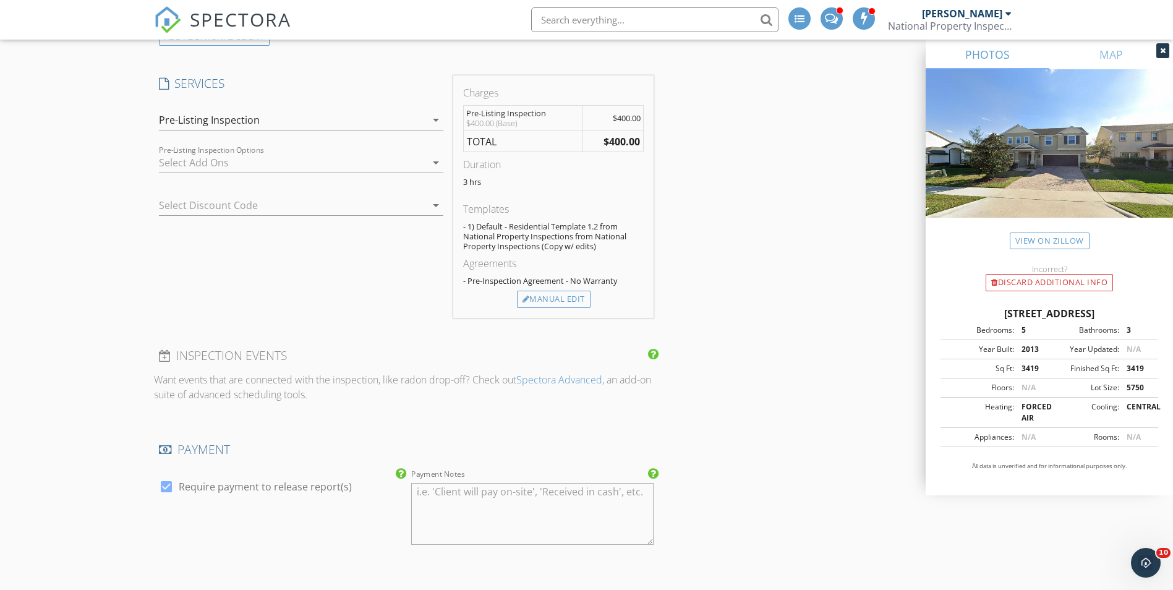
scroll to position [895, 0]
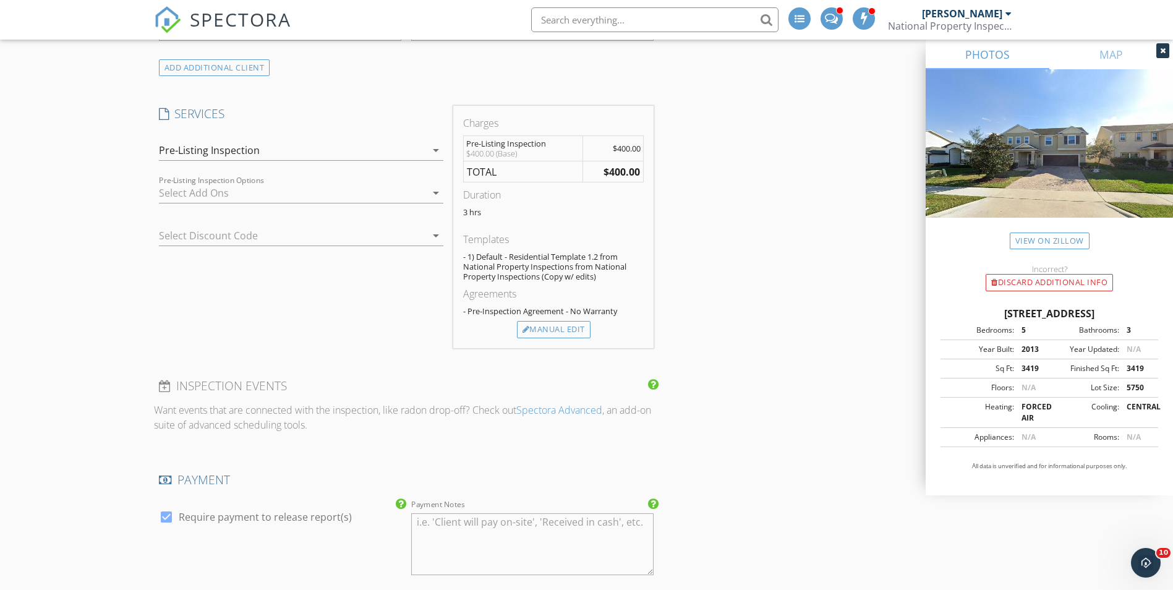
click at [209, 190] on div at bounding box center [292, 193] width 267 height 20
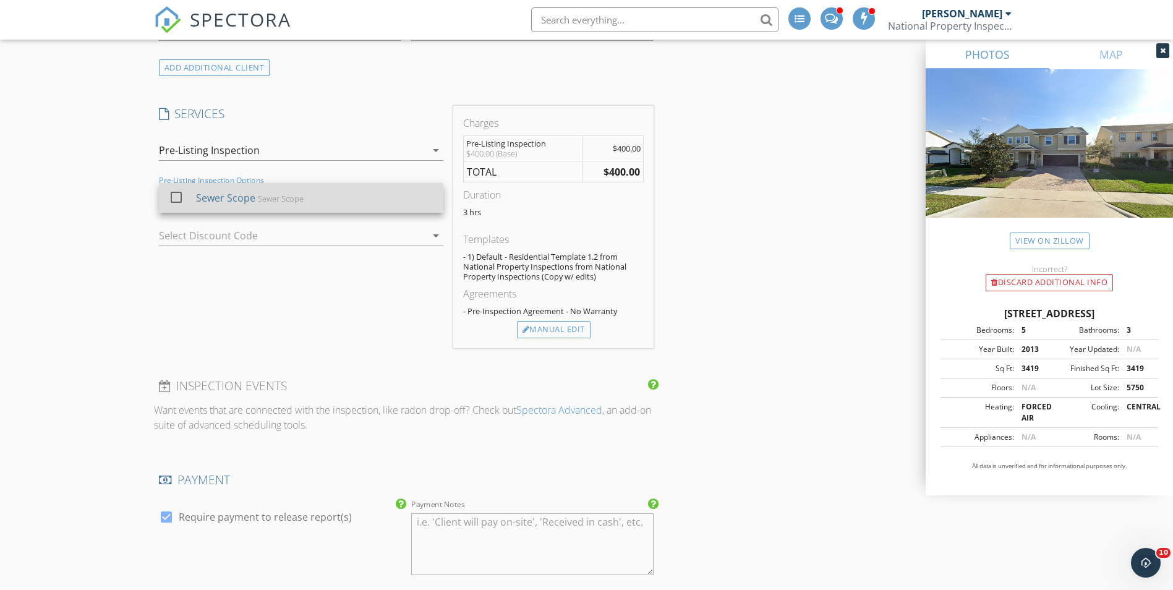
click at [179, 202] on div at bounding box center [176, 197] width 21 height 21
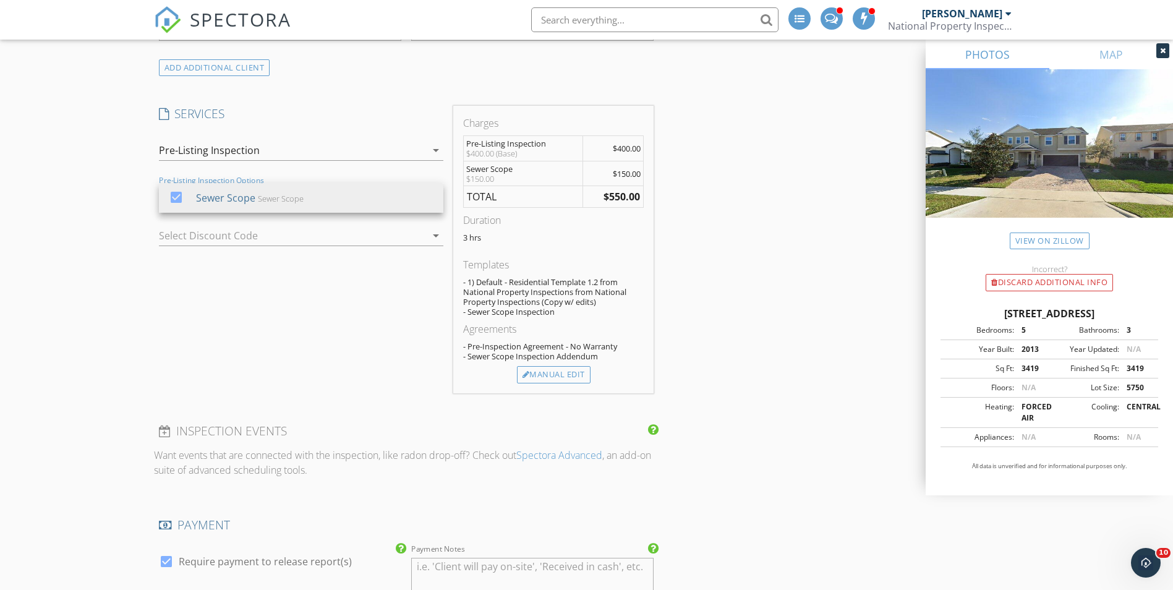
drag, startPoint x: 129, startPoint y: 155, endPoint x: 151, endPoint y: 239, distance: 87.1
click at [129, 156] on div "New Inspection Click here to use the New Order Form INSPECTOR(S) check_box Josh…" at bounding box center [586, 411] width 1173 height 2469
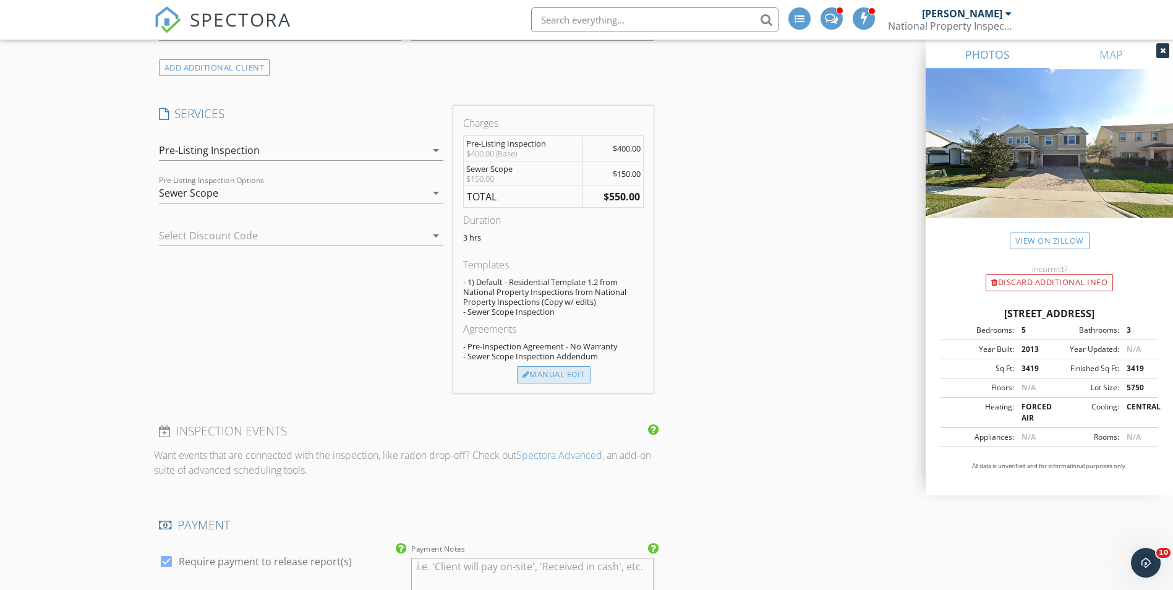
click at [532, 377] on div "Manual Edit" at bounding box center [554, 374] width 74 height 17
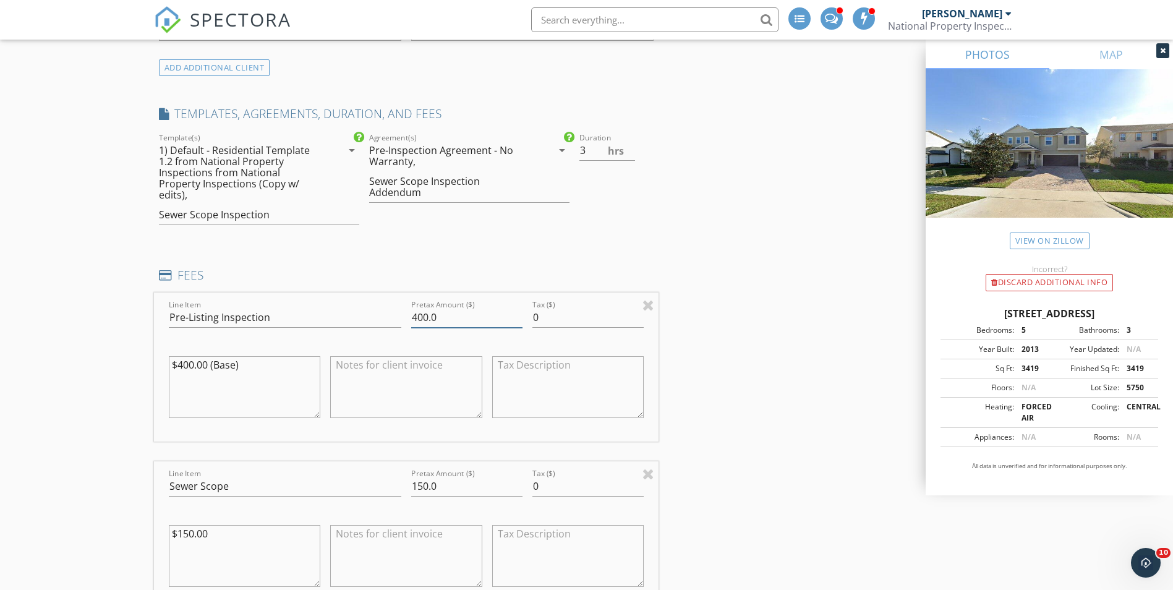
drag, startPoint x: 386, startPoint y: 303, endPoint x: 360, endPoint y: 303, distance: 25.4
click at [369, 303] on div "Line Item Pre-Listing Inspection Pretax Amount ($) 400.0 Tax ($) 0 $400.00 (Bas…" at bounding box center [406, 366] width 505 height 149
type input "550"
drag, startPoint x: 443, startPoint y: 470, endPoint x: 325, endPoint y: 470, distance: 117.5
click at [335, 470] on div "Line Item Sewer Scope Pretax Amount ($) 150.0 Tax ($) 0 $150.00" at bounding box center [406, 535] width 505 height 149
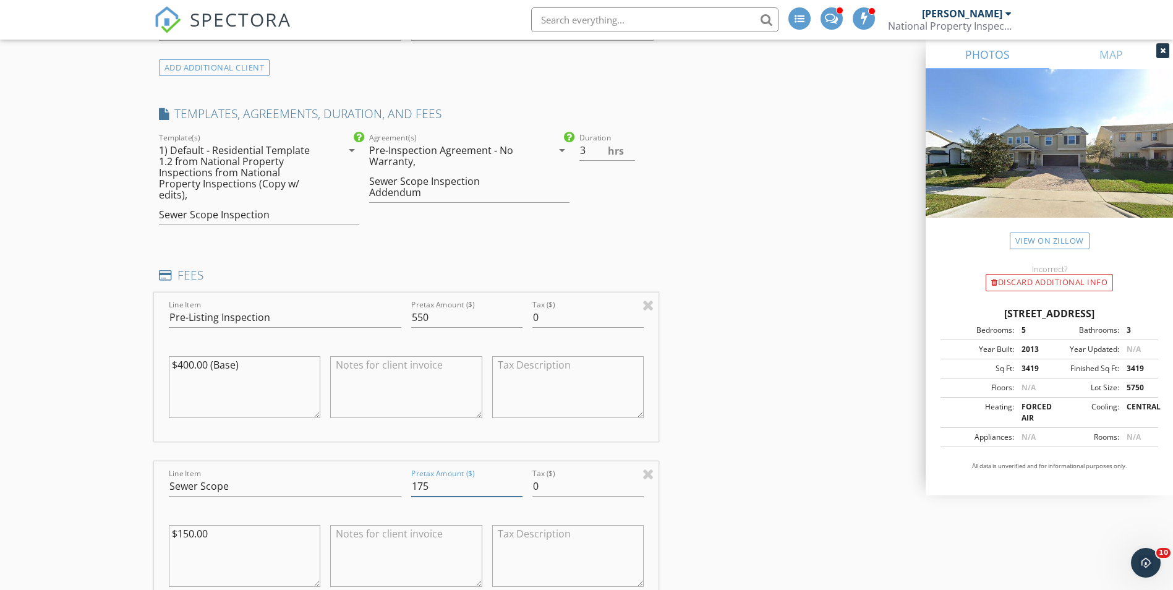
type input "175"
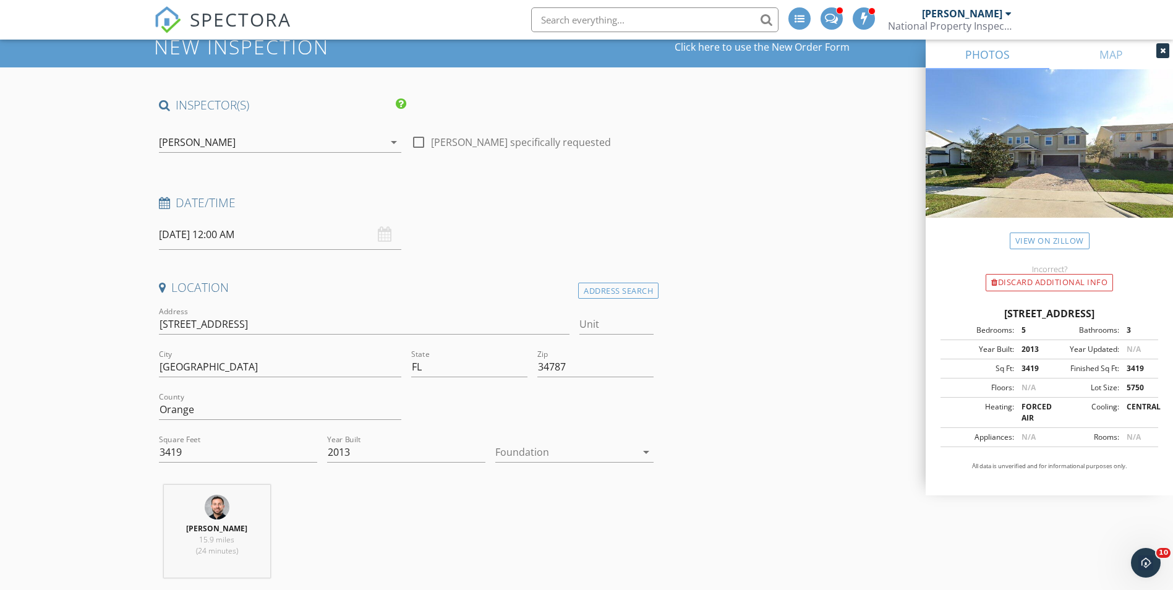
scroll to position [0, 0]
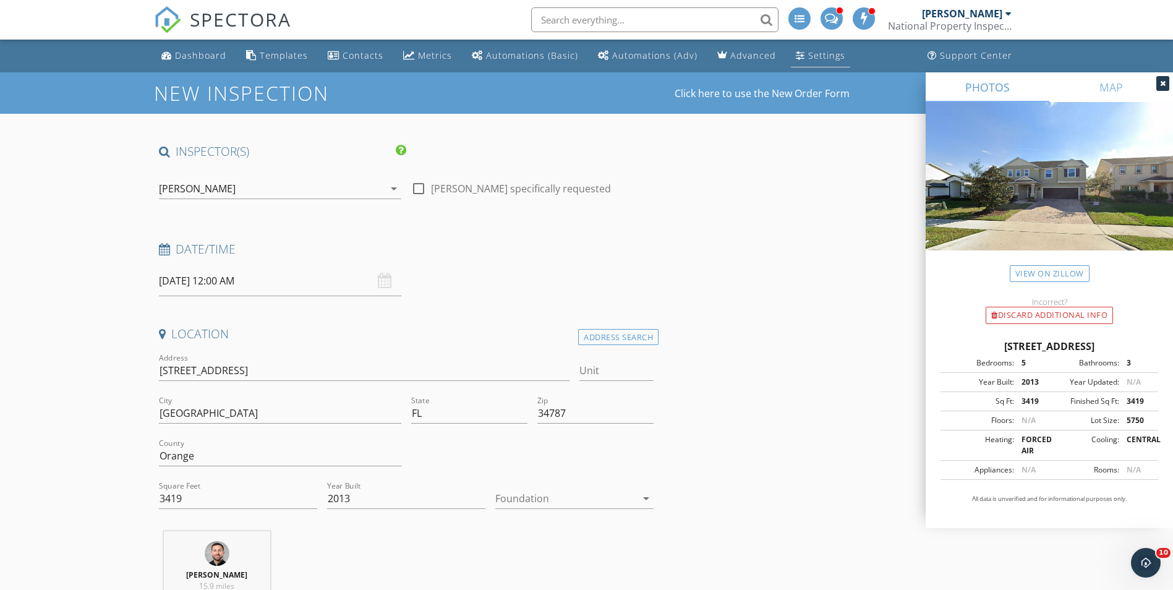
click at [825, 53] on div "Settings" at bounding box center [826, 55] width 37 height 12
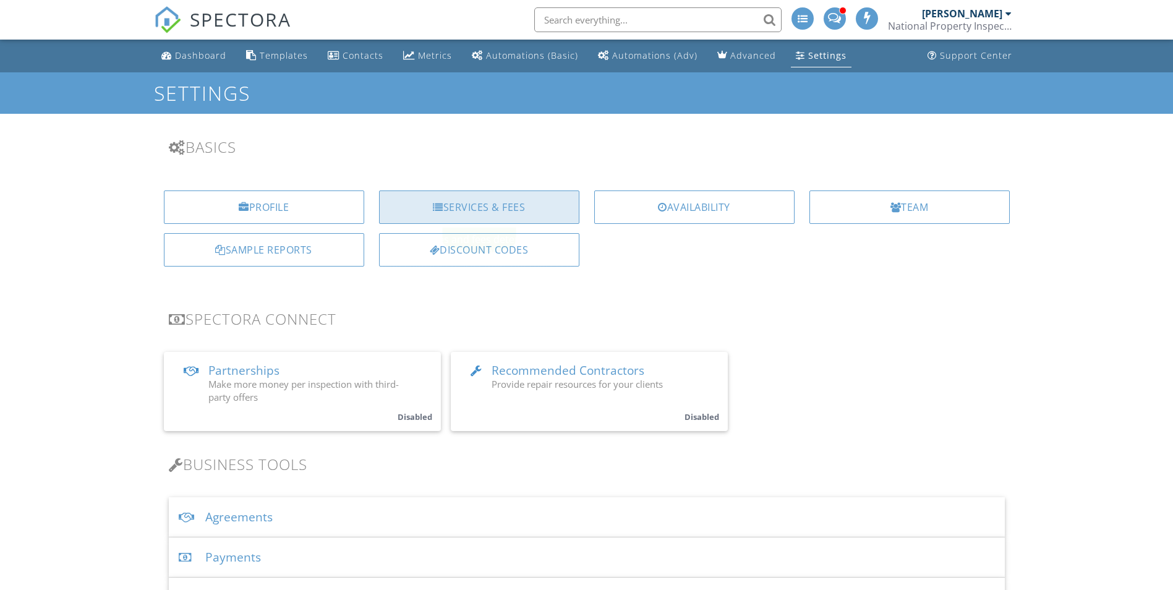
click at [419, 209] on div "Services & Fees" at bounding box center [479, 206] width 200 height 33
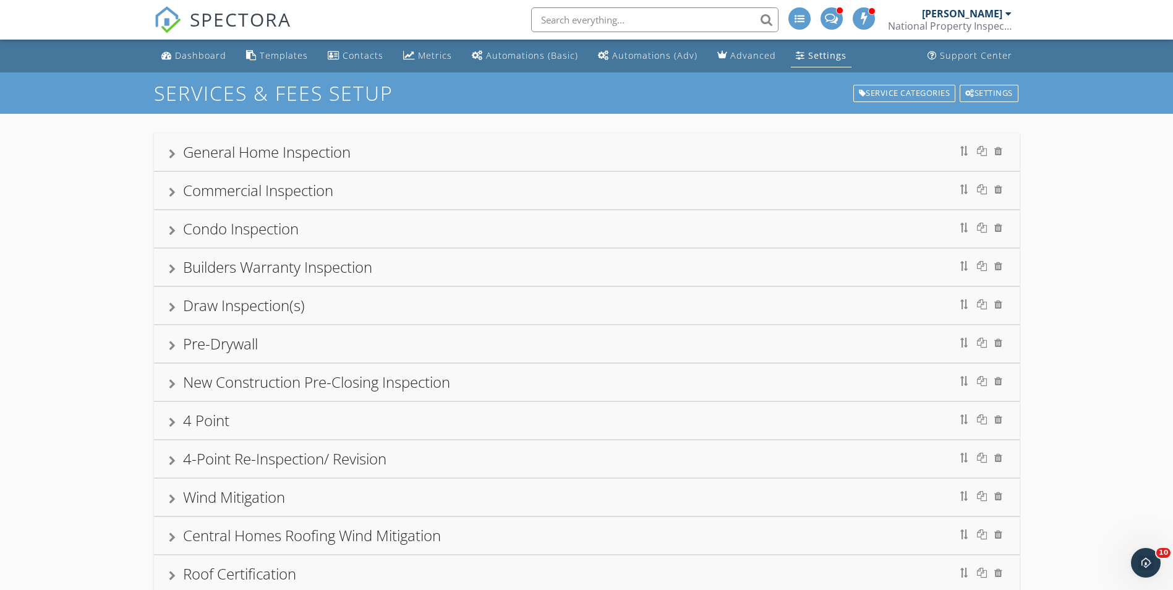
click at [172, 156] on div at bounding box center [172, 154] width 7 height 10
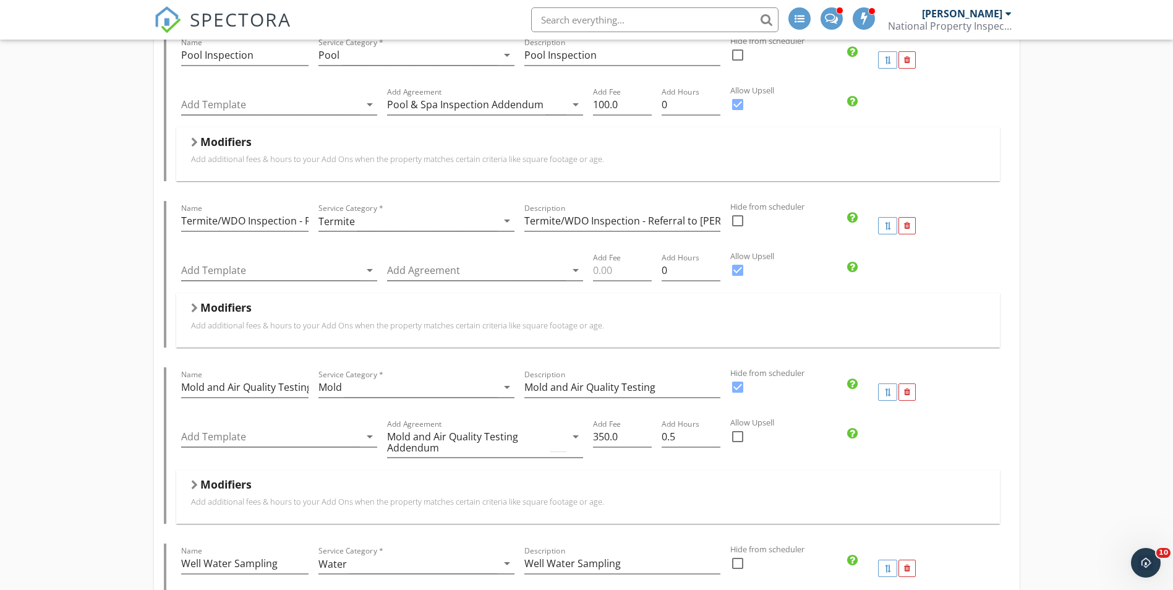
scroll to position [989, 0]
click at [265, 223] on input "Termite/WDO Inspection - Referral to Lykins Pest Control" at bounding box center [244, 220] width 127 height 20
click at [265, 221] on input "Termite/WDO Inspection - Referral to Lykins Pest Control" at bounding box center [244, 220] width 127 height 20
click at [265, 221] on input "Termite/WDO Inspection - Referral to [PERSON_NAME] Pest Control" at bounding box center [244, 220] width 127 height 20
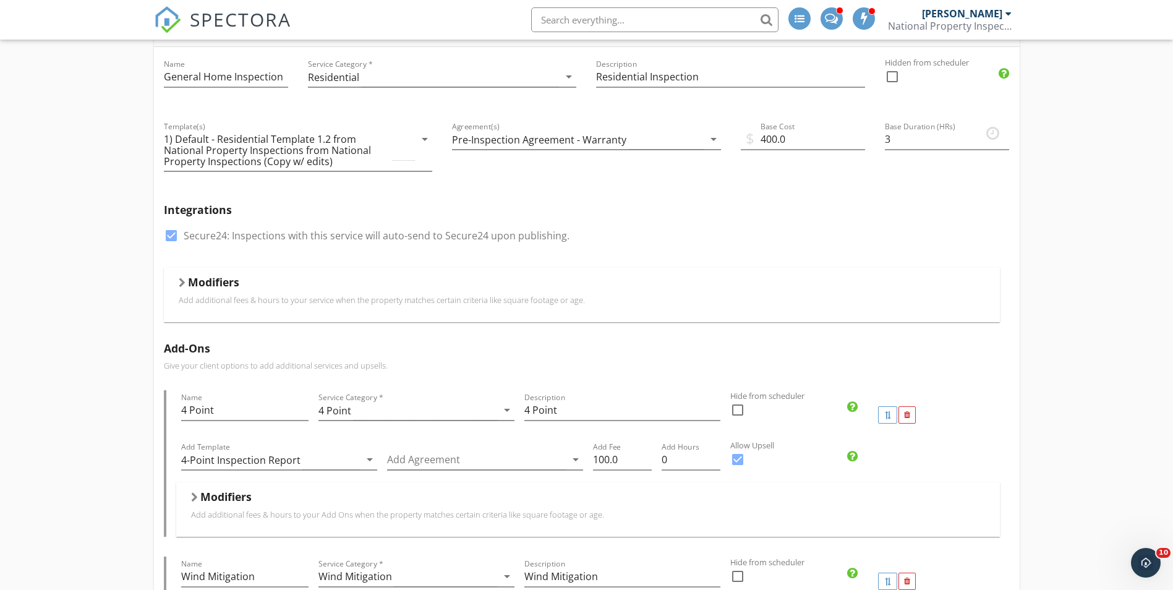
scroll to position [0, 0]
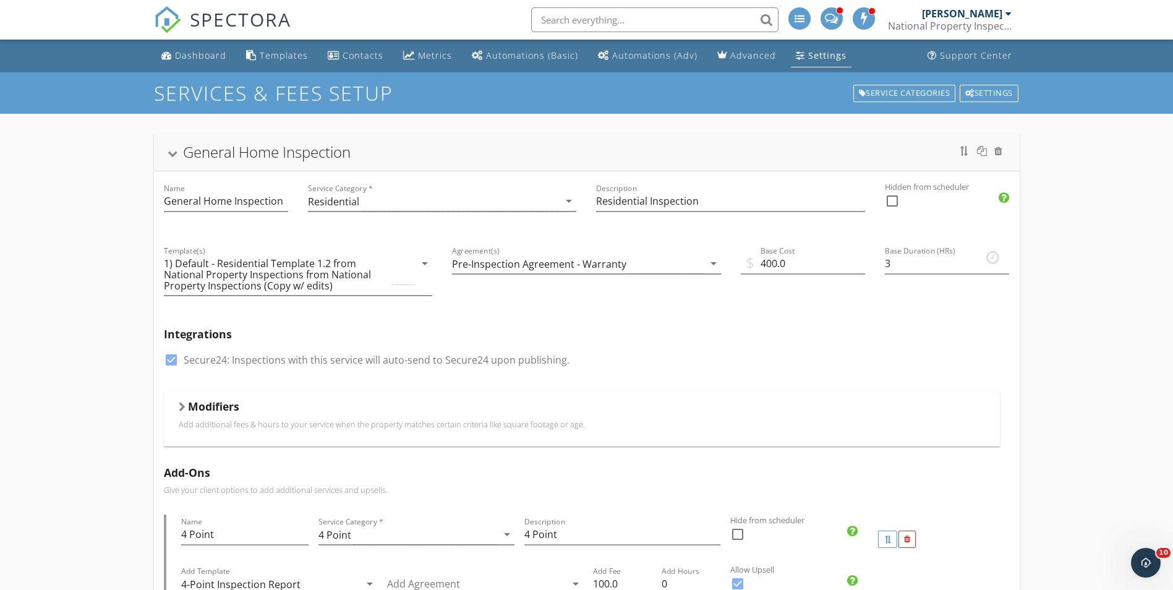
click at [169, 152] on div at bounding box center [172, 154] width 10 height 7
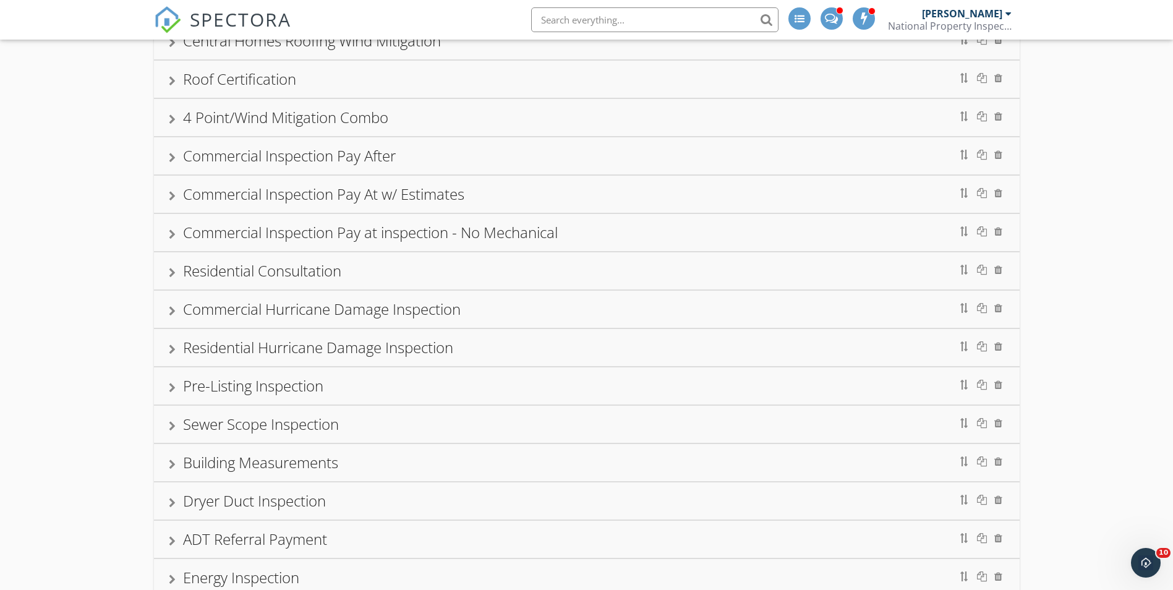
click at [175, 386] on div at bounding box center [172, 388] width 7 height 10
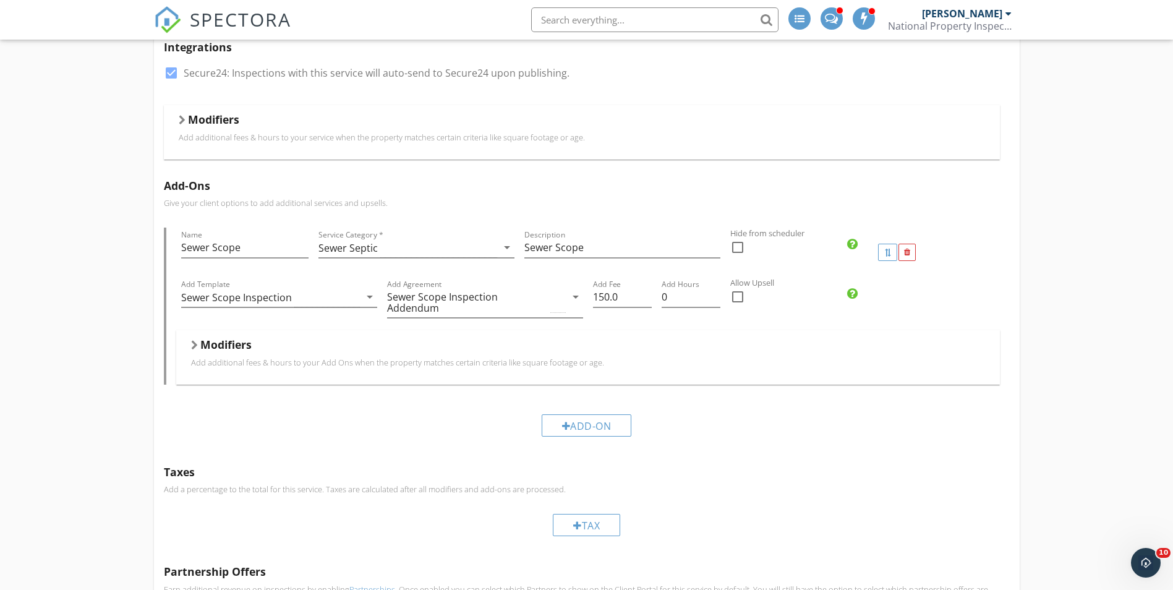
scroll to position [1051, 0]
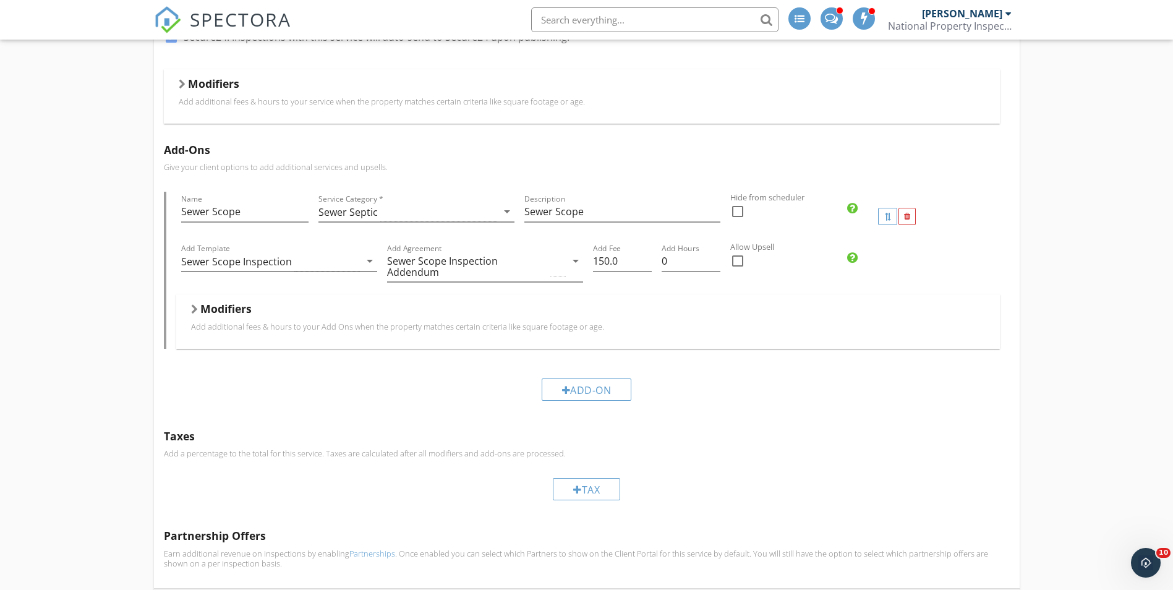
drag, startPoint x: 584, startPoint y: 391, endPoint x: 458, endPoint y: 374, distance: 126.7
click at [583, 391] on div "Add-On" at bounding box center [587, 389] width 90 height 22
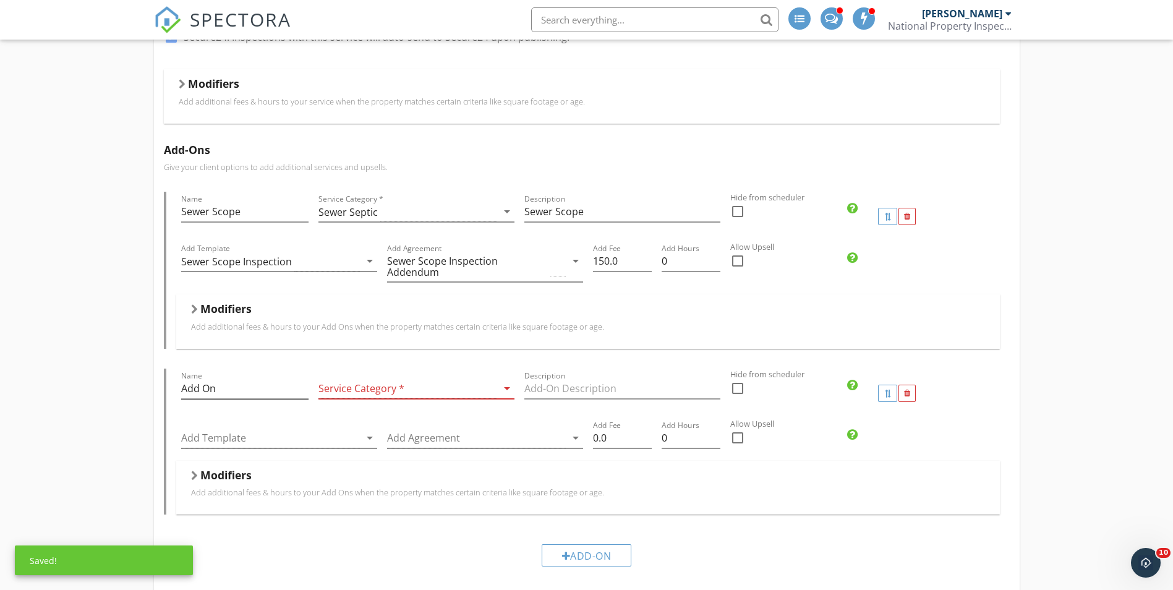
scroll to position [1113, 0]
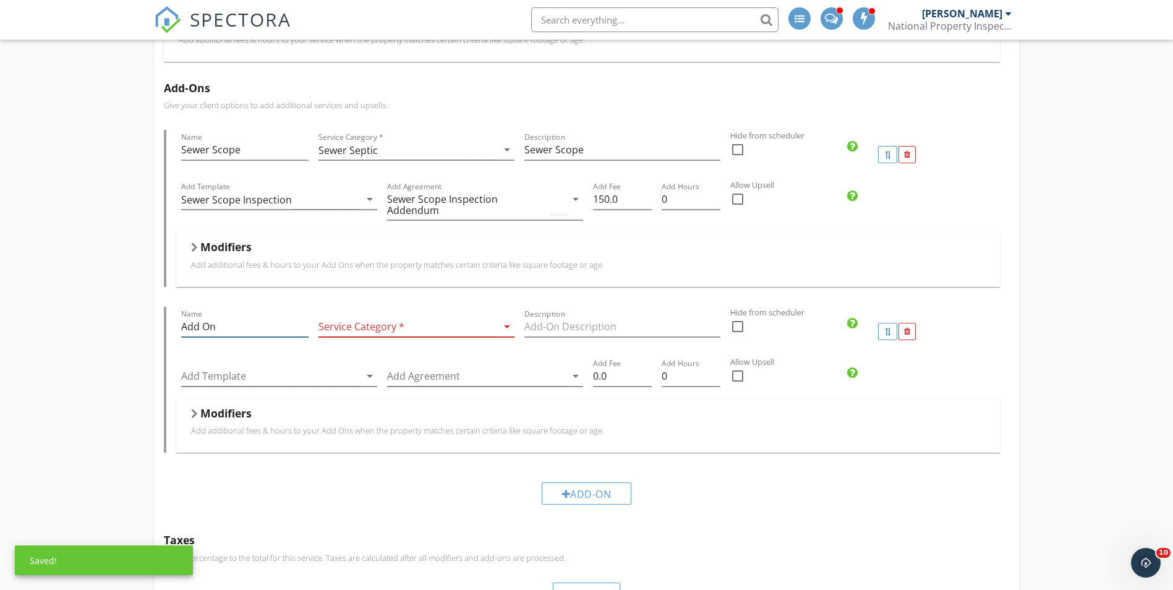
click at [221, 333] on input "Add On" at bounding box center [244, 327] width 127 height 20
paste input "Termite/WDO Inspection - Referral to [PERSON_NAME] Pest Control"
type input "Add OnTermite/WDO Inspection - Referral to [PERSON_NAME] Pest Control"
click at [601, 326] on input "Description" at bounding box center [622, 327] width 196 height 20
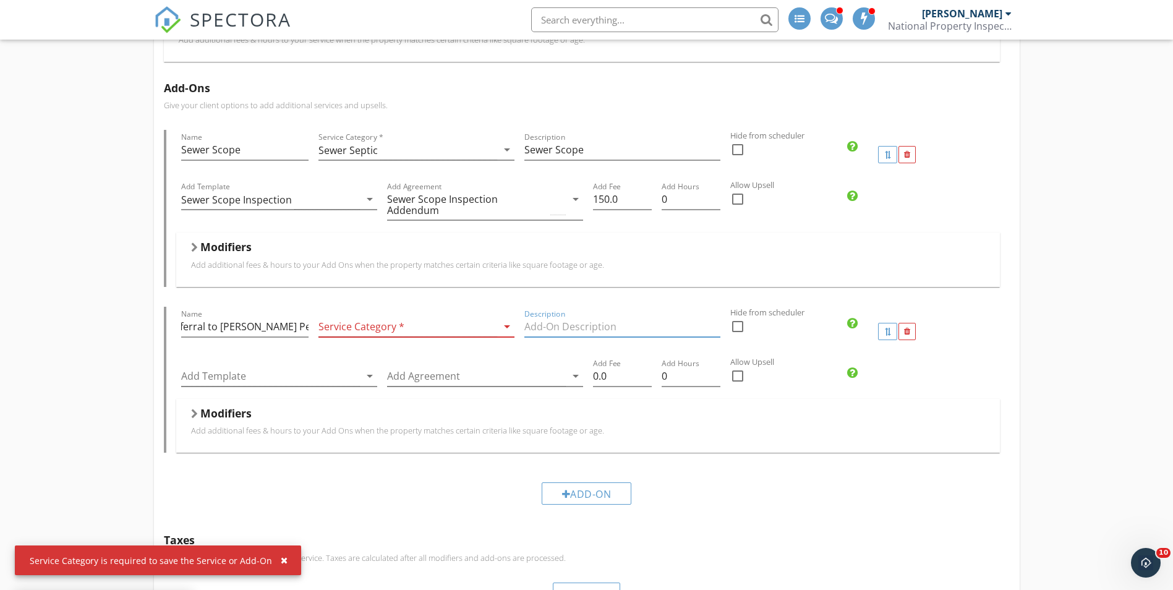
scroll to position [0, 0]
paste input "Termite/WDO Inspection - Referral to [PERSON_NAME] Pest Control"
type input "Termite/WDO Inspection - Referral to [PERSON_NAME] Pest Control"
click at [393, 328] on div at bounding box center [407, 327] width 179 height 20
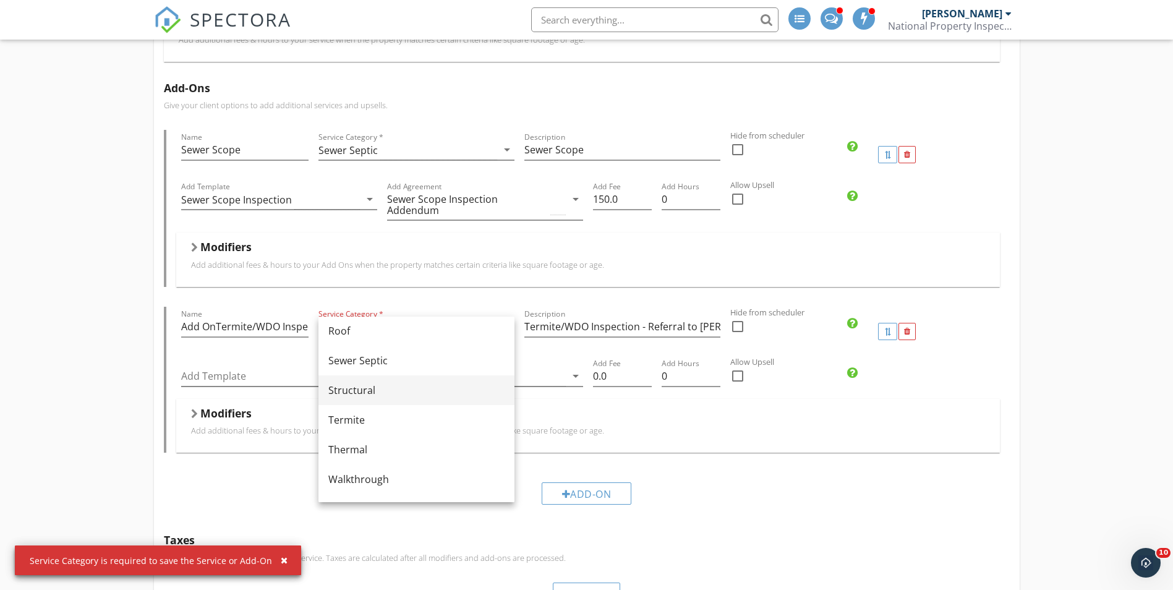
scroll to position [680, 0]
click at [396, 401] on div "Termite" at bounding box center [416, 398] width 176 height 15
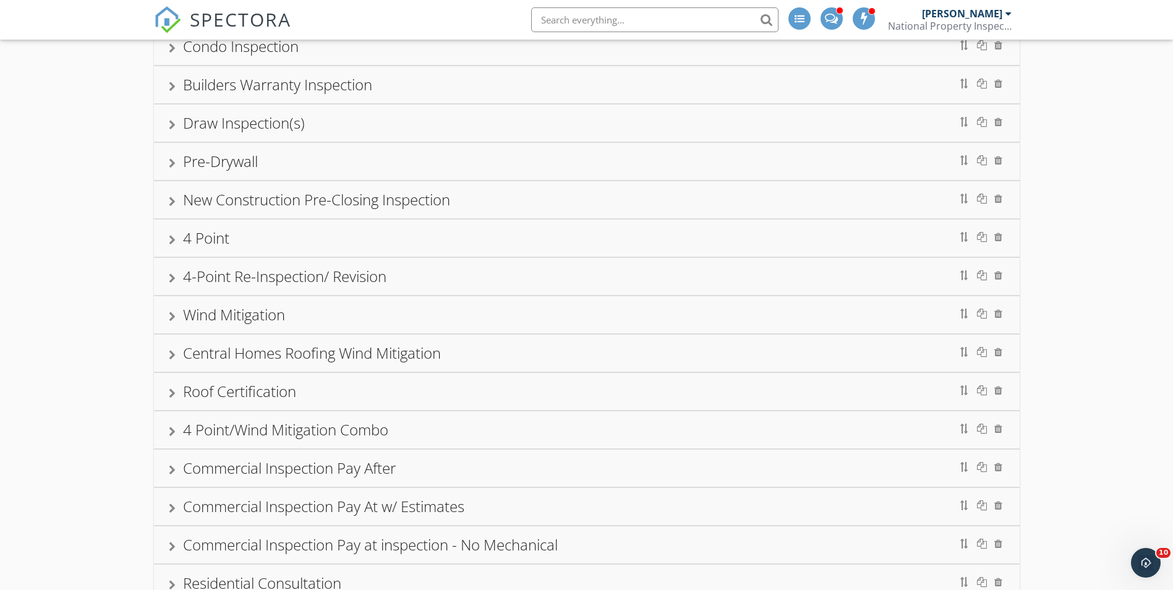
scroll to position [0, 0]
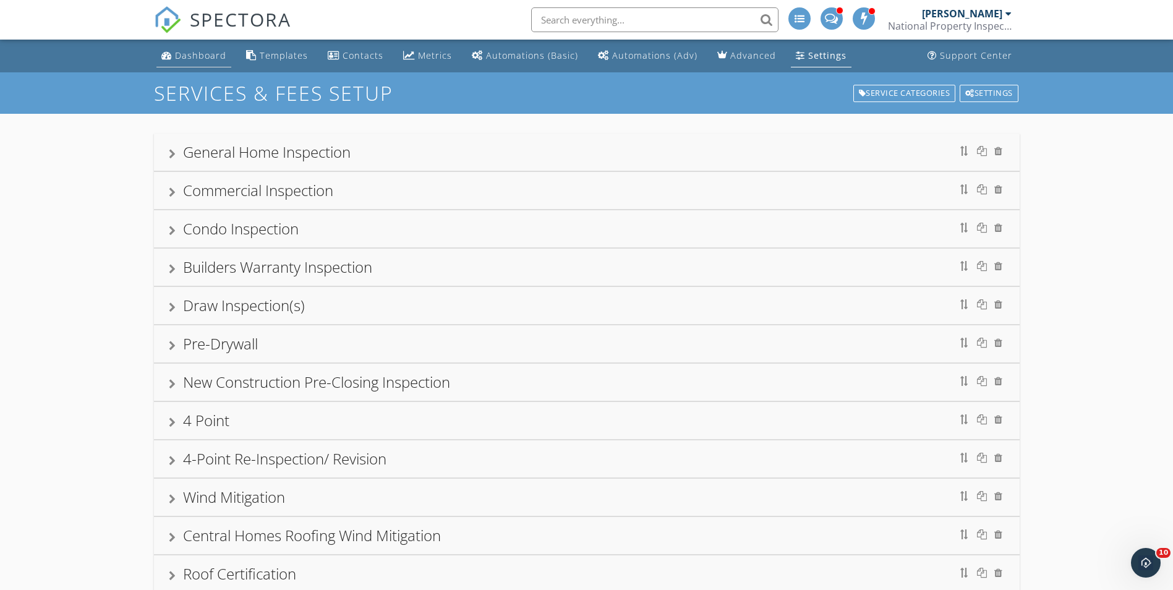
click at [197, 59] on div "Dashboard" at bounding box center [200, 55] width 51 height 12
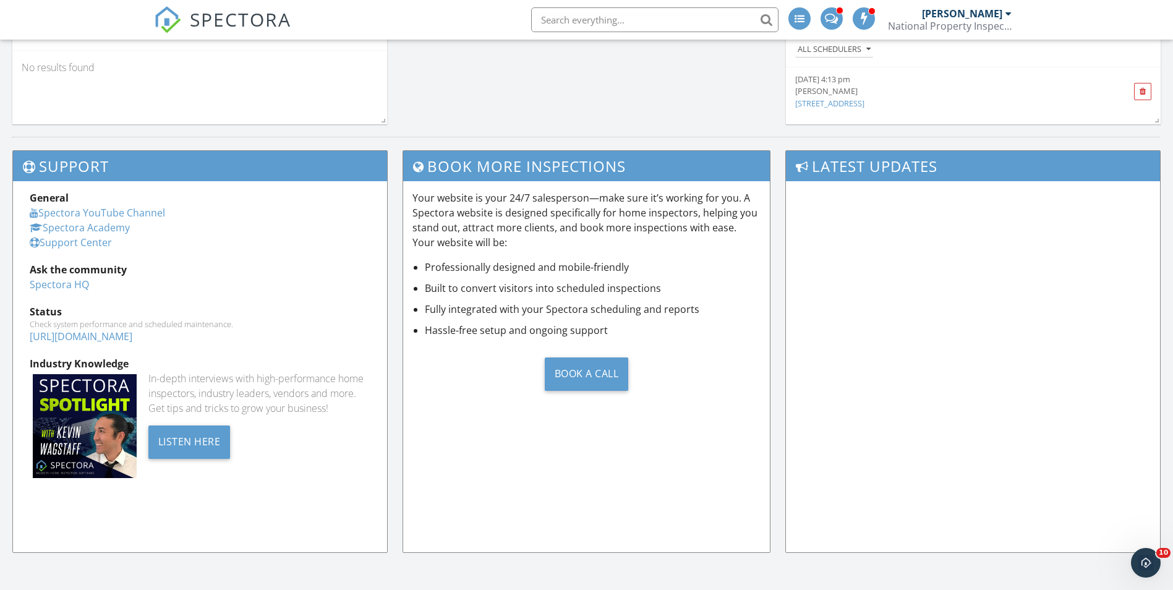
scroll to position [1065, 0]
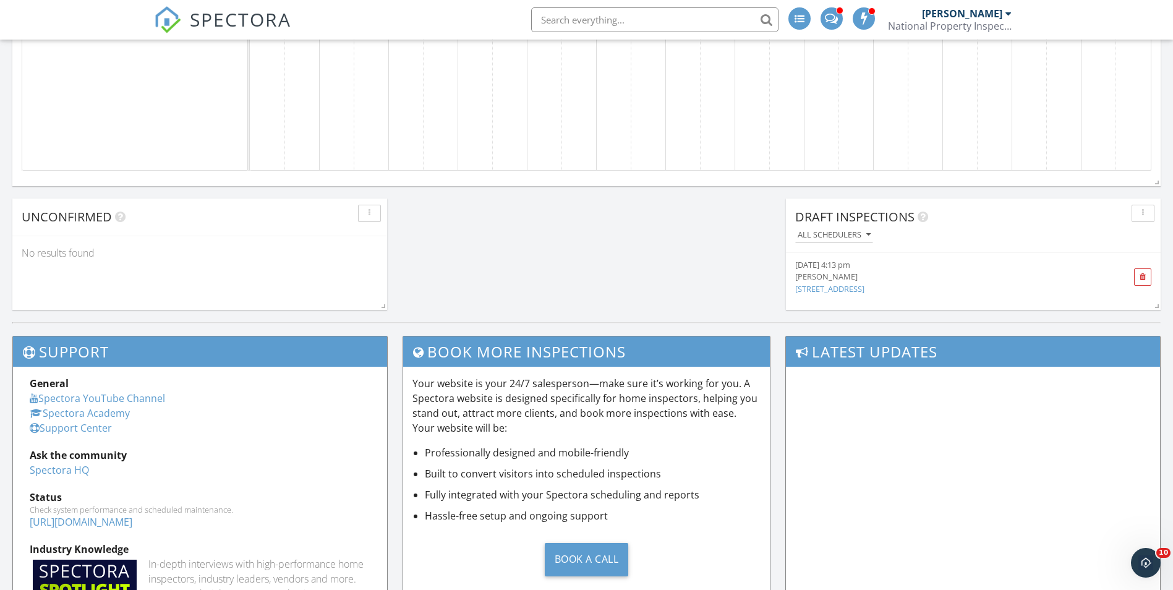
click at [864, 292] on link "[STREET_ADDRESS]" at bounding box center [829, 288] width 69 height 11
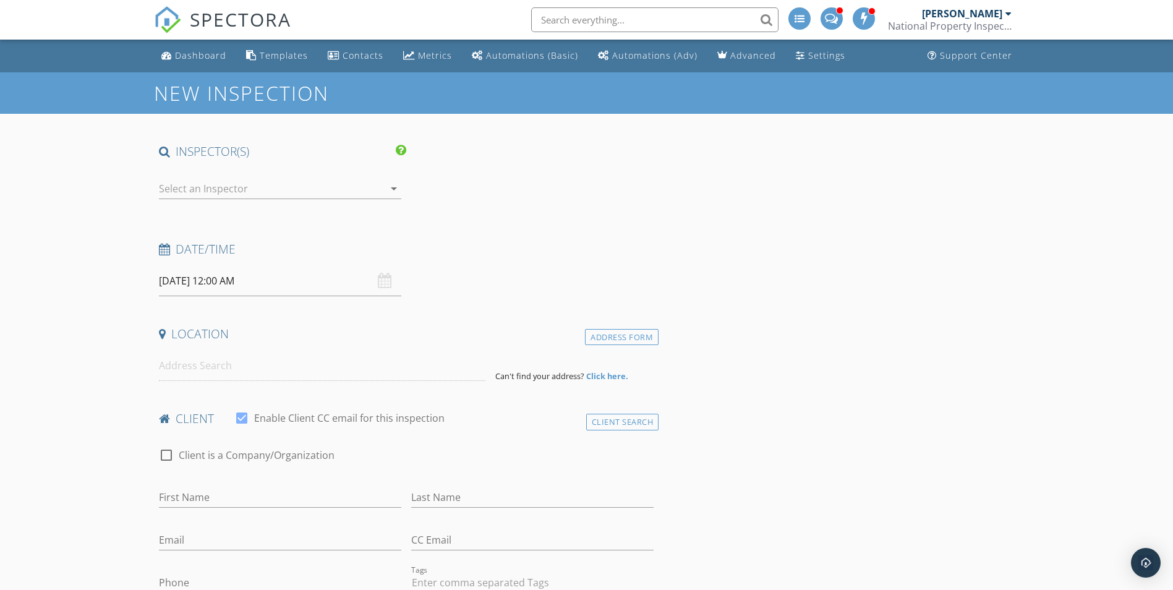
type input "JBV Real Estate Trust, [PERSON_NAME]"
type input "[EMAIL_ADDRESS][DOMAIN_NAME]"
type input "[PHONE_NUMBER]"
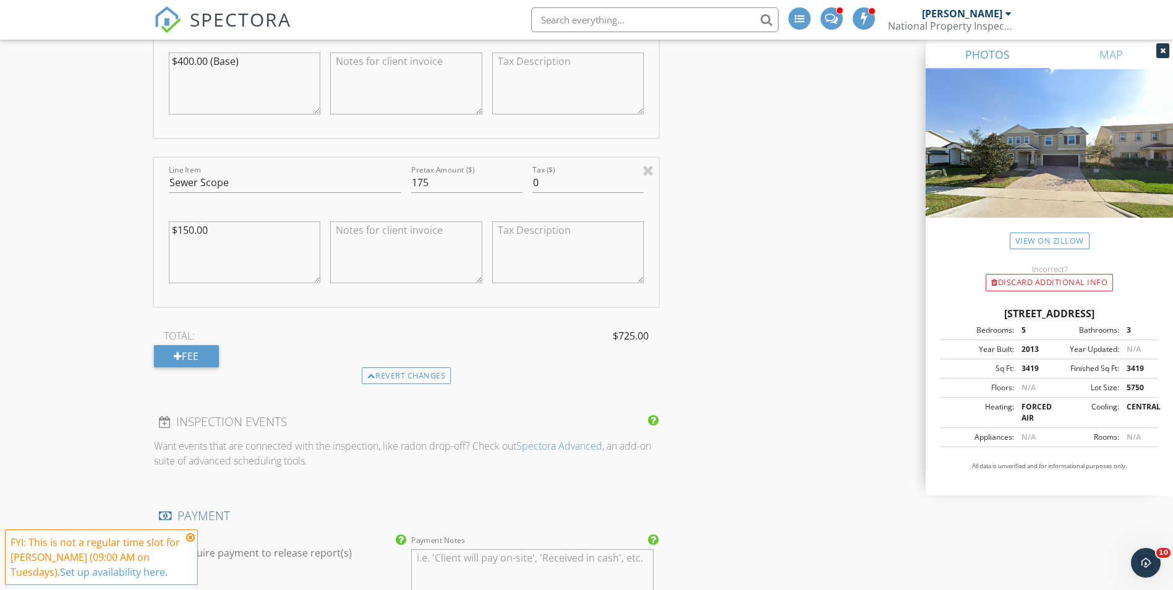
scroll to position [1298, 0]
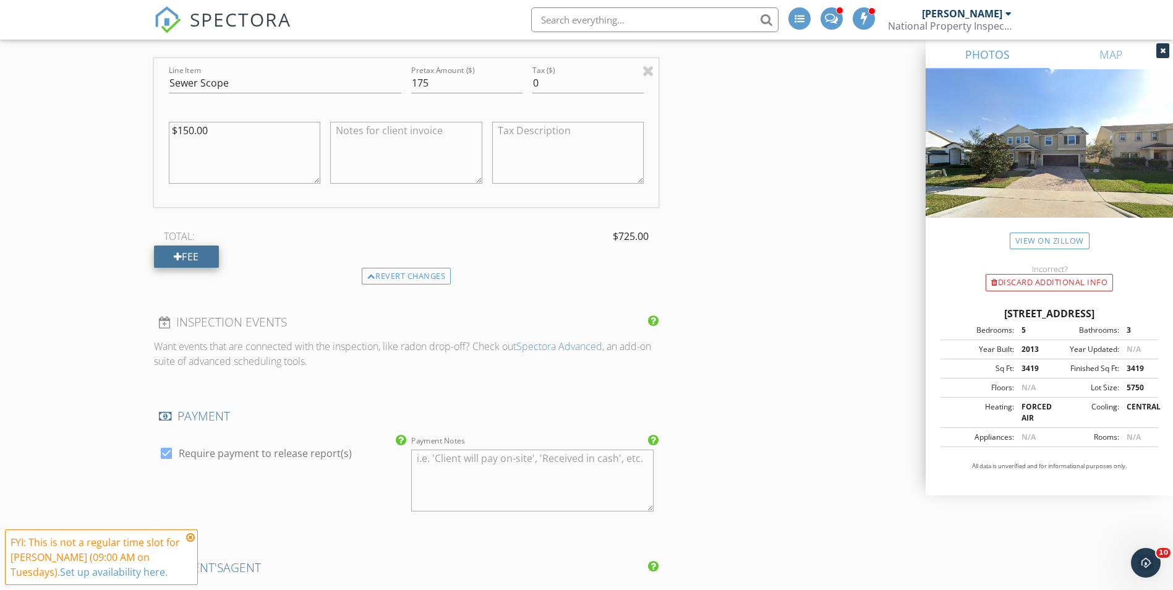
click at [187, 247] on div "Fee" at bounding box center [186, 256] width 65 height 22
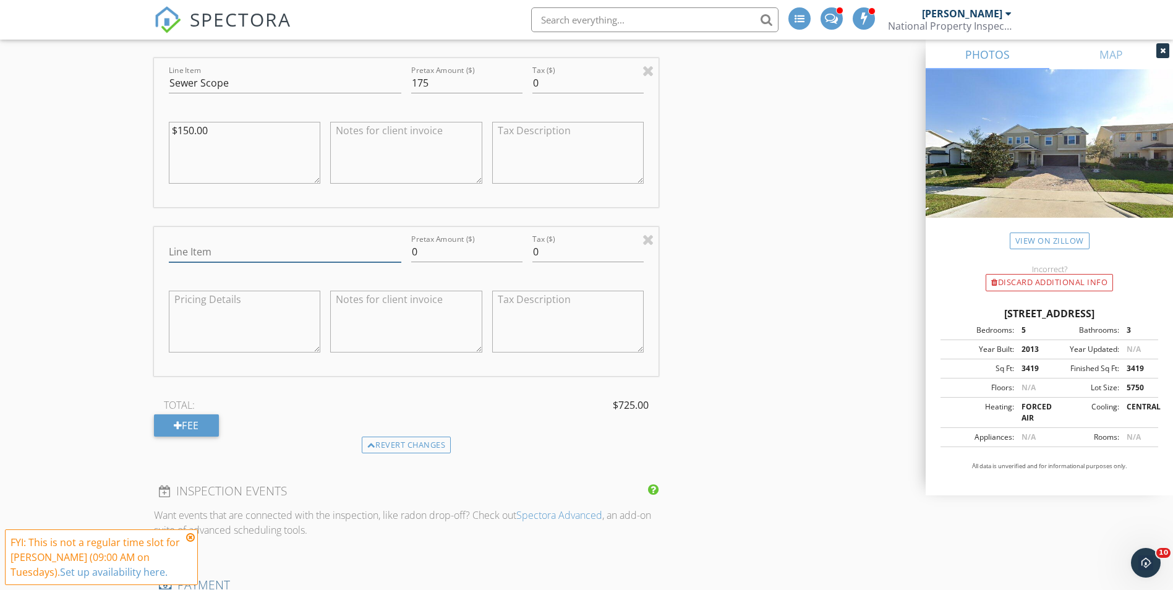
click at [205, 242] on input "Line Item" at bounding box center [285, 252] width 232 height 20
click at [137, 255] on div "New Inspection Click here to use the New Order Form INSPECTOR(S) check_box [PER…" at bounding box center [586, 240] width 1173 height 2932
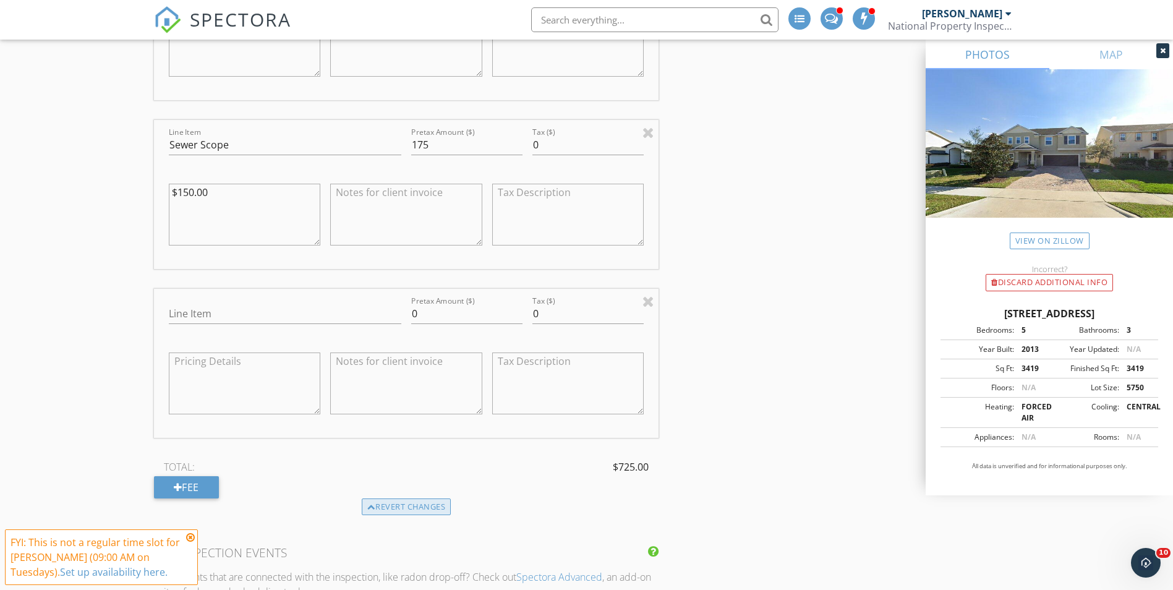
click at [407, 504] on div "INSPECTOR(S) check_box [PERSON_NAME] PRIMARY [PERSON_NAME] arrow_drop_down chec…" at bounding box center [406, 286] width 505 height 2759
click at [409, 500] on div "Revert changes" at bounding box center [407, 506] width 90 height 17
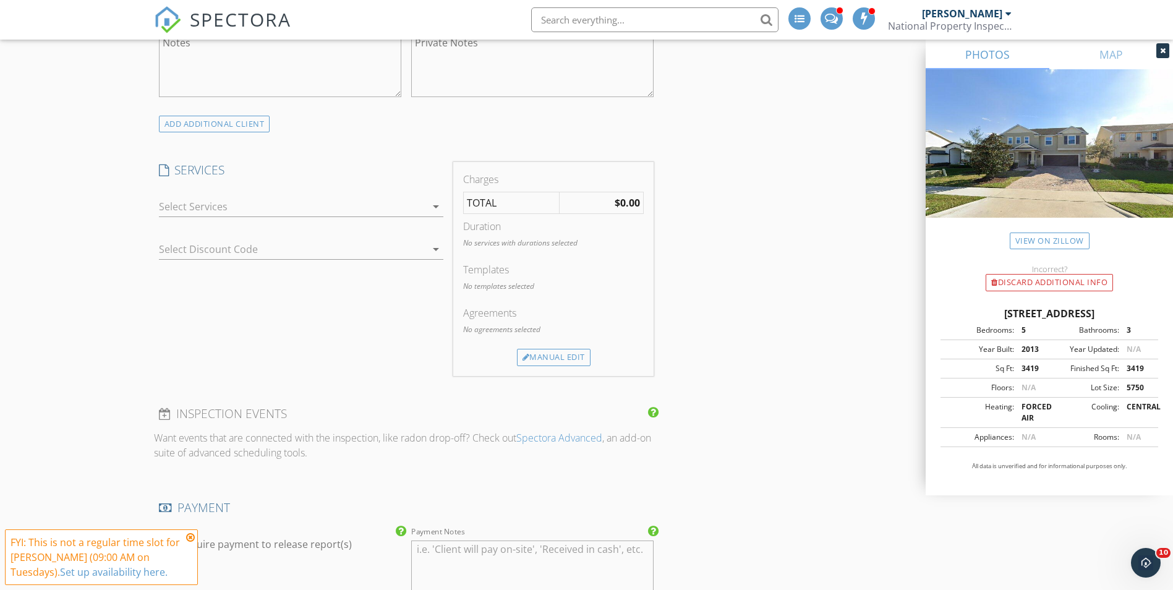
scroll to position [835, 0]
click at [238, 202] on div at bounding box center [292, 210] width 267 height 20
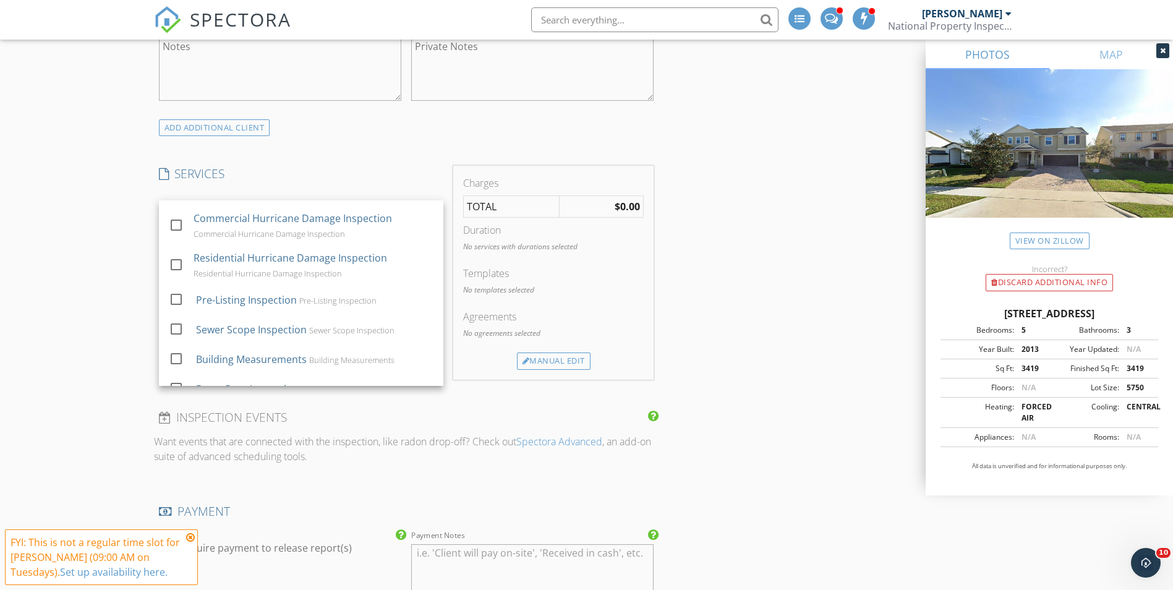
scroll to position [584, 0]
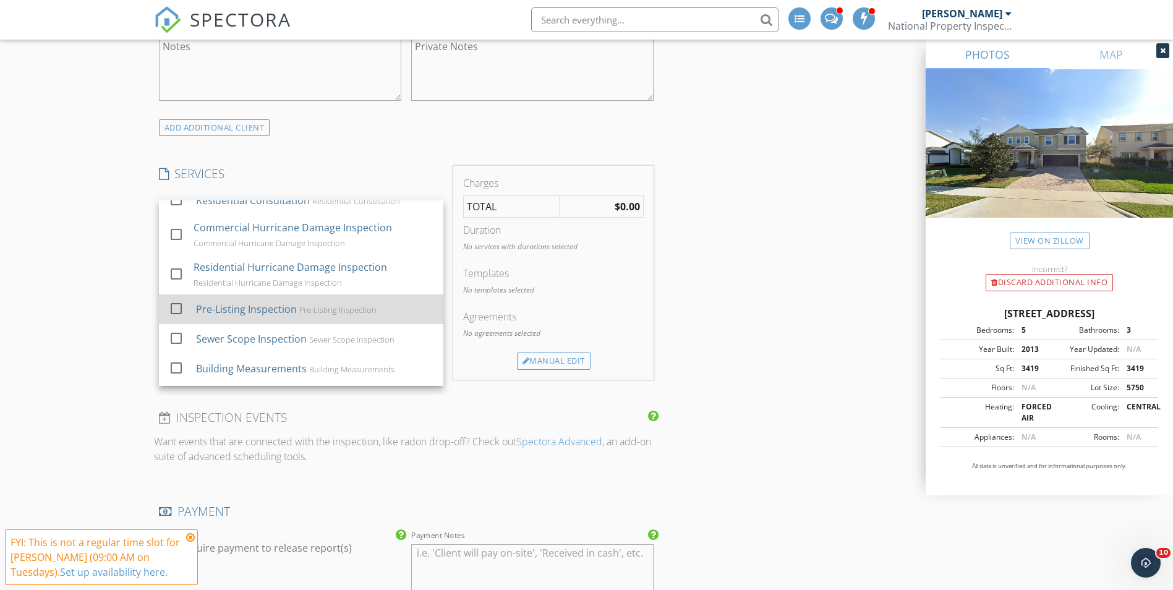
click at [178, 305] on div at bounding box center [176, 308] width 21 height 21
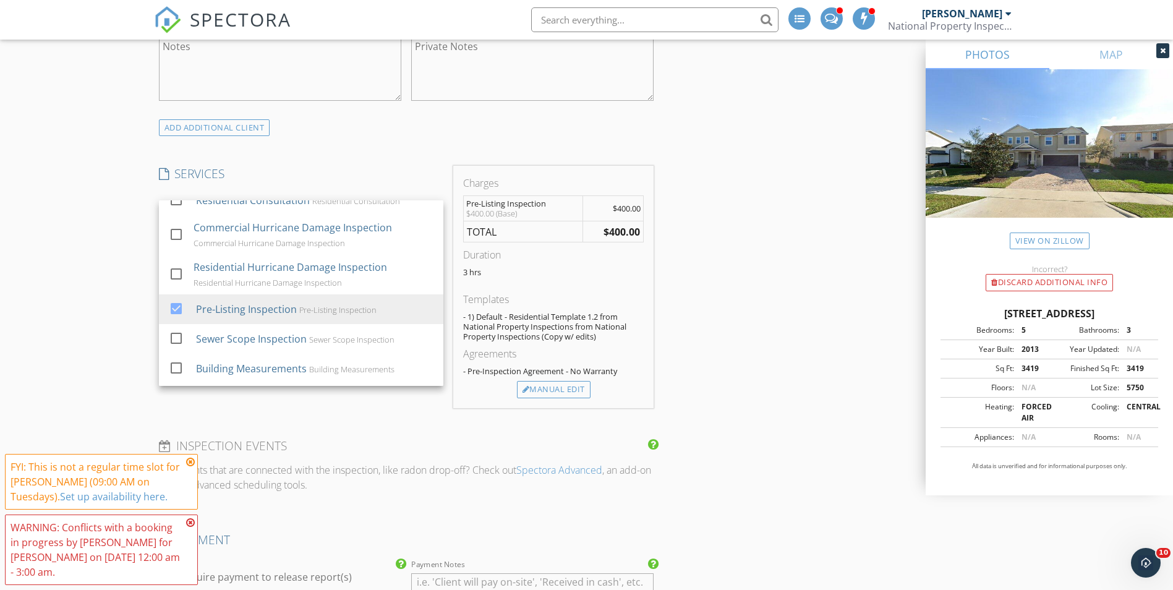
click at [135, 186] on div "New Inspection Click here to use the New Order Form INSPECTOR(S) check_box [PER…" at bounding box center [586, 449] width 1173 height 2424
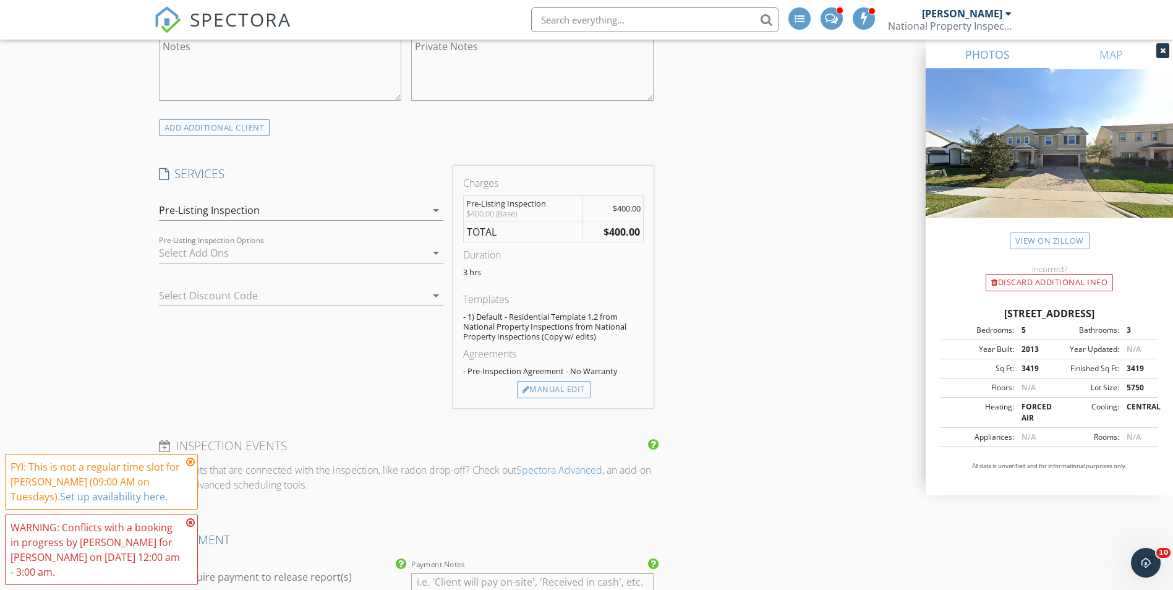
click at [212, 254] on div at bounding box center [292, 253] width 267 height 20
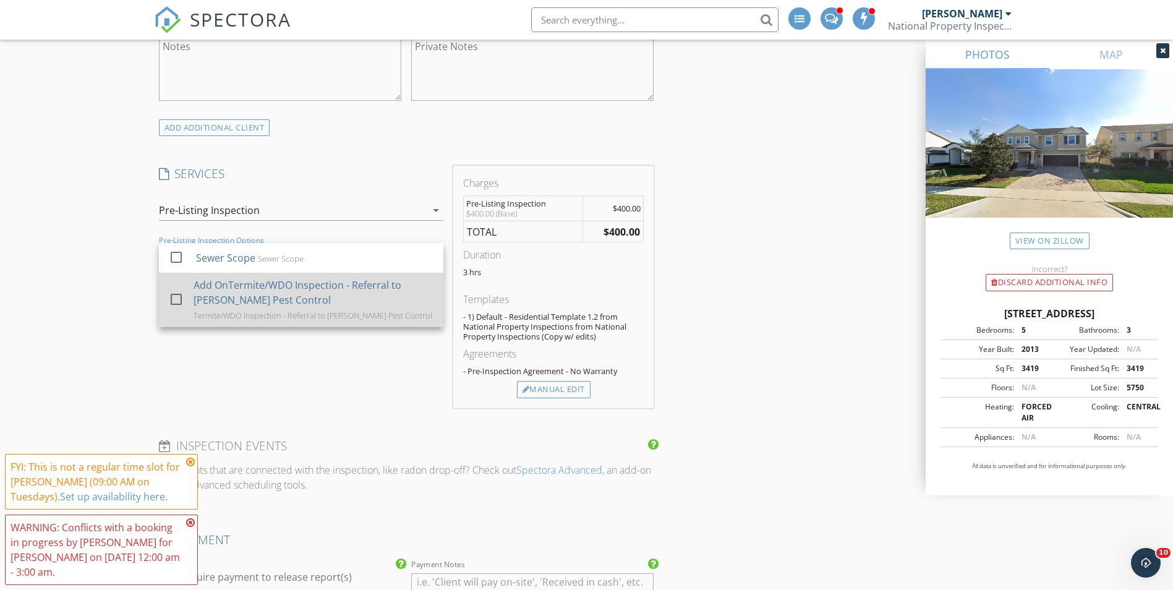
drag, startPoint x: 171, startPoint y: 252, endPoint x: 181, endPoint y: 279, distance: 28.4
click at [172, 253] on div at bounding box center [176, 257] width 21 height 21
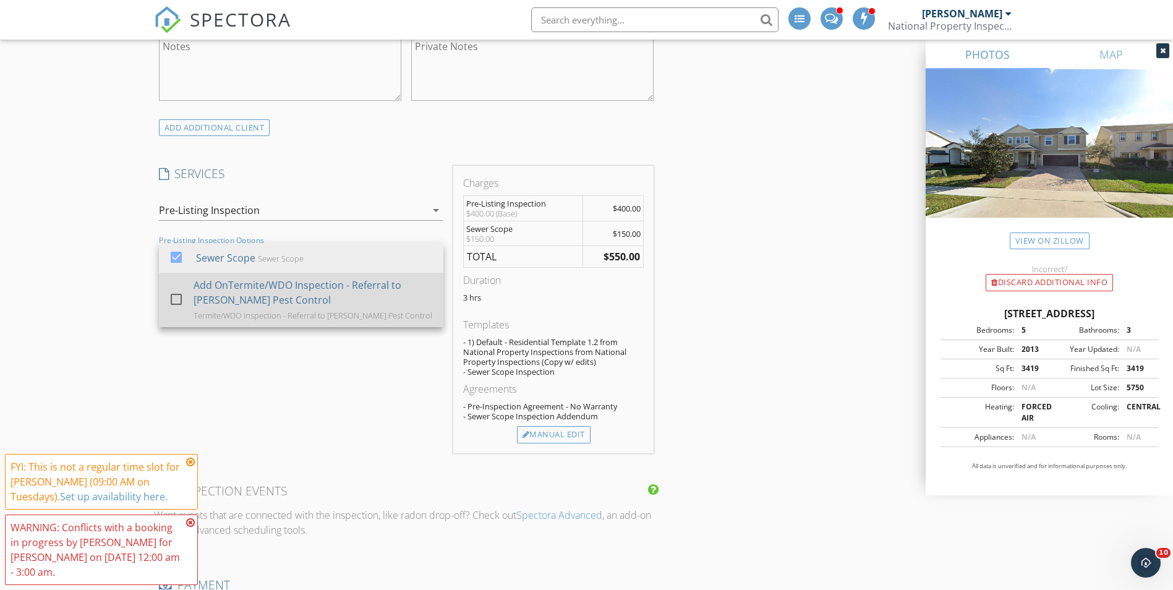
click at [176, 300] on div at bounding box center [176, 299] width 21 height 21
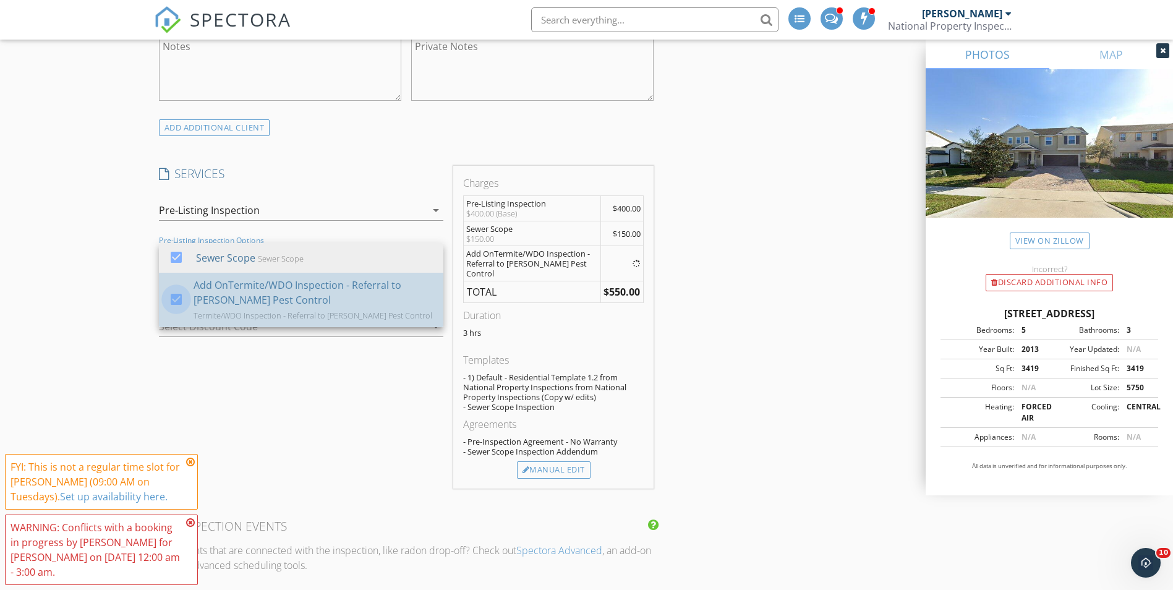
click at [117, 229] on div "New Inspection Click here to use the New Order Form INSPECTOR(S) check_box [PER…" at bounding box center [586, 489] width 1173 height 2504
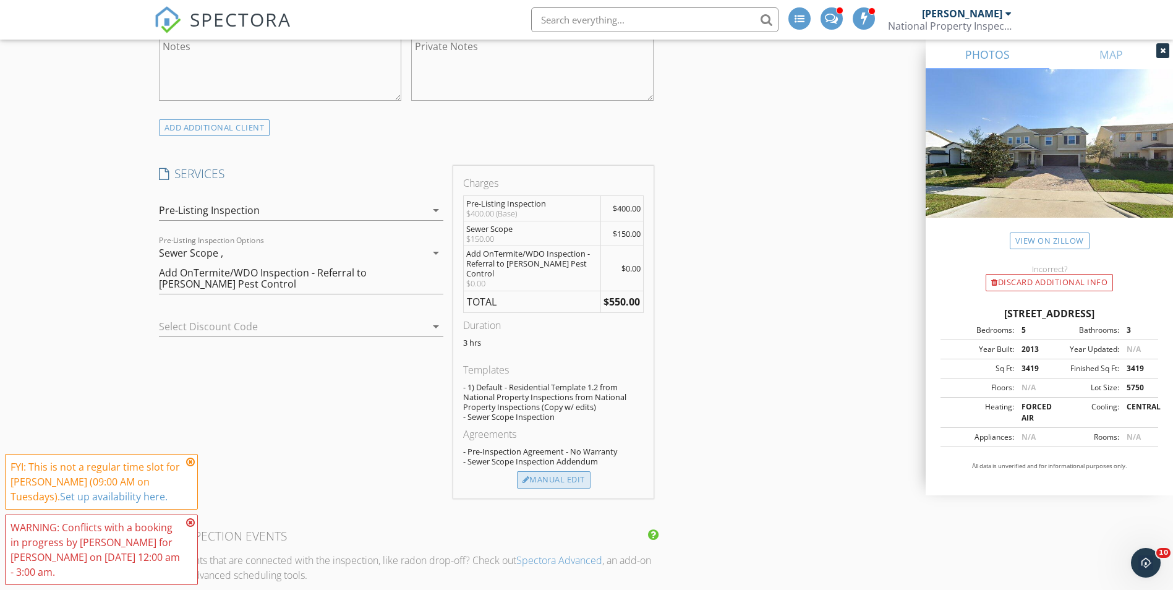
click at [569, 475] on div "Manual Edit" at bounding box center [554, 479] width 74 height 17
type input "400.0"
type input "150.0"
type input "Add OnTermite/WDO Inspection - Referral to [PERSON_NAME] Pest Control"
type input "0.0"
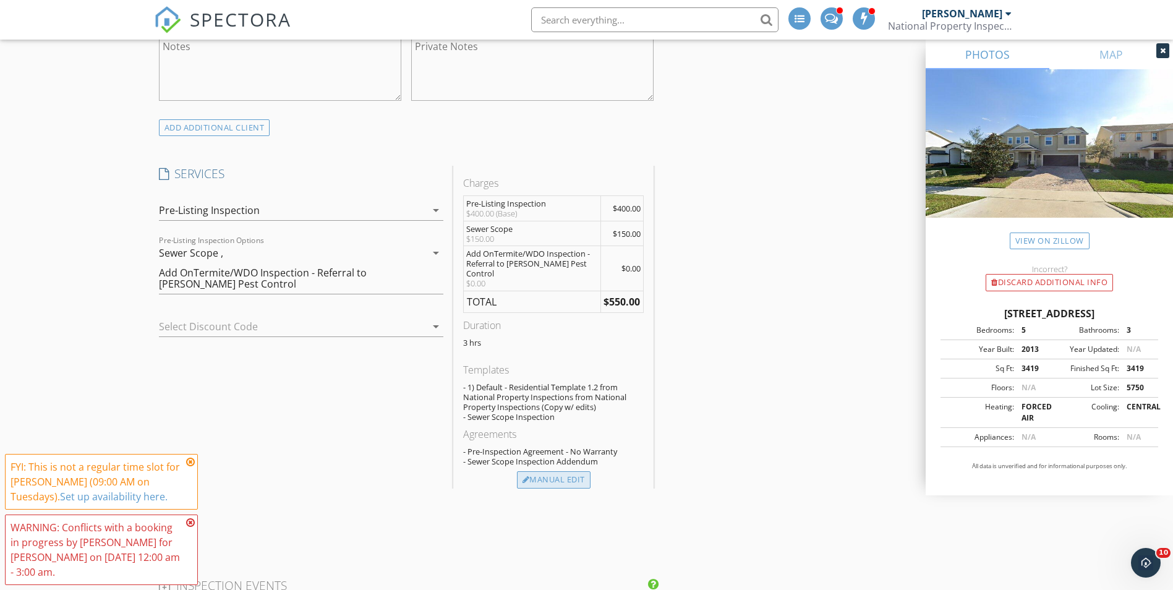
type textarea "$0.00"
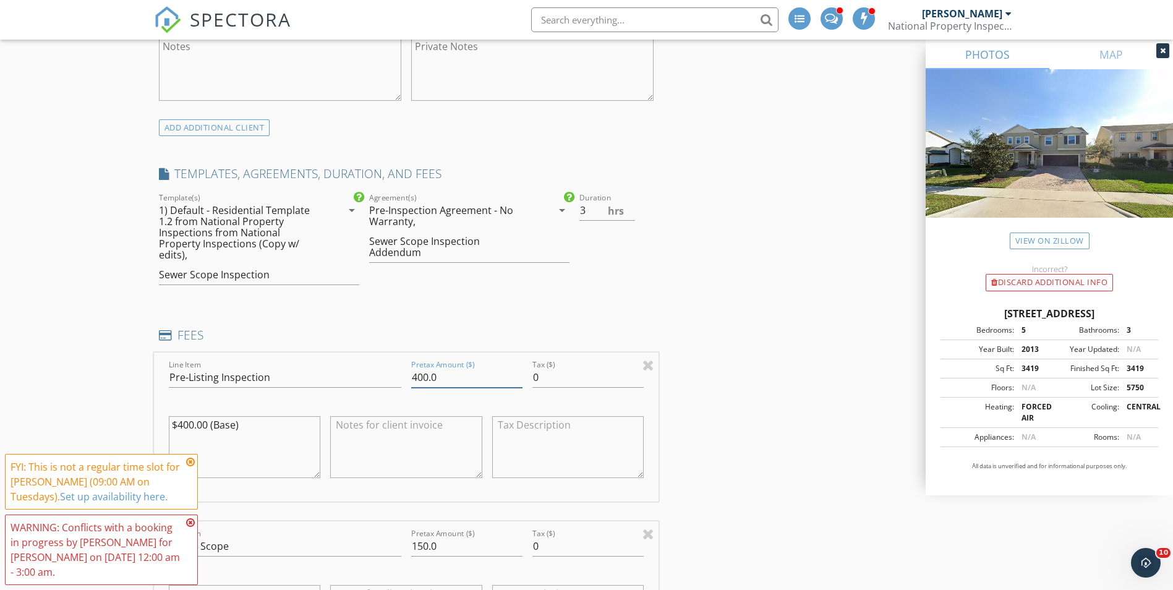
drag, startPoint x: 456, startPoint y: 369, endPoint x: 351, endPoint y: 369, distance: 105.1
click at [351, 369] on div "Line Item Pre-Listing Inspection Pretax Amount ($) 400.0 Tax ($) 0 $400.00 (Bas…" at bounding box center [406, 426] width 505 height 149
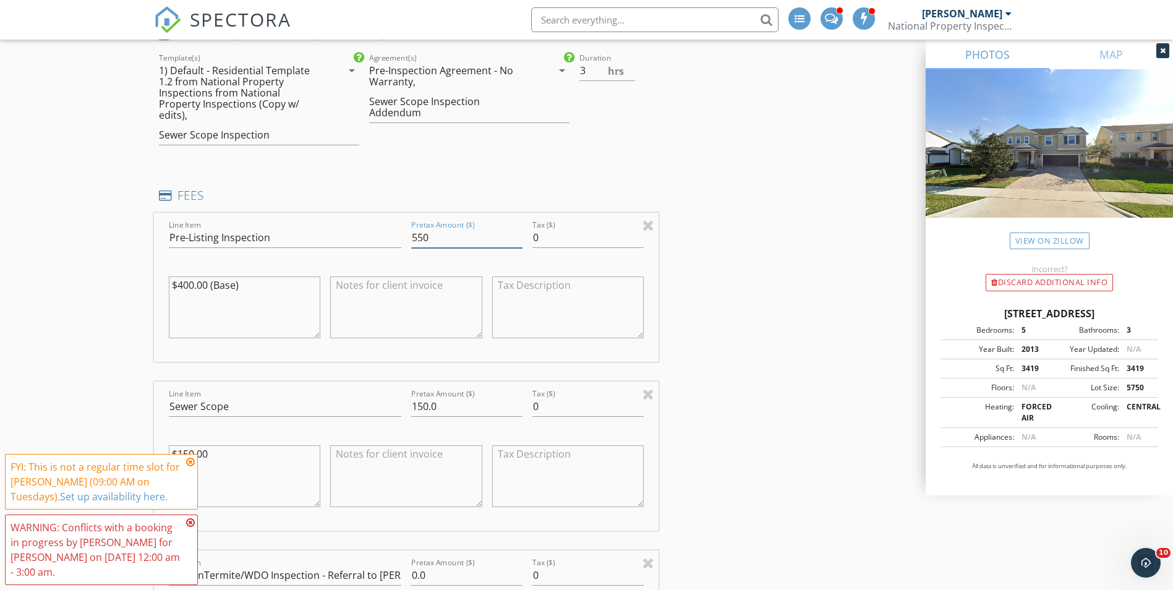
scroll to position [1021, 0]
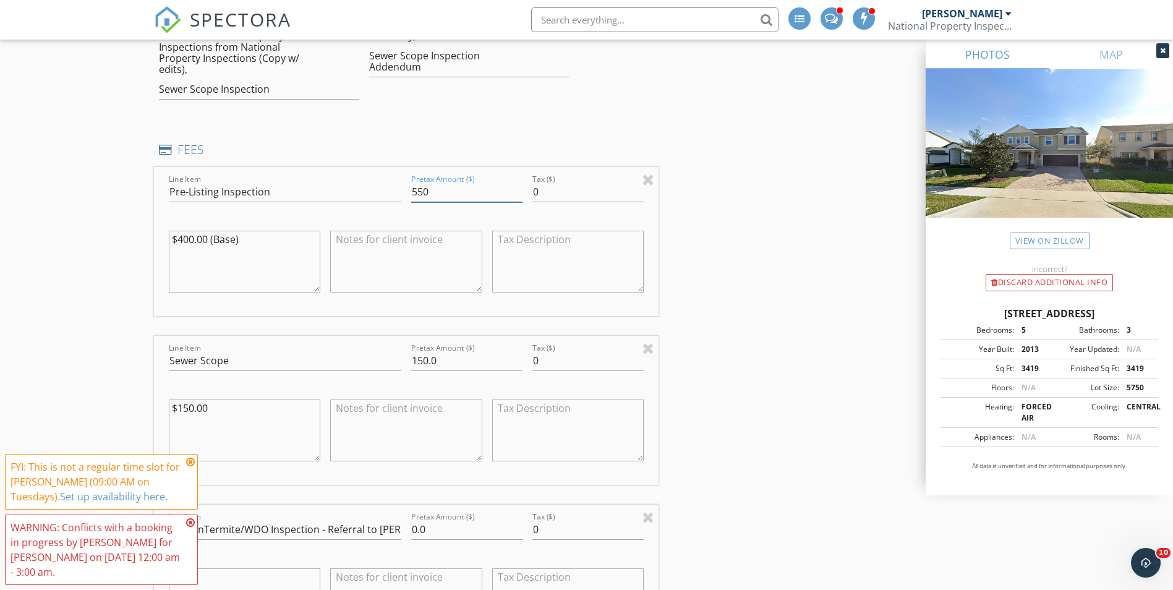
type input "550"
drag, startPoint x: 439, startPoint y: 345, endPoint x: 366, endPoint y: 346, distance: 73.0
click at [368, 346] on div "Line Item Sewer Scope Pretax Amount ($) 150.0 Tax ($) 0 $150.00" at bounding box center [406, 410] width 505 height 149
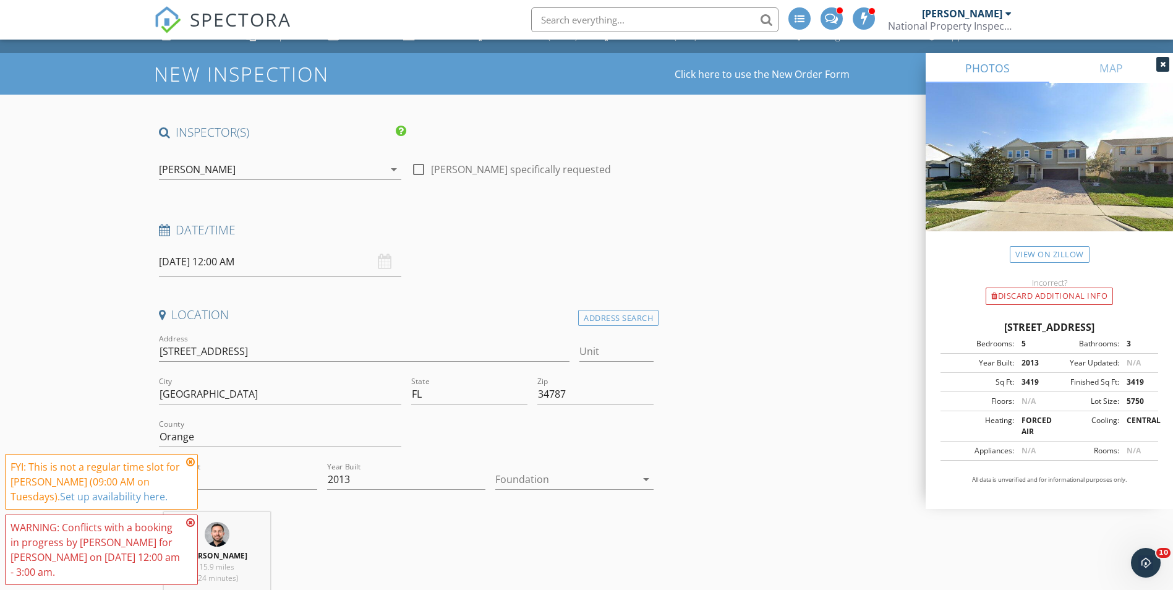
scroll to position [0, 0]
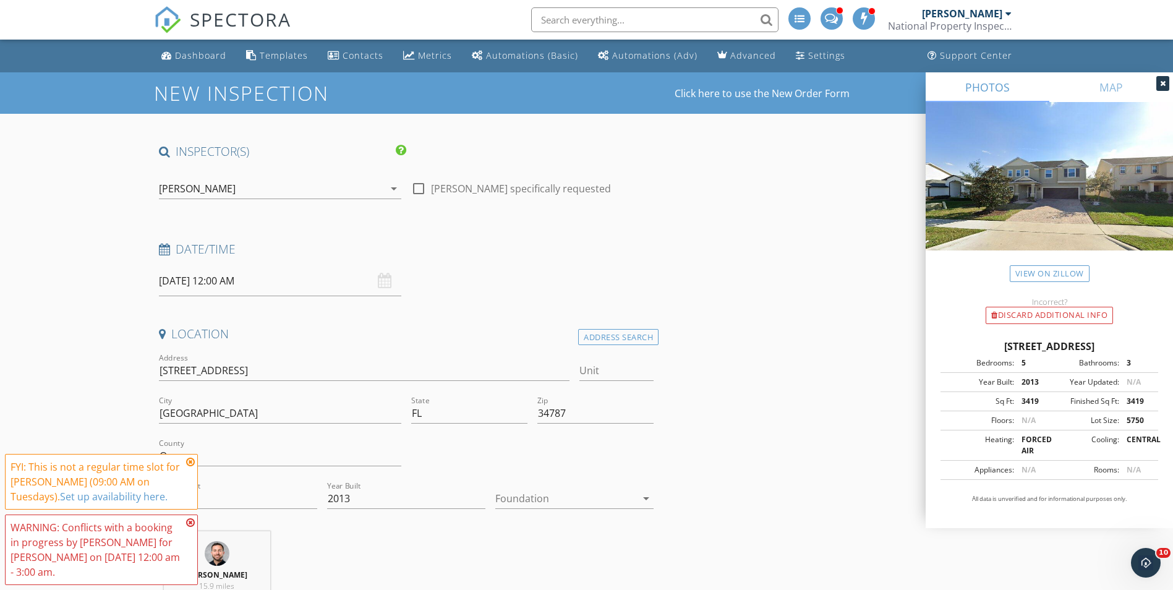
type input "175"
click at [221, 279] on input "[DATE] 12:00 AM" at bounding box center [280, 281] width 242 height 30
select select "9"
type input "[DATE] 12:00 AM"
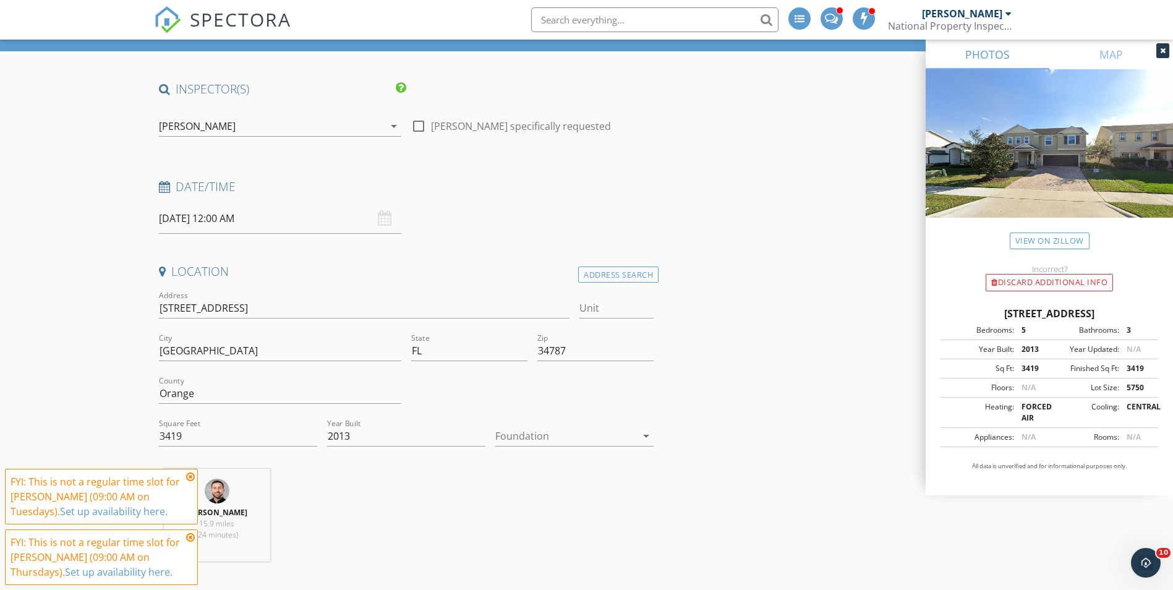
scroll to position [62, 0]
click at [232, 208] on input "[DATE] 12:00 AM" at bounding box center [280, 219] width 242 height 30
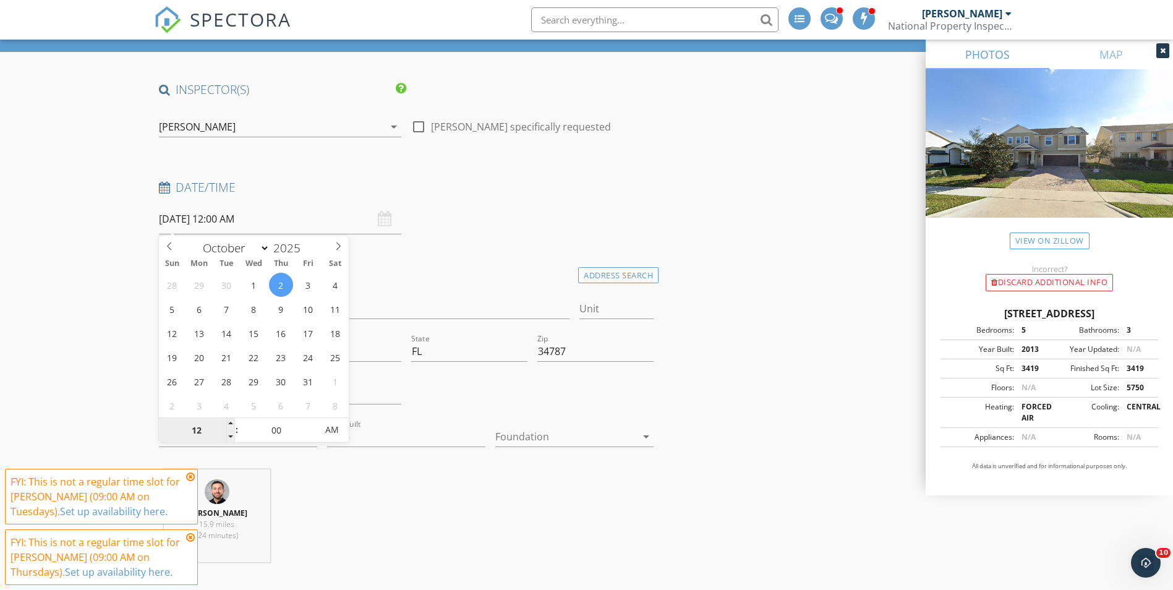
click at [200, 426] on input "12" at bounding box center [197, 430] width 76 height 25
type input "08"
type input "[DATE] 8:00 AM"
type input "30"
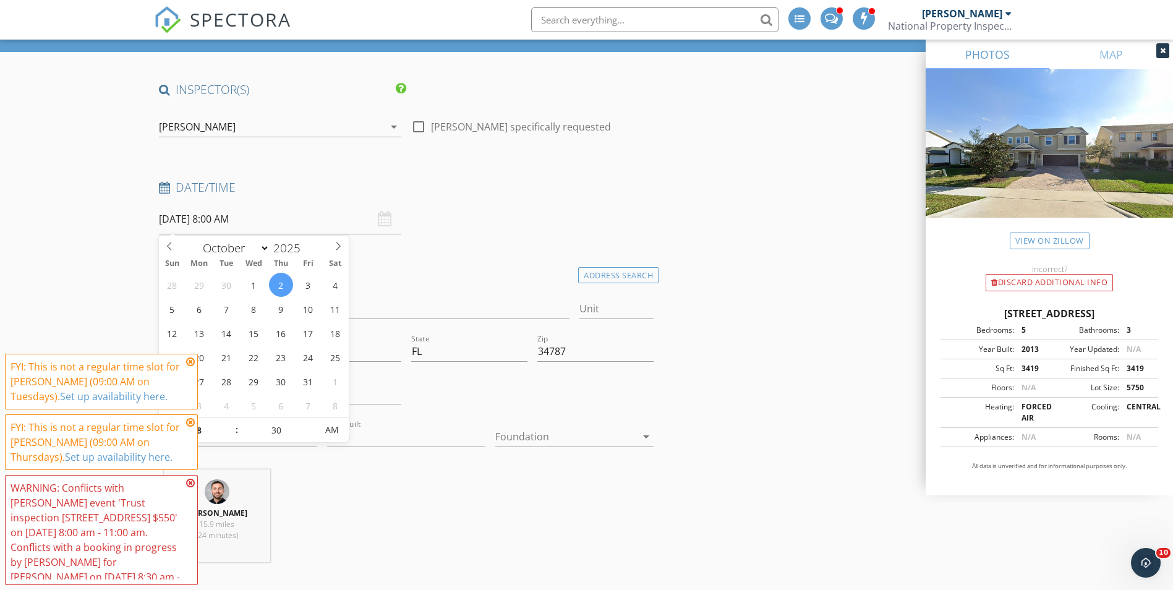
type input "[DATE] 8:30 AM"
drag, startPoint x: 412, startPoint y: 227, endPoint x: 492, endPoint y: 240, distance: 80.8
click at [413, 227] on div "Date/Time [DATE] 8:30 AM" at bounding box center [406, 206] width 505 height 55
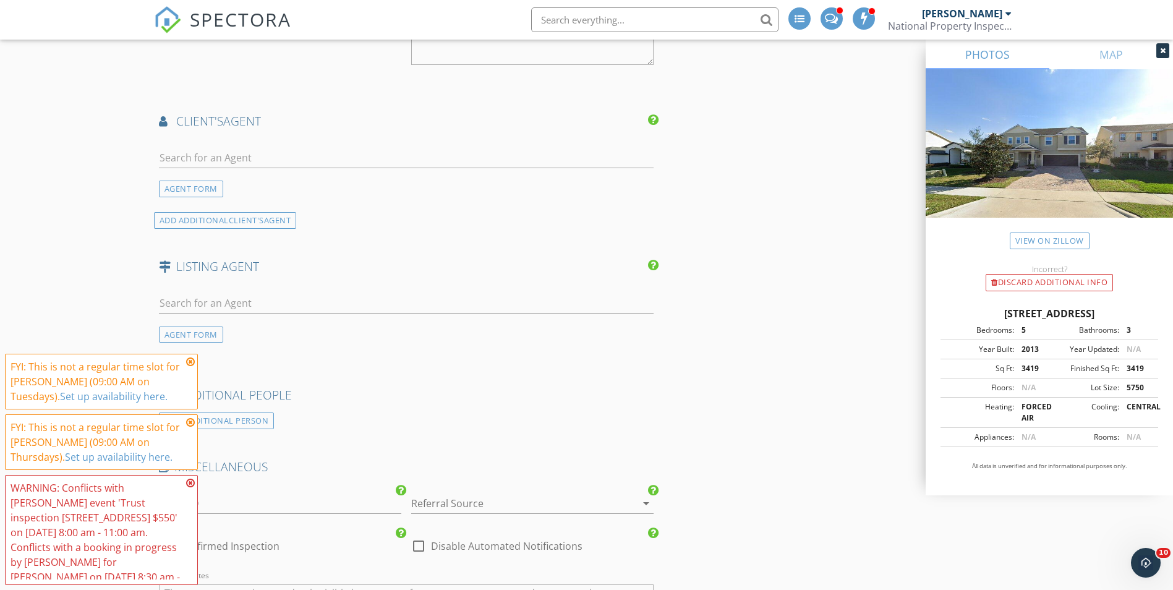
scroll to position [2403, 0]
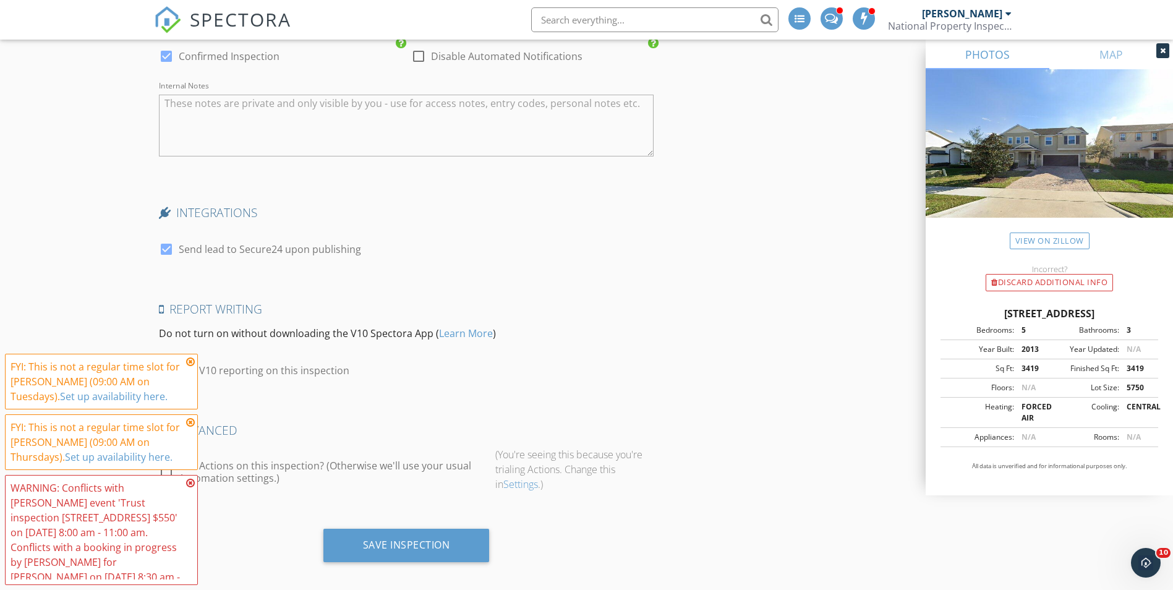
drag, startPoint x: 189, startPoint y: 362, endPoint x: 190, endPoint y: 379, distance: 17.3
click at [190, 362] on icon at bounding box center [190, 362] width 9 height 10
click at [192, 424] on icon at bounding box center [190, 422] width 9 height 10
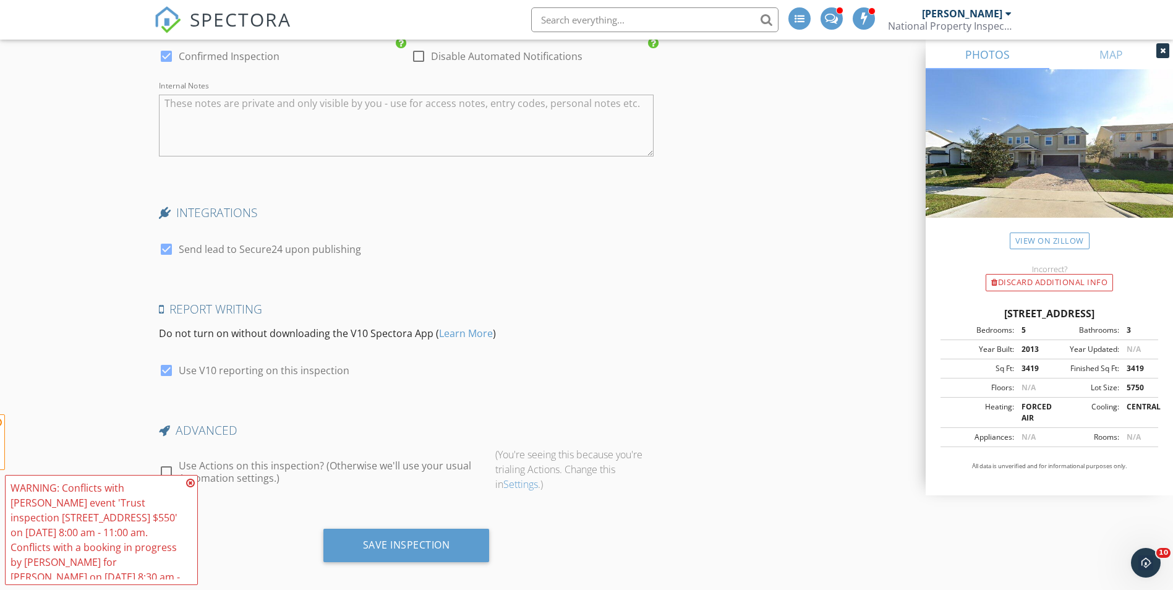
click at [189, 479] on icon at bounding box center [190, 483] width 9 height 10
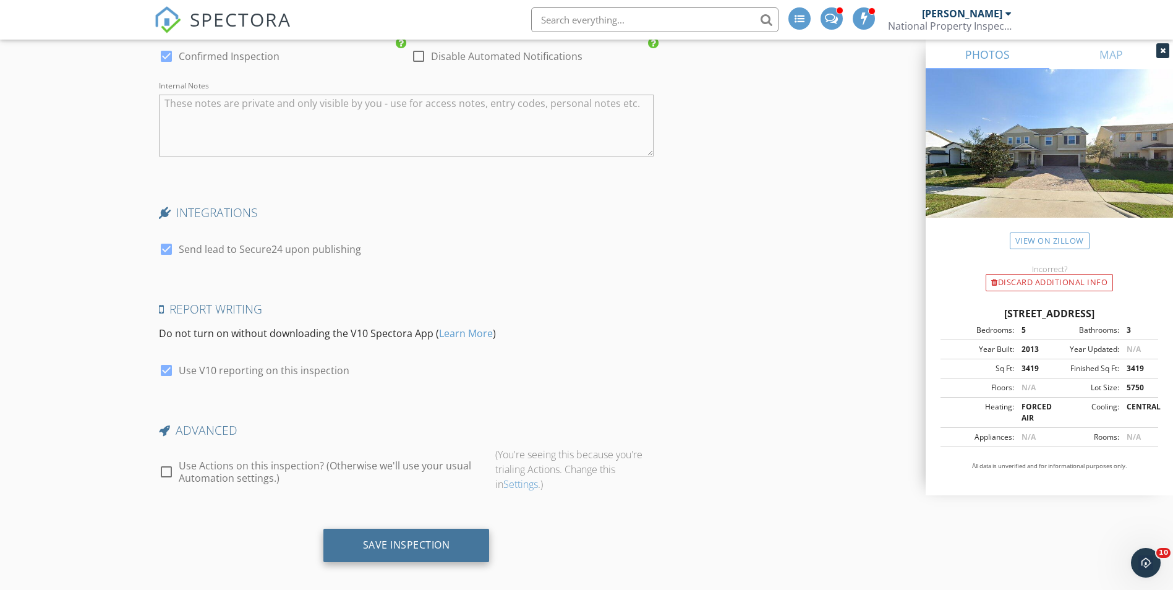
click at [446, 529] on div "Save Inspection" at bounding box center [406, 545] width 166 height 33
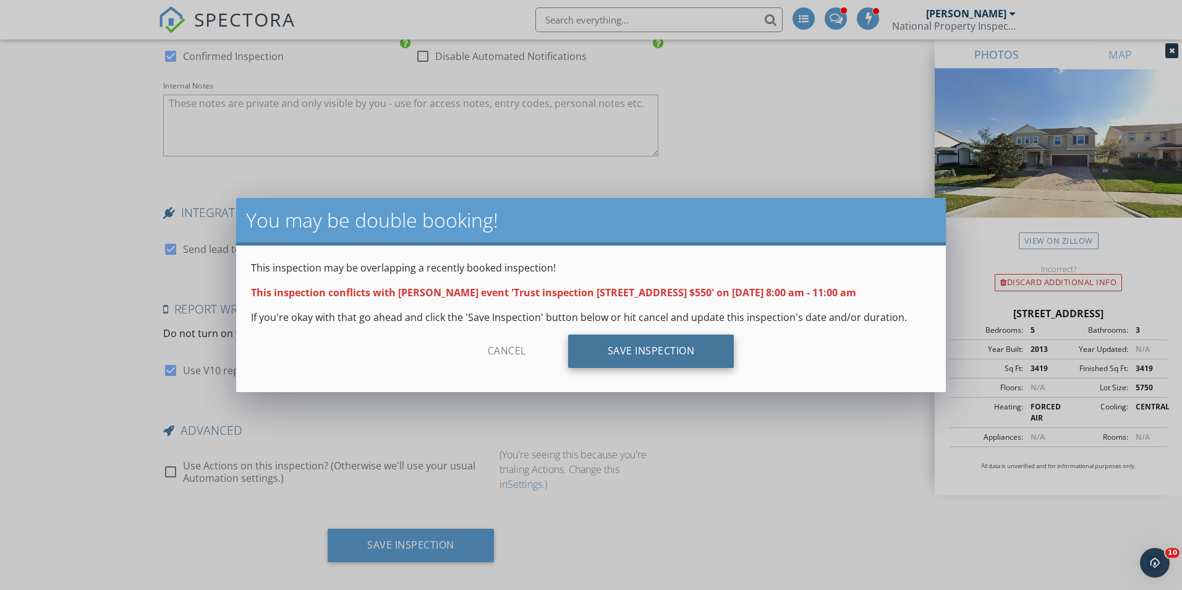
click at [691, 346] on div "Save Inspection" at bounding box center [651, 351] width 166 height 33
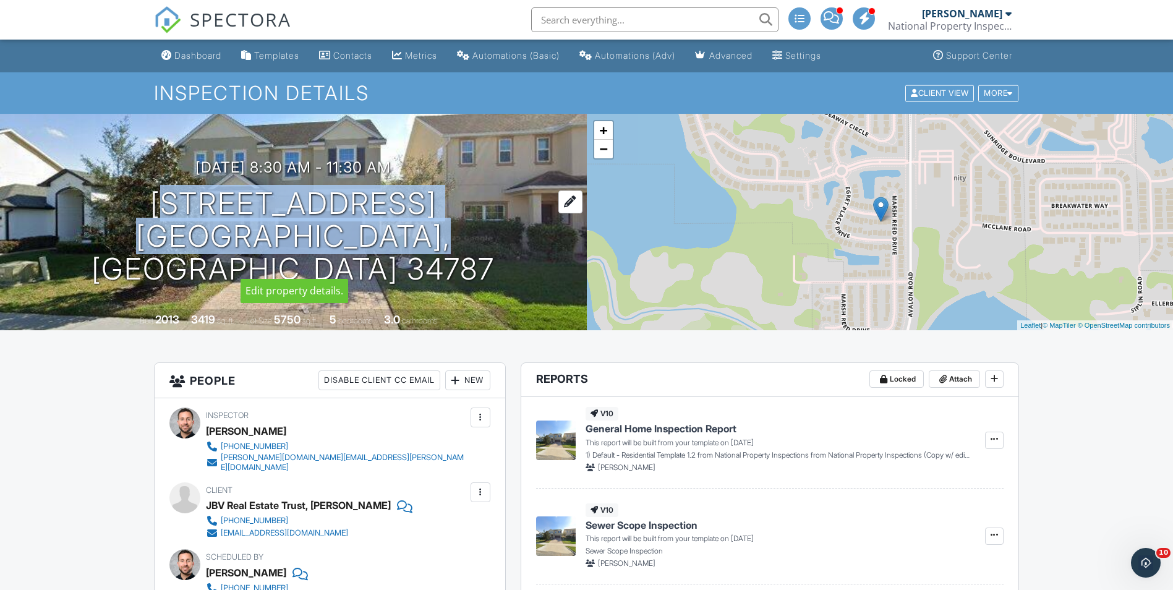
drag, startPoint x: 94, startPoint y: 213, endPoint x: 443, endPoint y: 251, distance: 351.5
click at [443, 251] on h1 "[STREET_ADDRESS] [GEOGRAPHIC_DATA], FL 34787" at bounding box center [293, 236] width 547 height 98
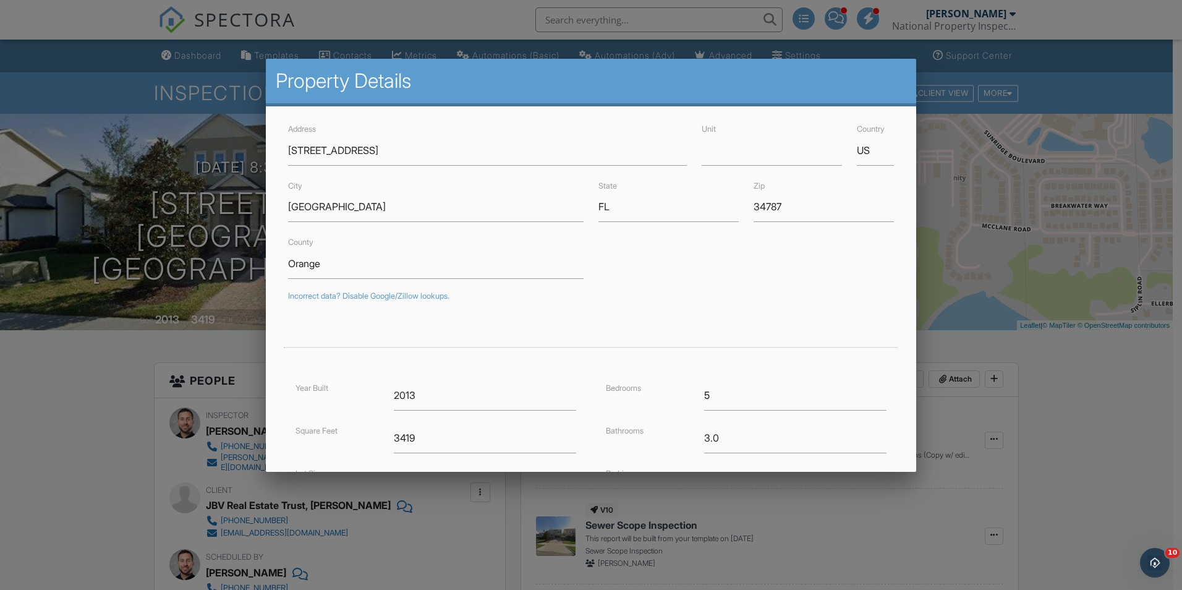
click at [179, 53] on div at bounding box center [591, 307] width 1182 height 738
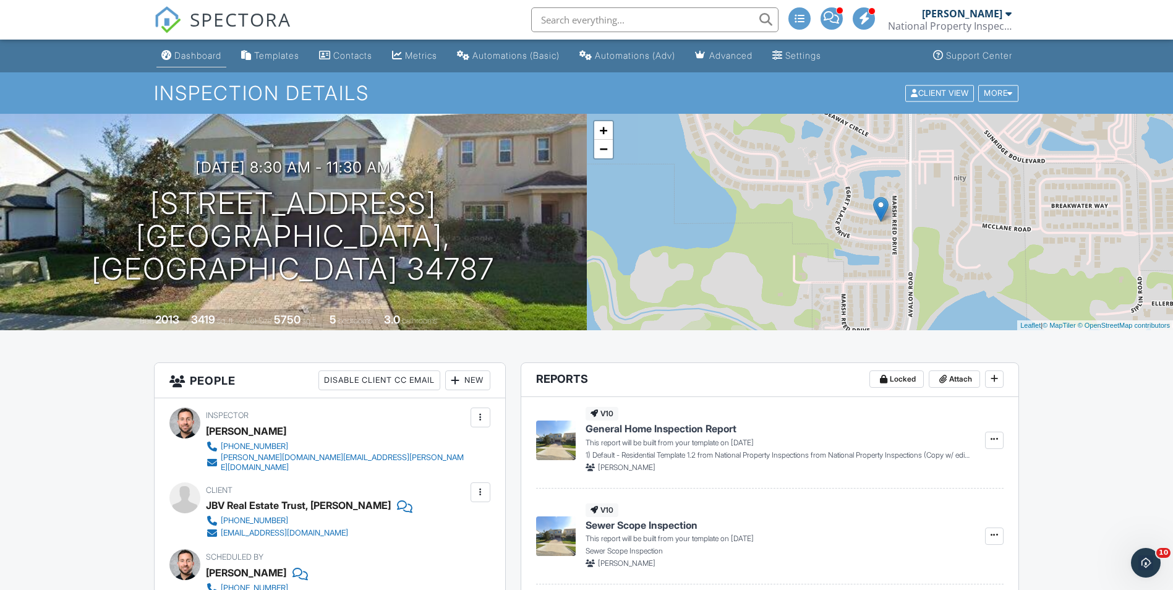
click at [193, 55] on div "Dashboard" at bounding box center [197, 55] width 47 height 11
